Goal: Task Accomplishment & Management: Complete application form

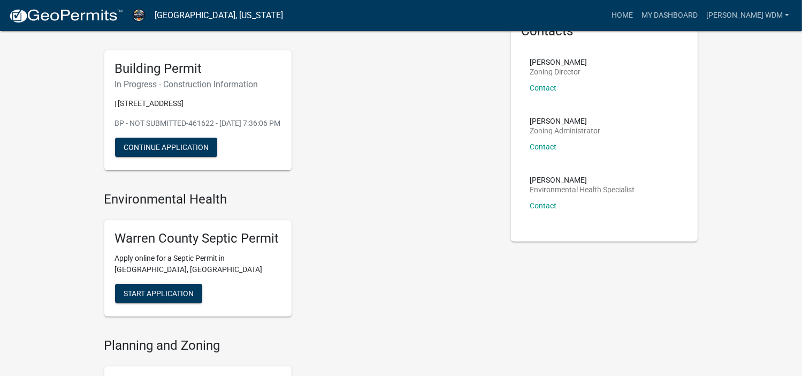
scroll to position [9, 0]
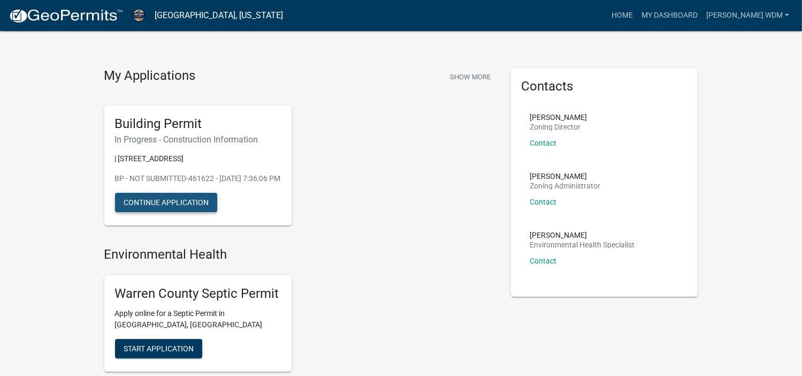
click at [175, 212] on button "Continue Application" at bounding box center [166, 202] width 102 height 19
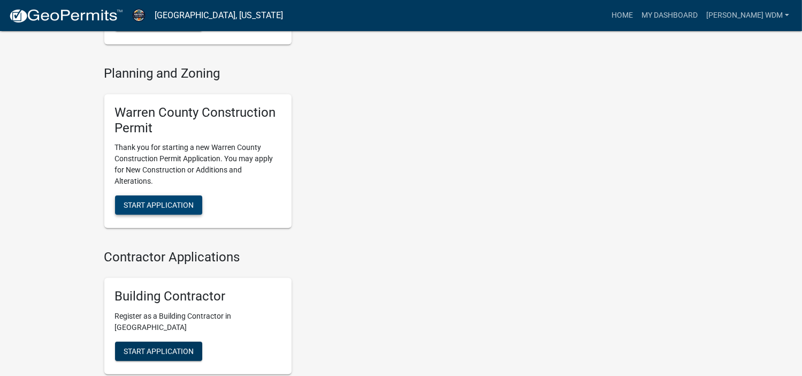
scroll to position [330, 0]
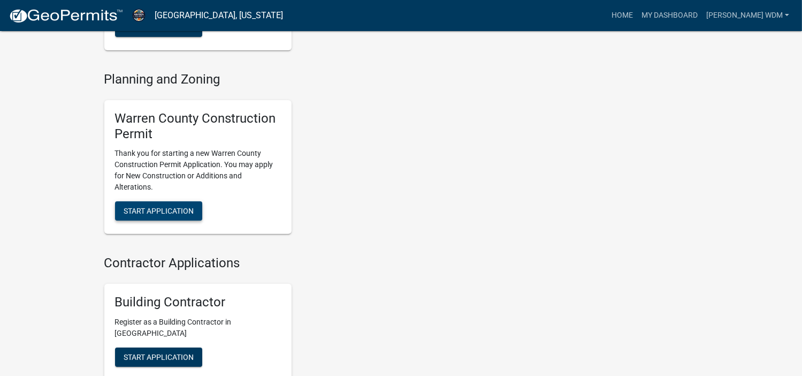
click at [156, 215] on span "Start Application" at bounding box center [159, 211] width 70 height 9
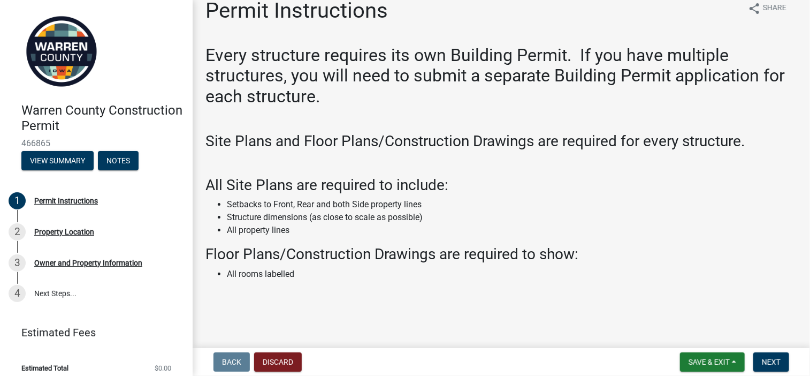
scroll to position [24, 0]
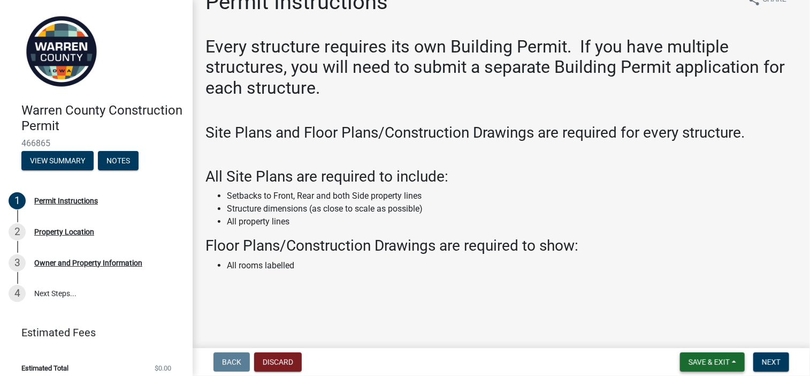
click at [693, 363] on span "Save & Exit" at bounding box center [709, 361] width 41 height 9
click at [681, 307] on button "Save" at bounding box center [702, 308] width 86 height 26
click at [766, 360] on span "Next" at bounding box center [771, 361] width 19 height 9
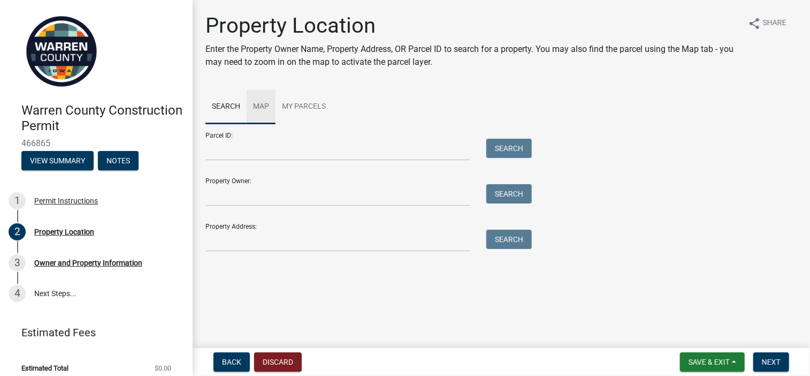
click at [261, 101] on link "Map" at bounding box center [261, 107] width 29 height 34
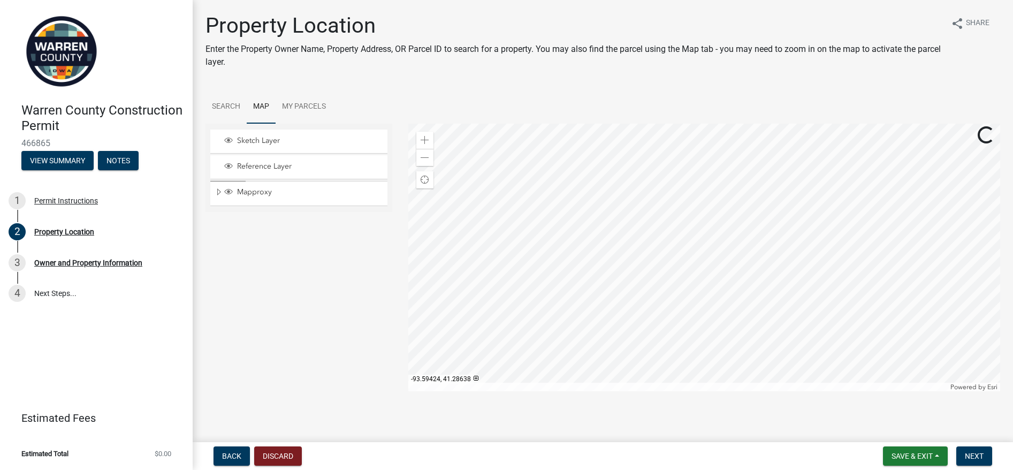
click at [696, 287] on div at bounding box center [704, 258] width 592 height 268
click at [555, 190] on div at bounding box center [704, 258] width 592 height 268
click at [608, 266] on div at bounding box center [704, 258] width 592 height 268
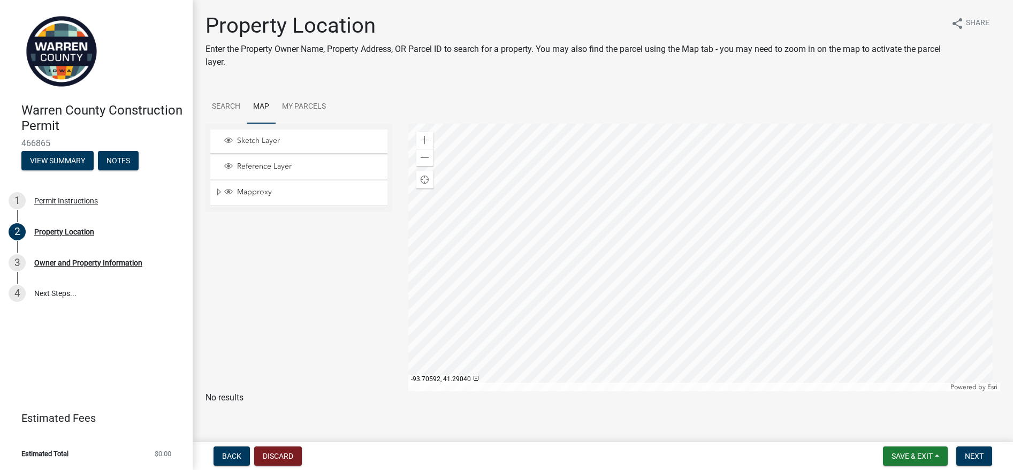
click at [650, 185] on div at bounding box center [704, 258] width 592 height 268
click at [699, 255] on div at bounding box center [704, 258] width 592 height 268
click at [599, 192] on div at bounding box center [704, 258] width 592 height 268
click at [770, 246] on div at bounding box center [704, 258] width 592 height 268
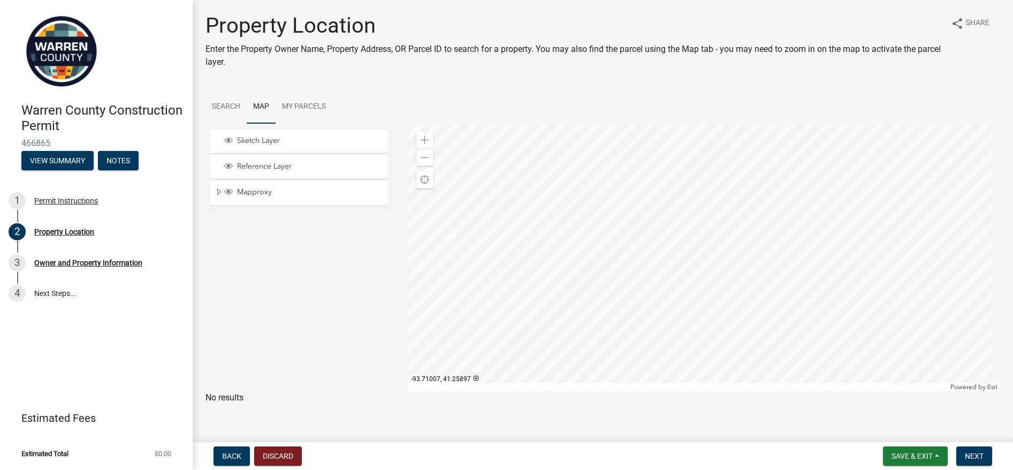
click at [416, 261] on div at bounding box center [704, 258] width 592 height 268
click at [642, 375] on div at bounding box center [704, 258] width 592 height 268
click at [684, 293] on div at bounding box center [704, 258] width 592 height 268
click at [683, 196] on div at bounding box center [704, 258] width 592 height 268
click at [666, 191] on div at bounding box center [704, 258] width 592 height 268
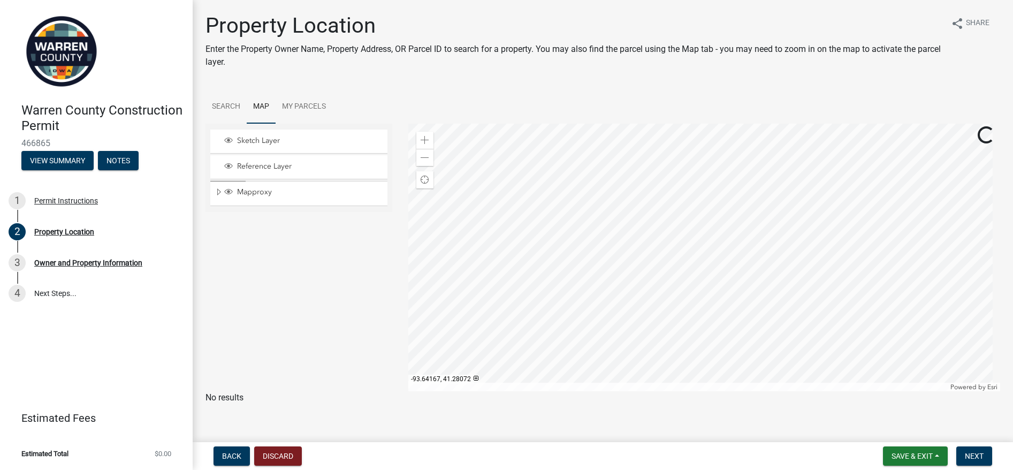
click at [666, 191] on div at bounding box center [704, 258] width 592 height 268
click at [662, 189] on div at bounding box center [704, 258] width 592 height 268
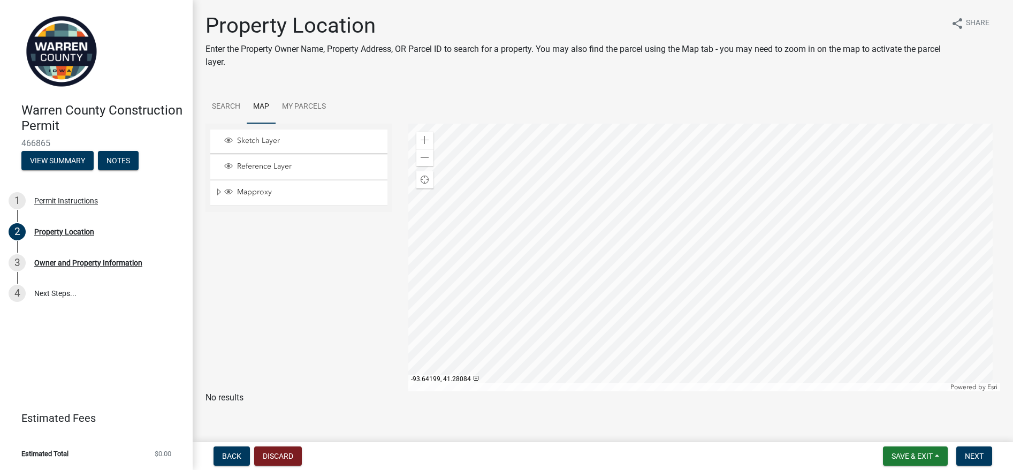
click at [639, 124] on div at bounding box center [704, 258] width 592 height 268
click at [680, 189] on div at bounding box center [704, 258] width 592 height 268
click at [674, 211] on div at bounding box center [704, 258] width 592 height 268
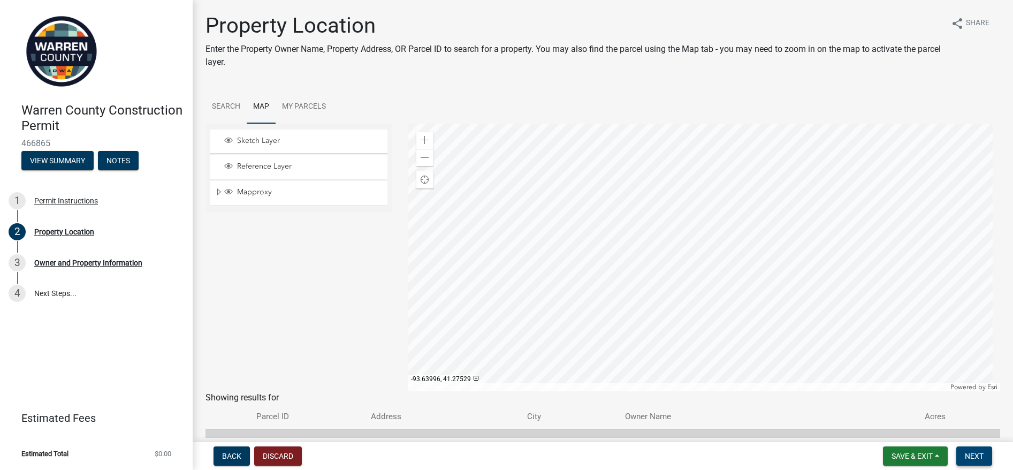
click at [801, 375] on span "Next" at bounding box center [974, 456] width 19 height 9
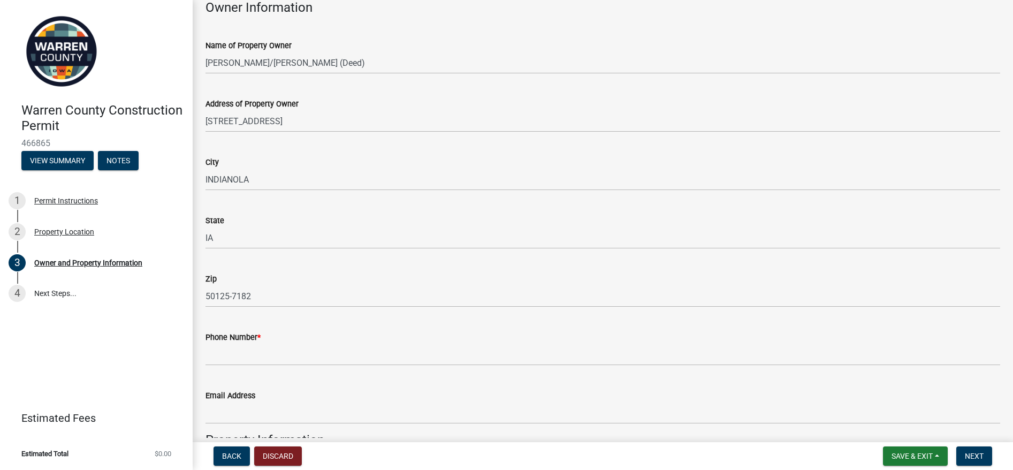
scroll to position [268, 0]
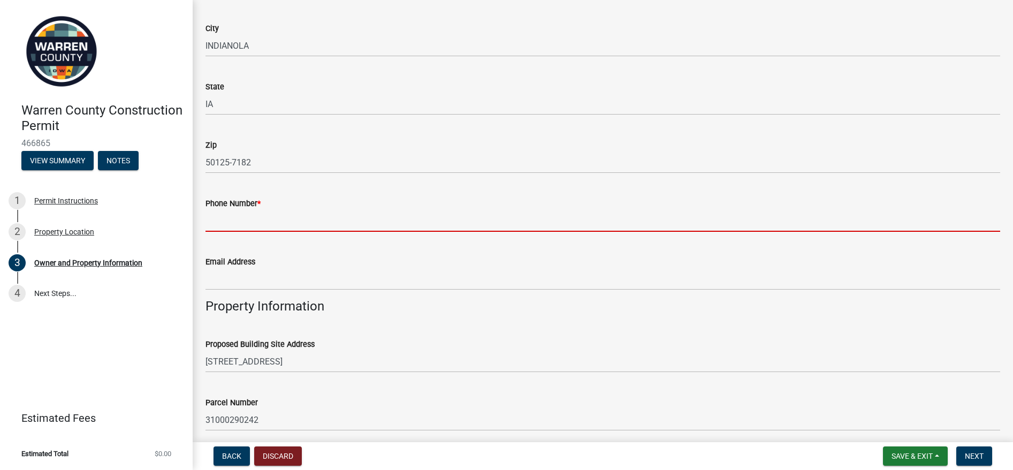
click at [322, 224] on input "Phone Number *" at bounding box center [602, 221] width 795 height 22
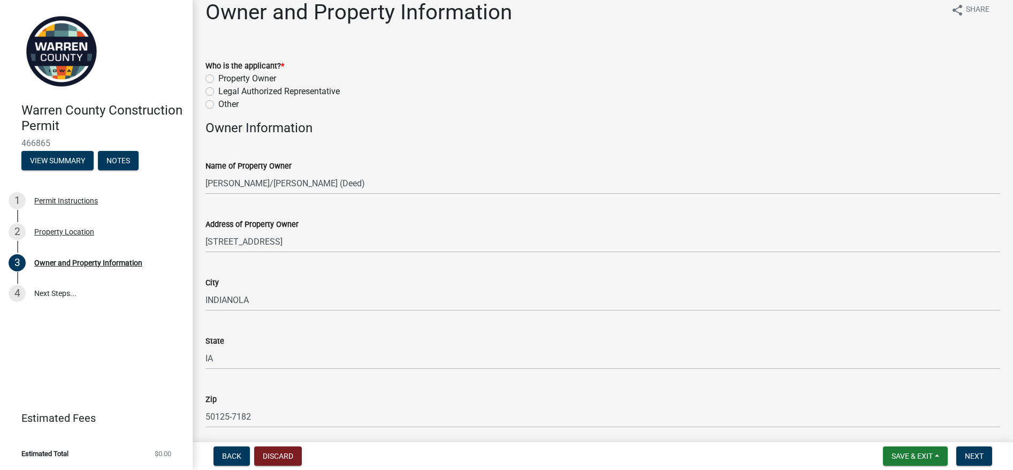
scroll to position [0, 0]
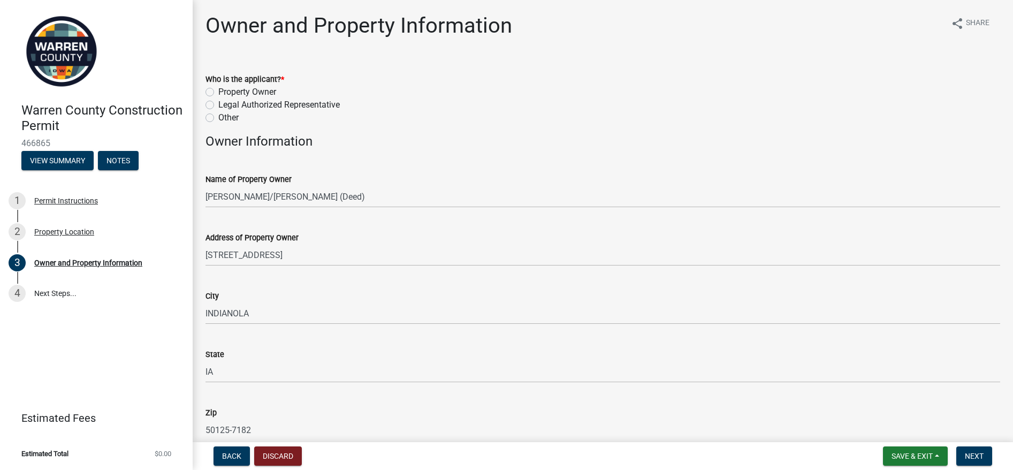
click at [218, 105] on label "Legal Authorized Representative" at bounding box center [278, 104] width 121 height 13
click at [218, 105] on input "Legal Authorized Representative" at bounding box center [221, 101] width 7 height 7
radio input "true"
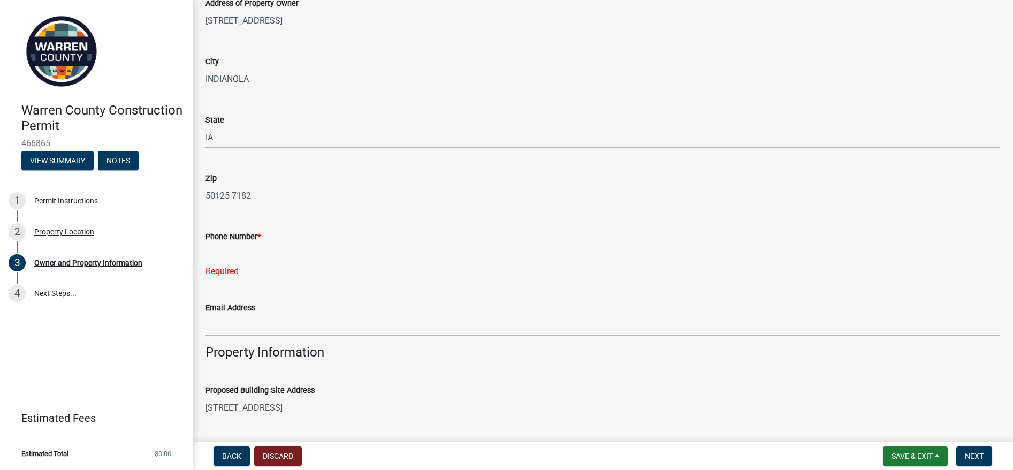
scroll to position [268, 0]
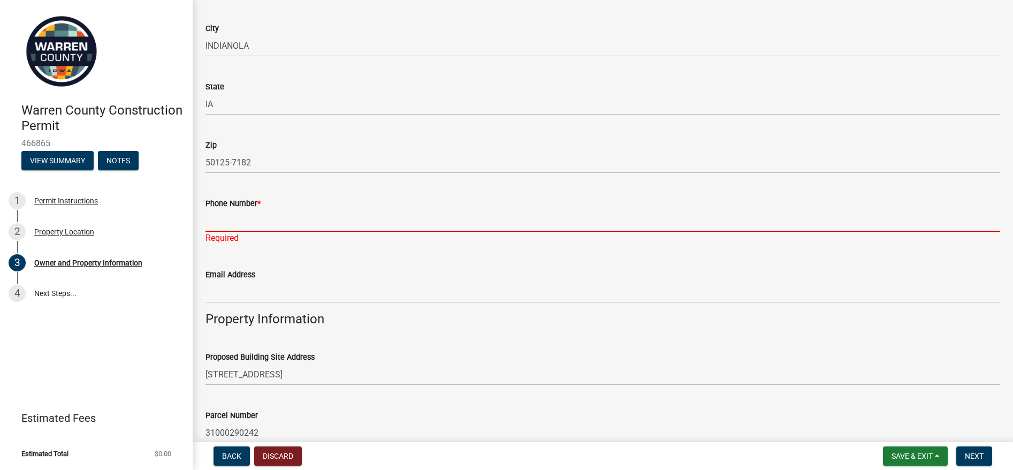
click at [257, 218] on input "Phone Number *" at bounding box center [602, 221] width 795 height 22
paste input "[PHONE_NUMBER]"
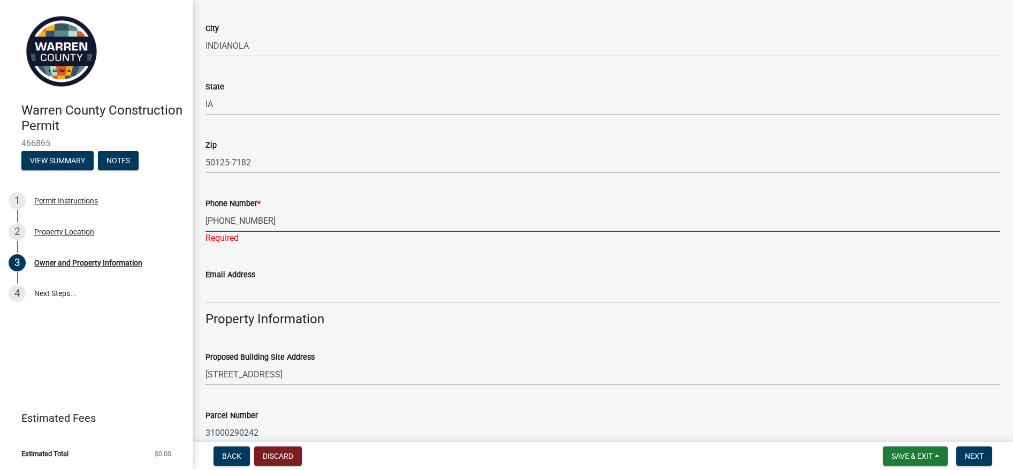
type input "[PHONE_NUMBER]"
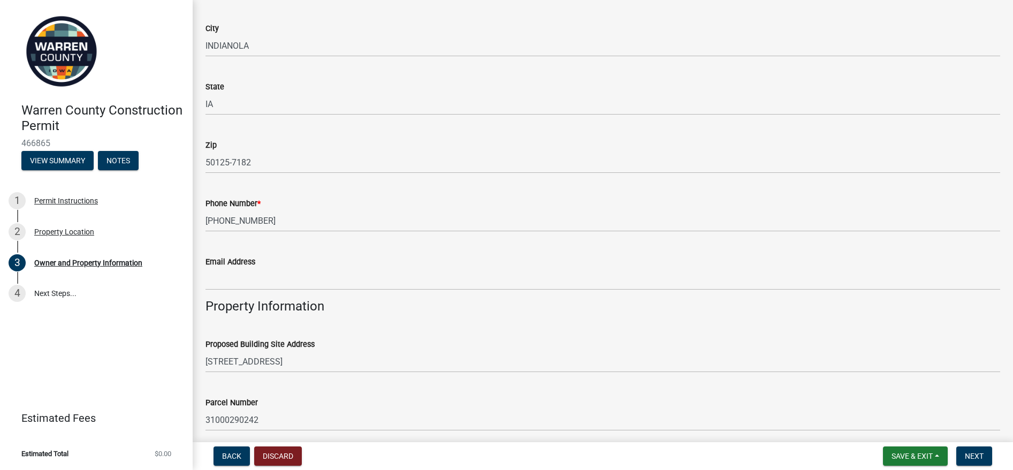
click at [284, 259] on div "Email Address" at bounding box center [602, 265] width 795 height 50
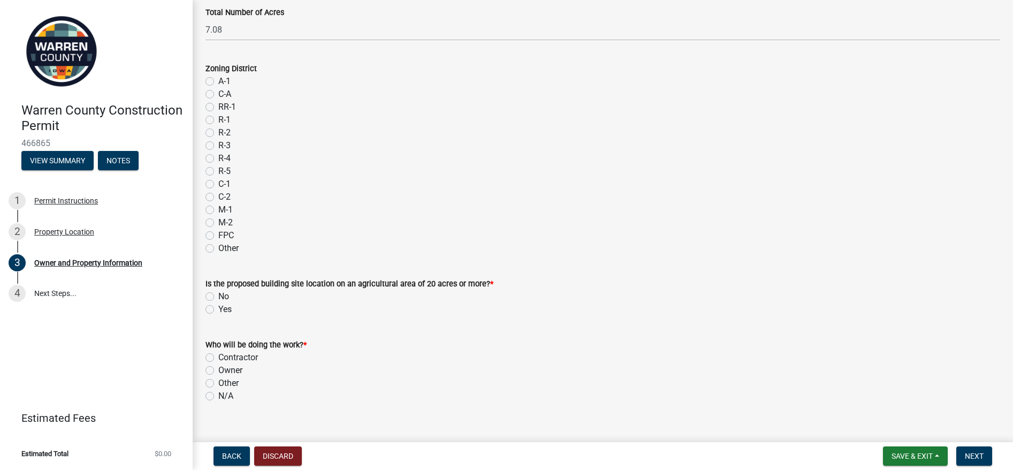
scroll to position [869, 0]
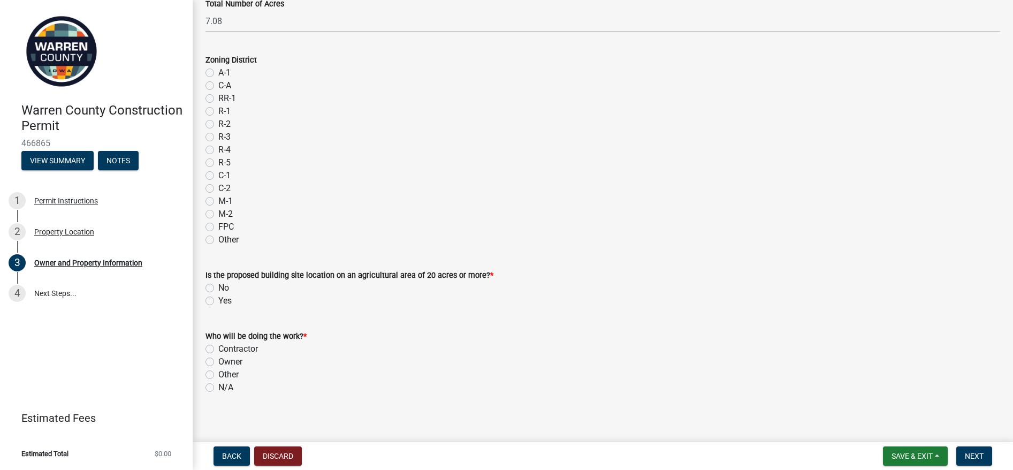
click at [218, 299] on label "Yes" at bounding box center [224, 300] width 13 height 13
click at [218, 299] on input "Yes" at bounding box center [221, 297] width 7 height 7
radio input "true"
click at [218, 73] on label "A-1" at bounding box center [224, 72] width 12 height 13
click at [218, 73] on input "A-1" at bounding box center [221, 69] width 7 height 7
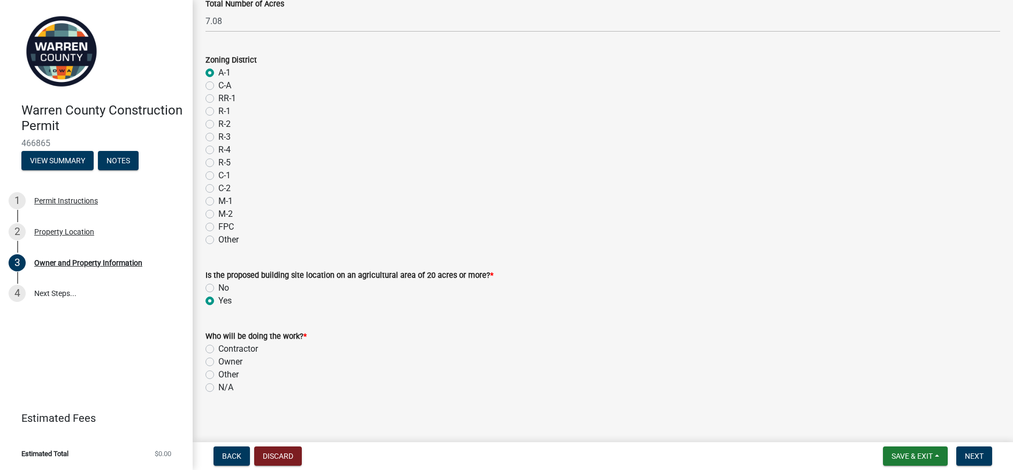
radio input "true"
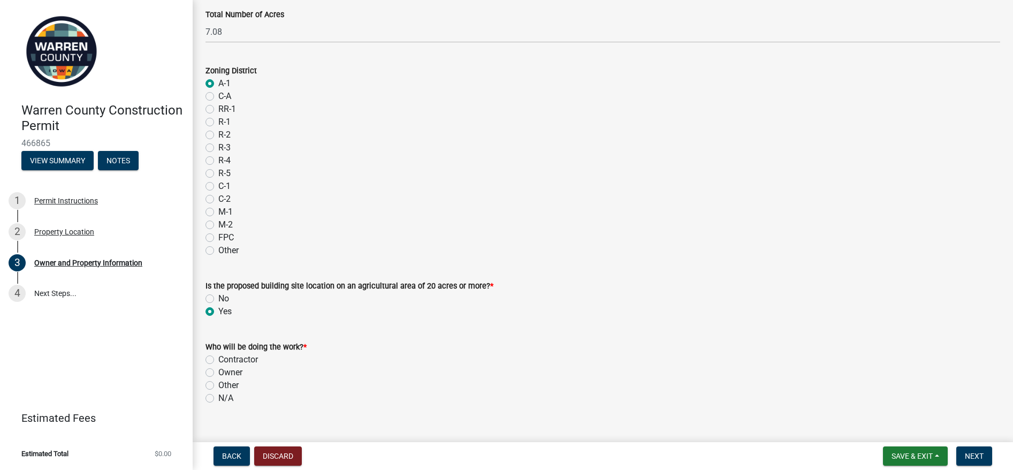
scroll to position [877, 0]
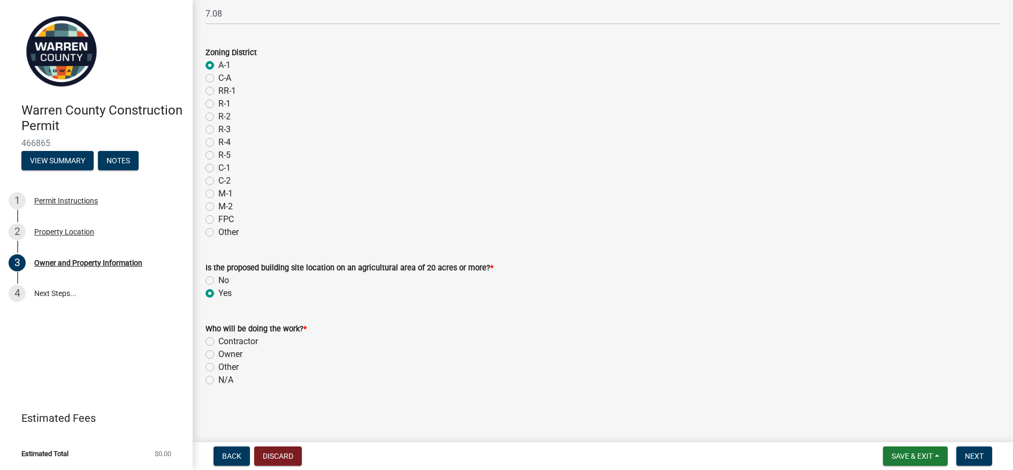
click at [218, 341] on label "Contractor" at bounding box center [238, 341] width 40 height 13
click at [218, 341] on input "Contractor" at bounding box center [221, 338] width 7 height 7
radio input "true"
click at [801, 375] on span "Next" at bounding box center [974, 456] width 19 height 9
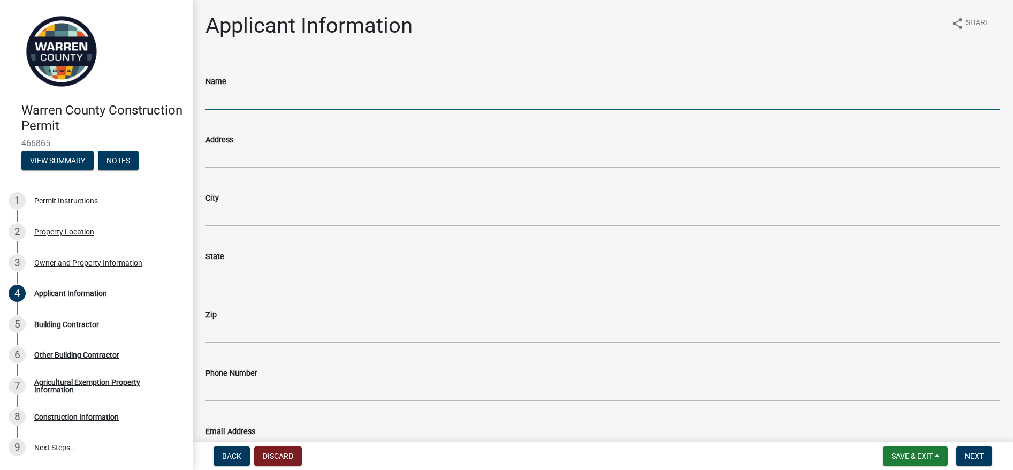
click at [292, 94] on input "Name" at bounding box center [602, 99] width 795 height 22
type input "[PERSON_NAME]"
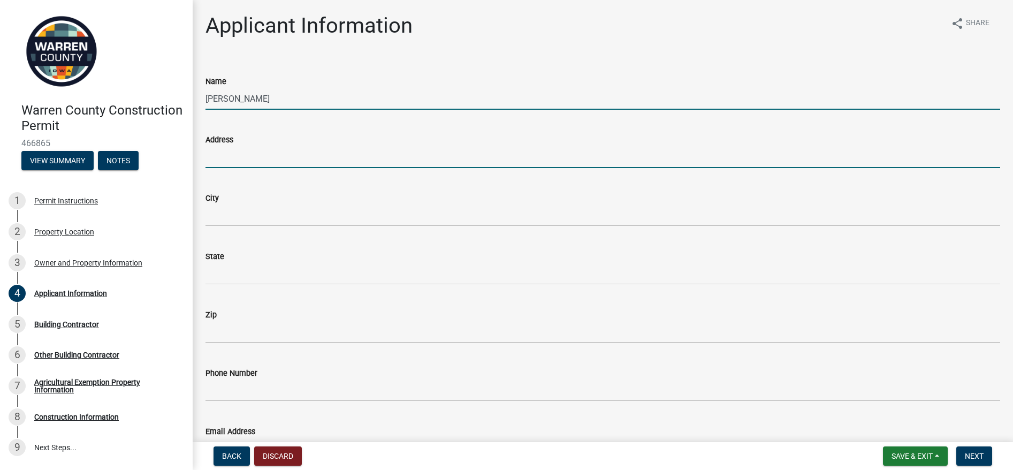
type input "1817 Industrial Cir"
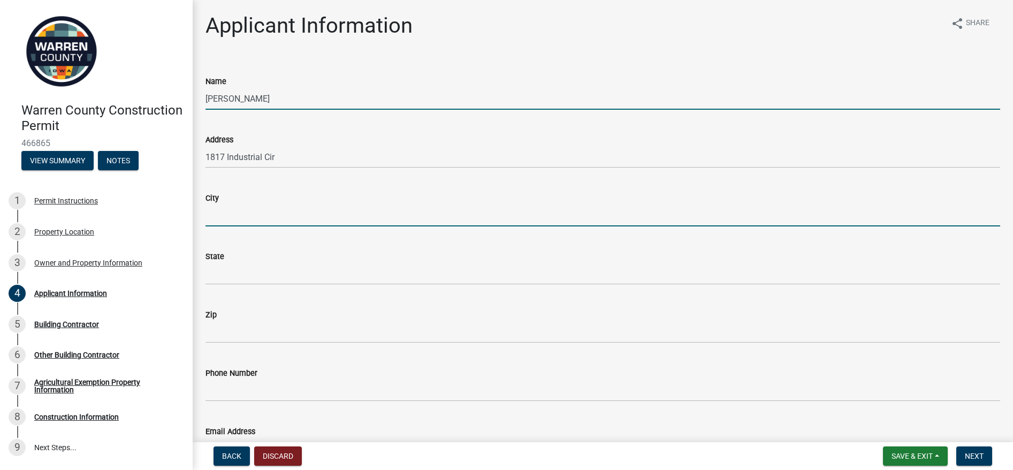
type input "[GEOGRAPHIC_DATA]"
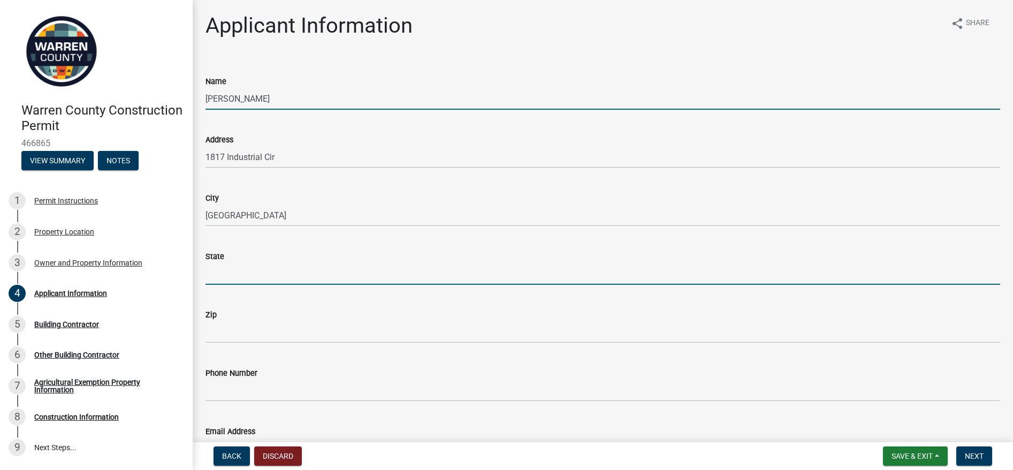
type input "IA"
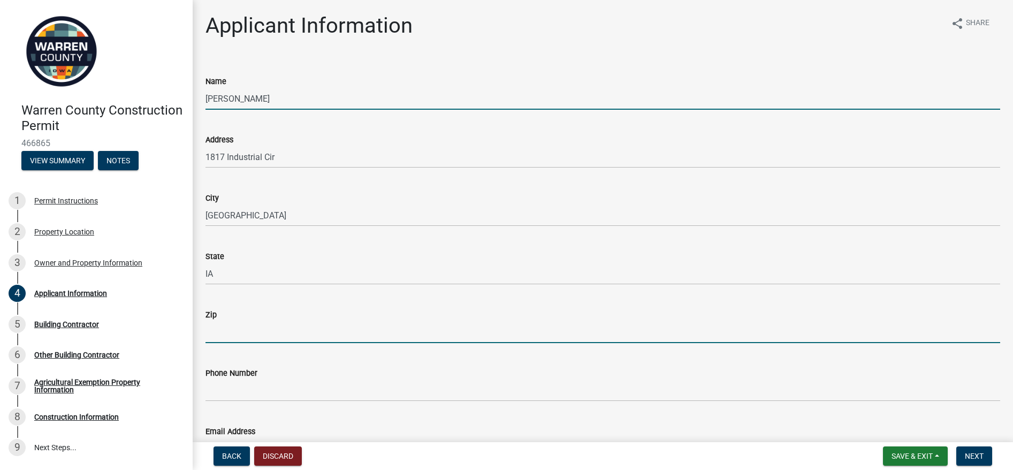
type input "50265"
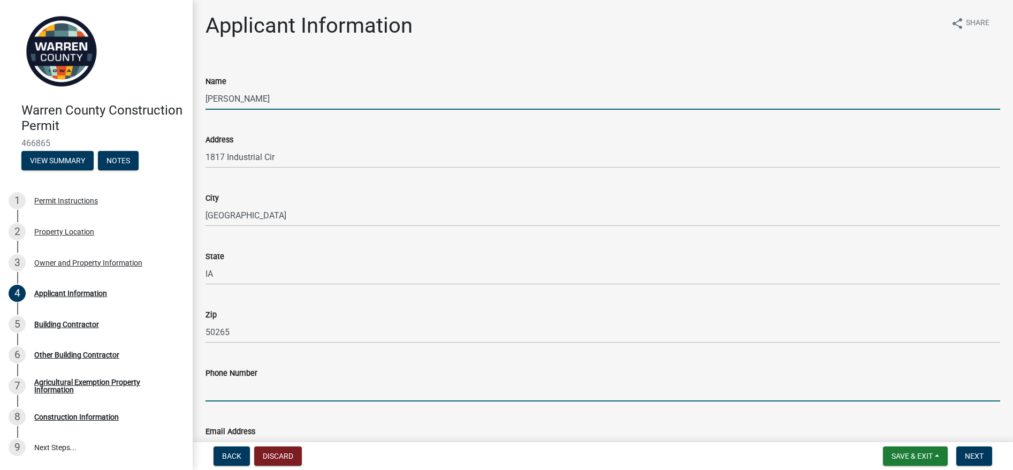
type input "6418956660"
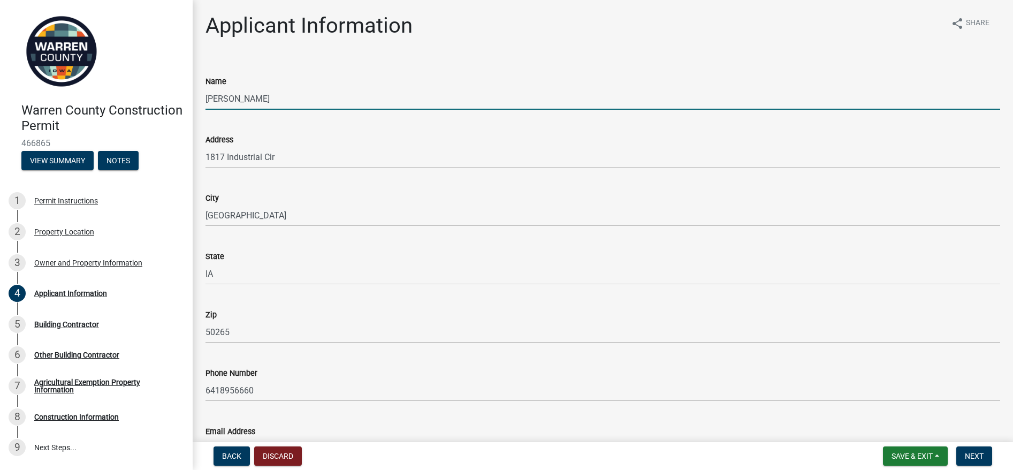
type input "[PERSON_NAME][EMAIL_ADDRESS][PERSON_NAME][DOMAIN_NAME]"
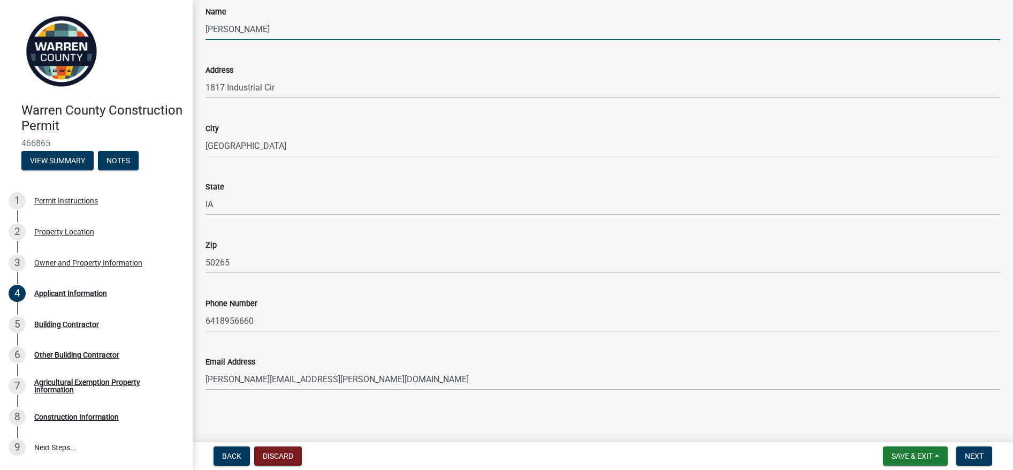
scroll to position [72, 0]
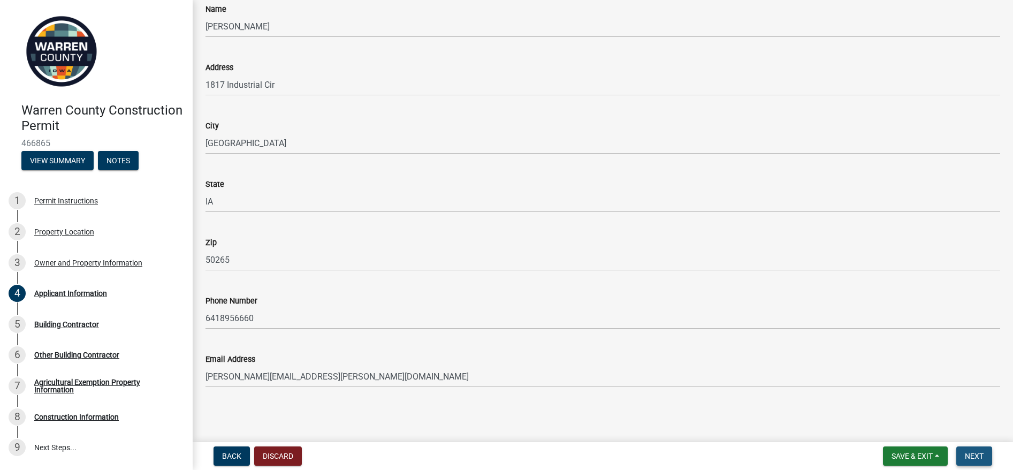
click at [801, 375] on span "Next" at bounding box center [974, 456] width 19 height 9
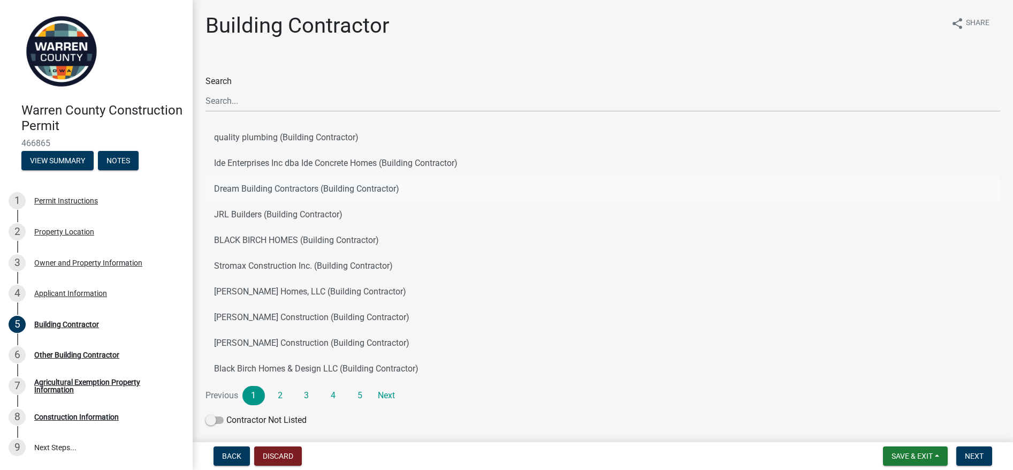
scroll to position [43, 0]
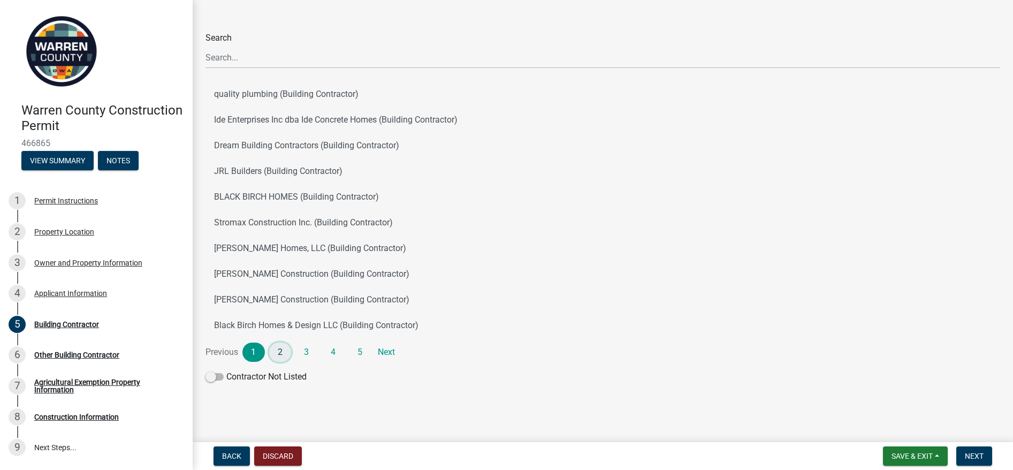
click at [278, 354] on link "2" at bounding box center [280, 351] width 22 height 19
click at [307, 350] on link "3" at bounding box center [306, 351] width 22 height 19
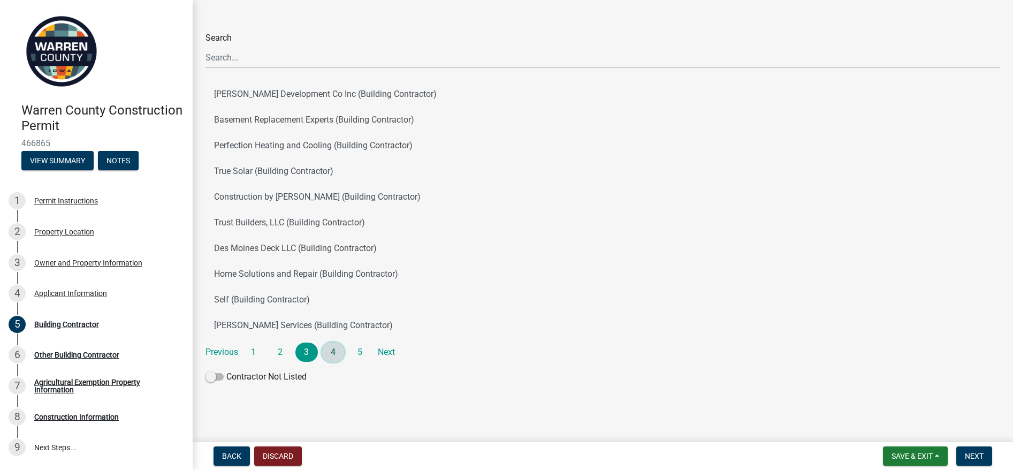
click at [333, 354] on link "4" at bounding box center [333, 351] width 22 height 19
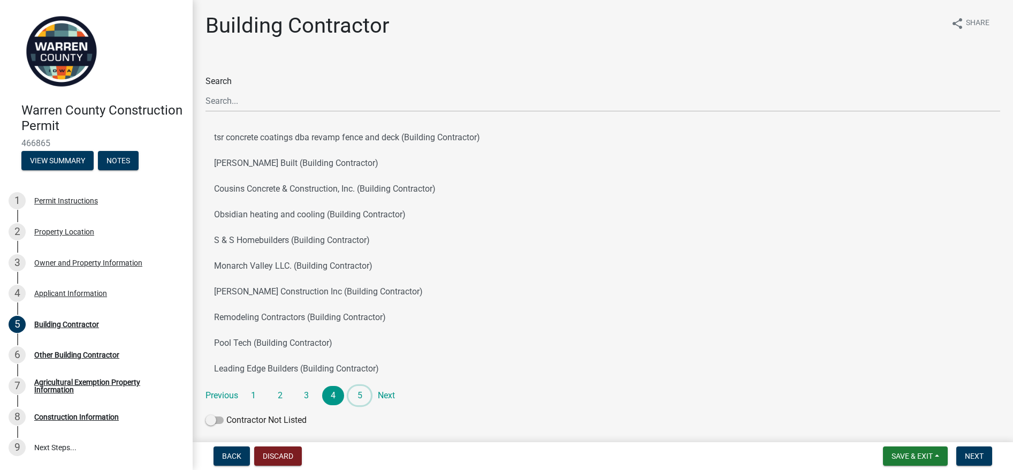
click at [358, 375] on link "5" at bounding box center [359, 395] width 22 height 19
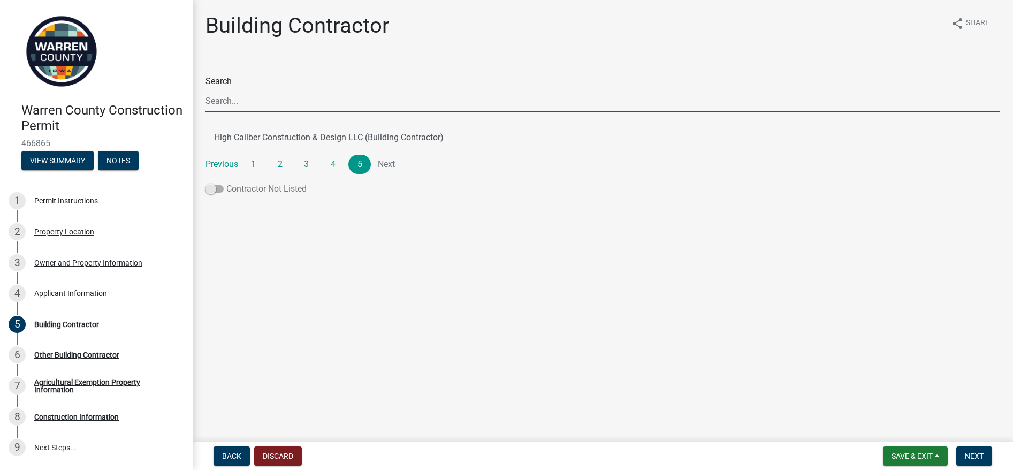
click at [207, 189] on span at bounding box center [214, 188] width 18 height 7
click at [226, 182] on input "Contractor Not Listed" at bounding box center [226, 182] width 0 height 0
click at [250, 97] on input "Search" at bounding box center [602, 101] width 795 height 22
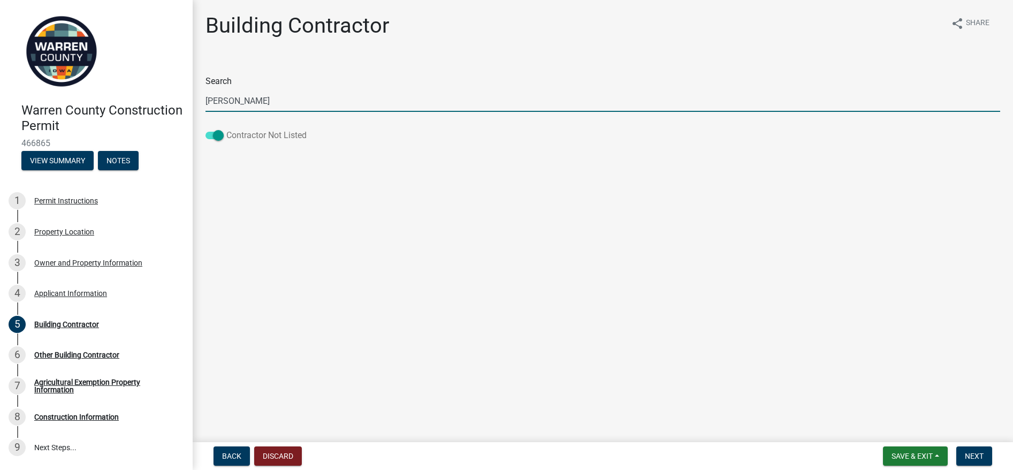
click at [215, 135] on span at bounding box center [214, 135] width 18 height 7
click at [226, 129] on input "Contractor Not Listed" at bounding box center [226, 129] width 0 height 0
click at [250, 103] on input "[PERSON_NAME]" at bounding box center [602, 101] width 795 height 22
click at [282, 101] on input "[PERSON_NAME]" at bounding box center [602, 101] width 795 height 22
click at [363, 96] on input "[PERSON_NAME]" at bounding box center [602, 101] width 795 height 22
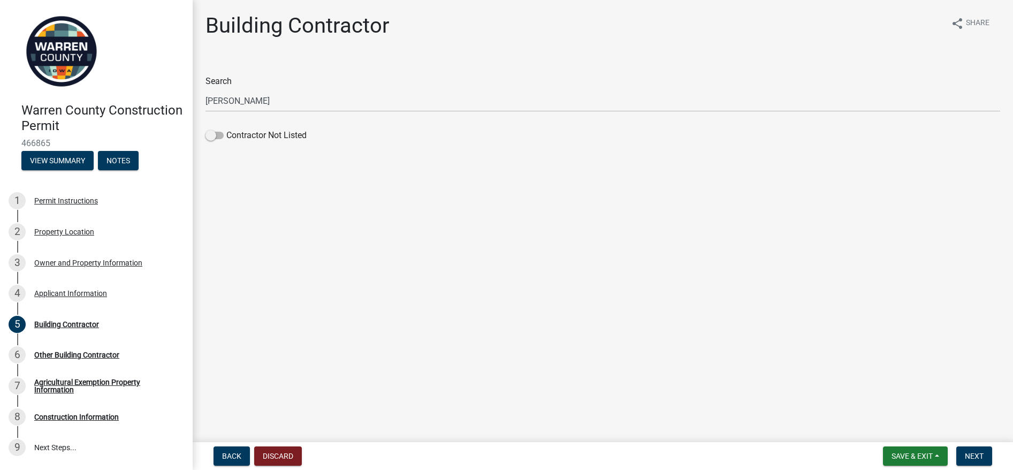
click at [221, 82] on label "Search" at bounding box center [218, 81] width 26 height 9
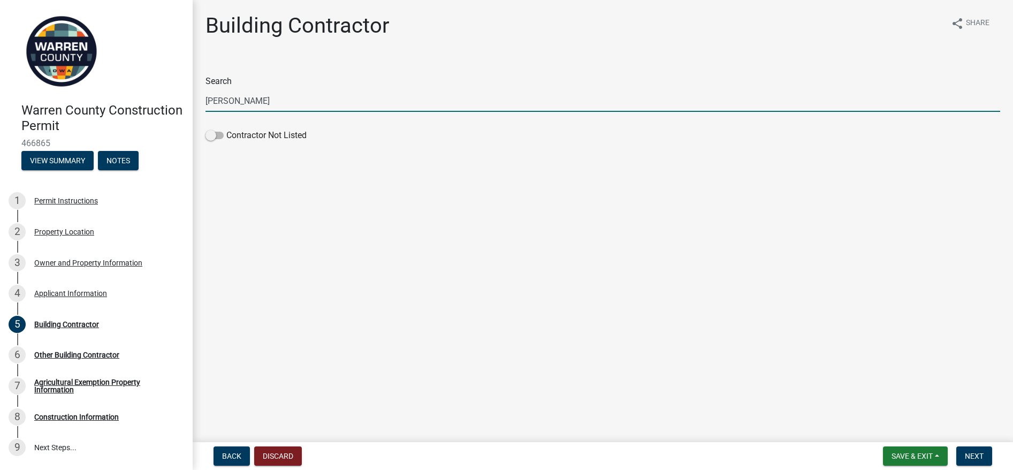
click at [221, 90] on input "[PERSON_NAME]" at bounding box center [602, 101] width 795 height 22
click at [211, 137] on span at bounding box center [214, 135] width 18 height 7
click at [226, 129] on input "Contractor Not Listed" at bounding box center [226, 129] width 0 height 0
click at [278, 101] on input "[PERSON_NAME]" at bounding box center [602, 101] width 795 height 22
type input "[PERSON_NAME] Buildingins Inc"
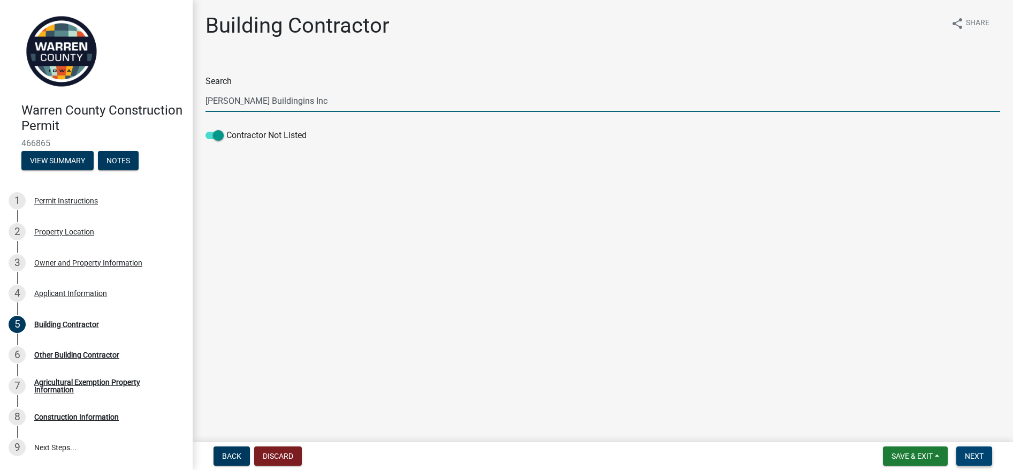
click at [801, 375] on span "Next" at bounding box center [974, 456] width 19 height 9
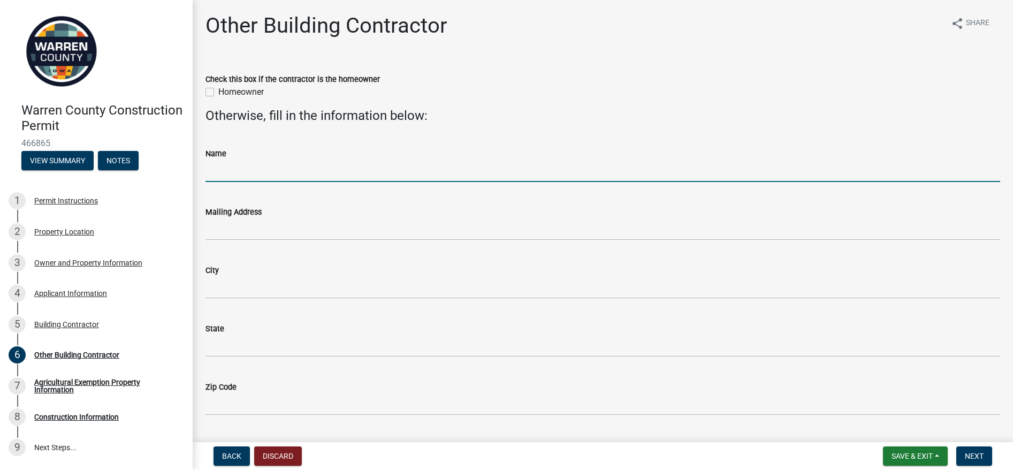
click at [278, 165] on input "Name" at bounding box center [602, 171] width 795 height 22
type input "[PERSON_NAME]"
type input "[PERSON_NAME][EMAIL_ADDRESS][PERSON_NAME][DOMAIN_NAME]"
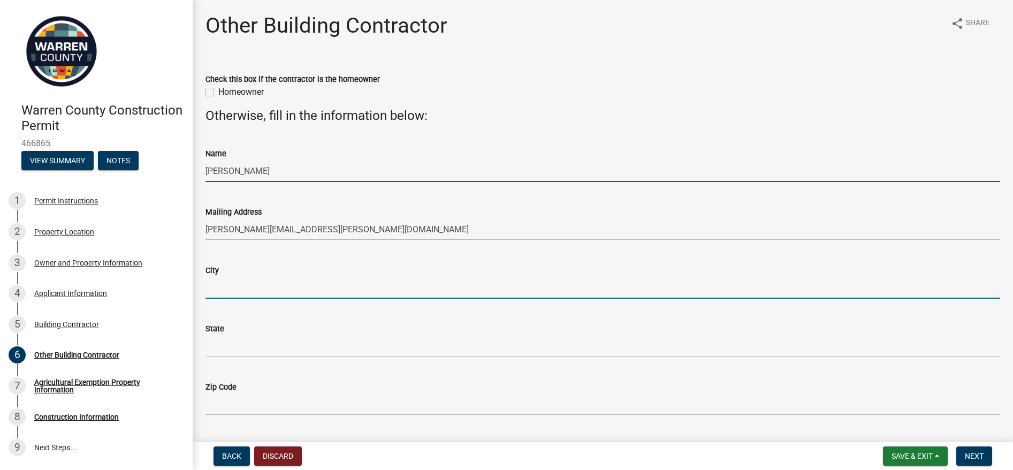
type input "[GEOGRAPHIC_DATA]"
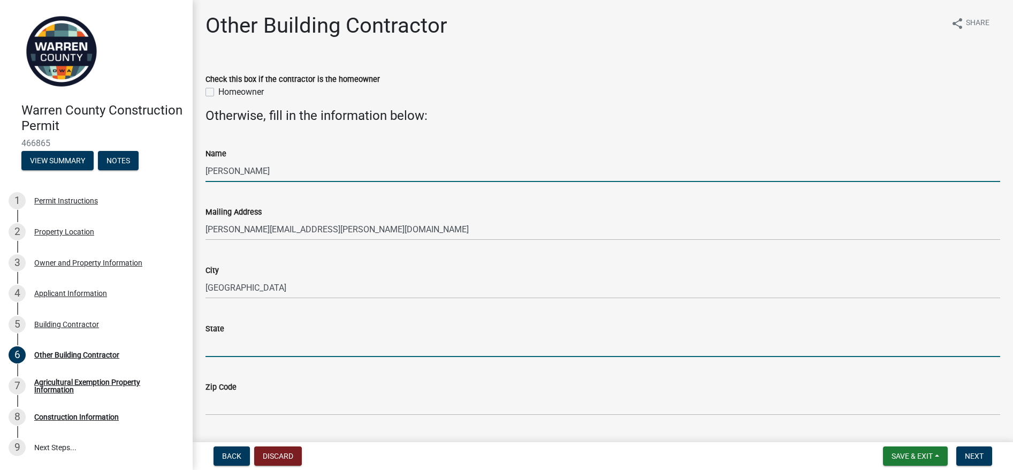
type input "IA"
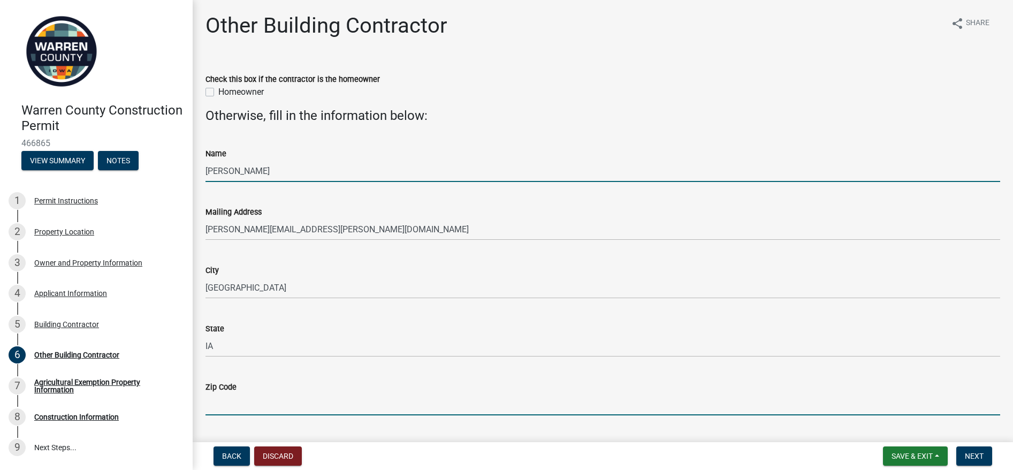
type input "50265"
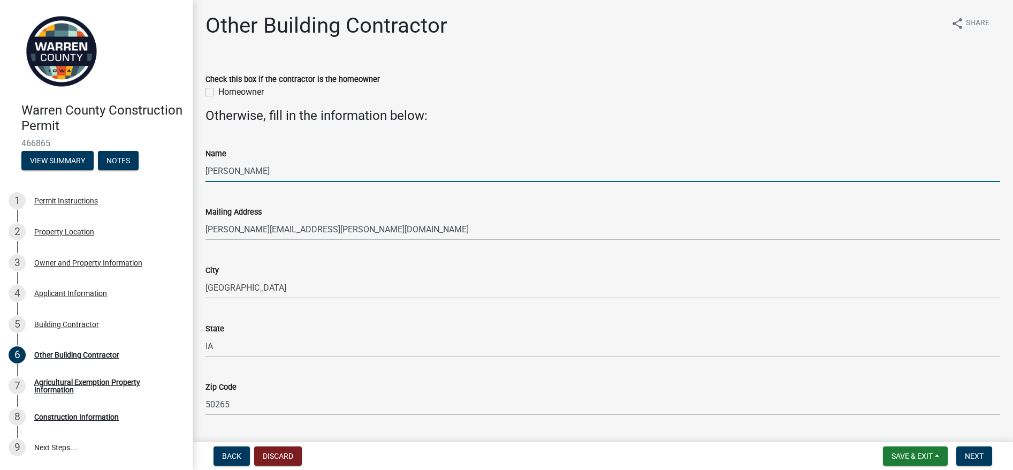
type input "6418956660"
type input "[PERSON_NAME][EMAIL_ADDRESS][PERSON_NAME][DOMAIN_NAME]"
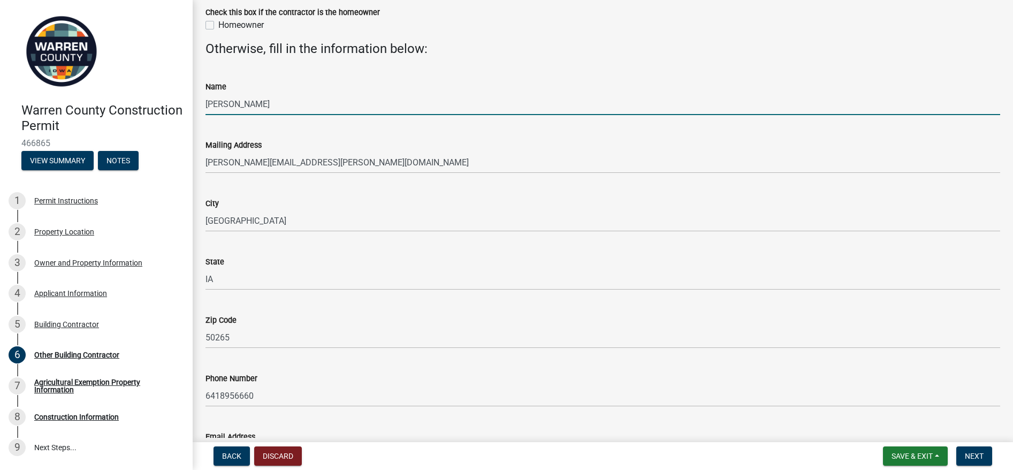
drag, startPoint x: 232, startPoint y: 105, endPoint x: 138, endPoint y: 118, distance: 94.4
click at [139, 117] on div "Warren County Construction Permit 466865 View Summary Notes 1 Permit Instructio…" at bounding box center [506, 235] width 1013 height 470
type input "[PERSON_NAME] Buildings Inc C/O [PERSON_NAME]"
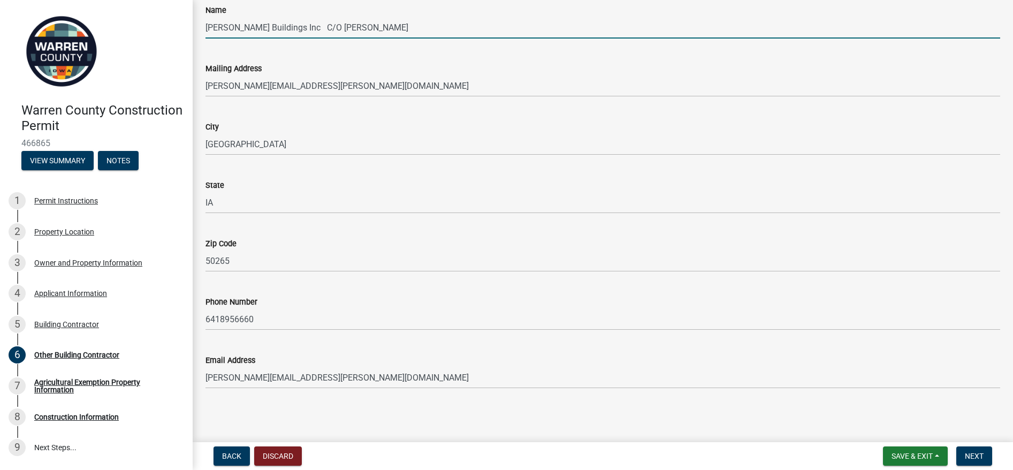
scroll to position [144, 0]
click at [801, 375] on span "Next" at bounding box center [974, 456] width 19 height 9
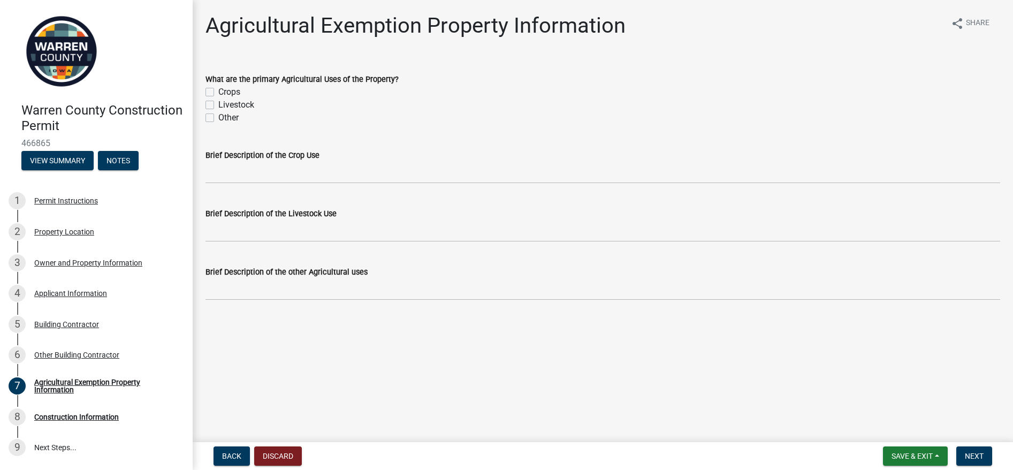
click at [218, 118] on label "Other" at bounding box center [228, 117] width 20 height 13
click at [218, 118] on input "Other" at bounding box center [221, 114] width 7 height 7
checkbox input "true"
checkbox input "false"
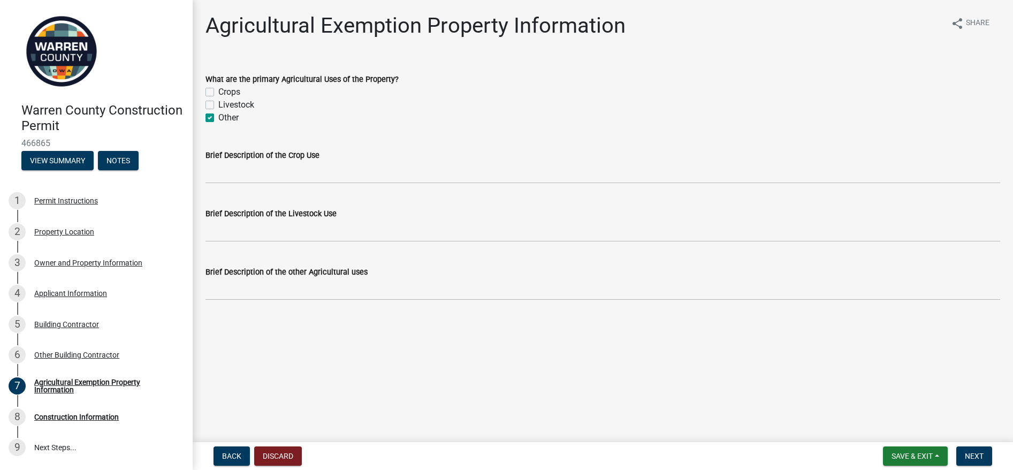
checkbox input "true"
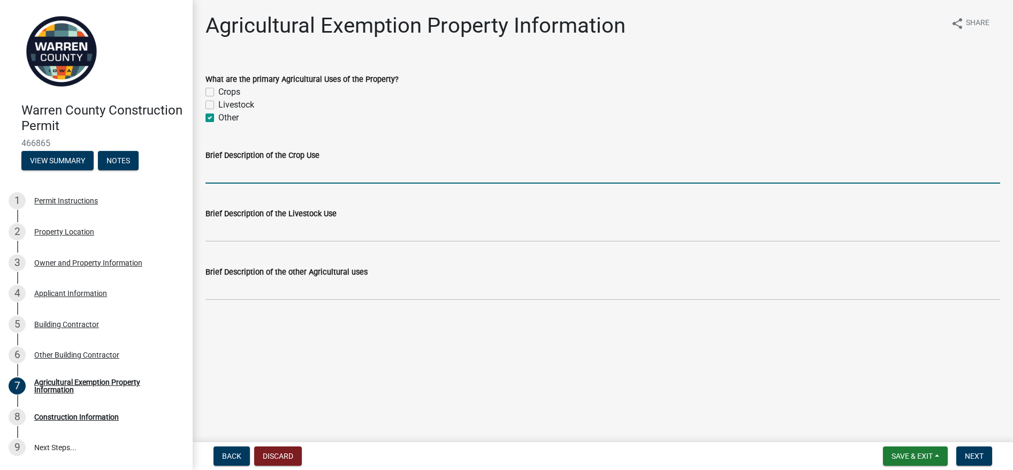
click at [251, 171] on input "Brief Description of the Crop Use" at bounding box center [602, 173] width 795 height 22
type input "Property is being used for flowers, shrubs, plants and landscaping plants"
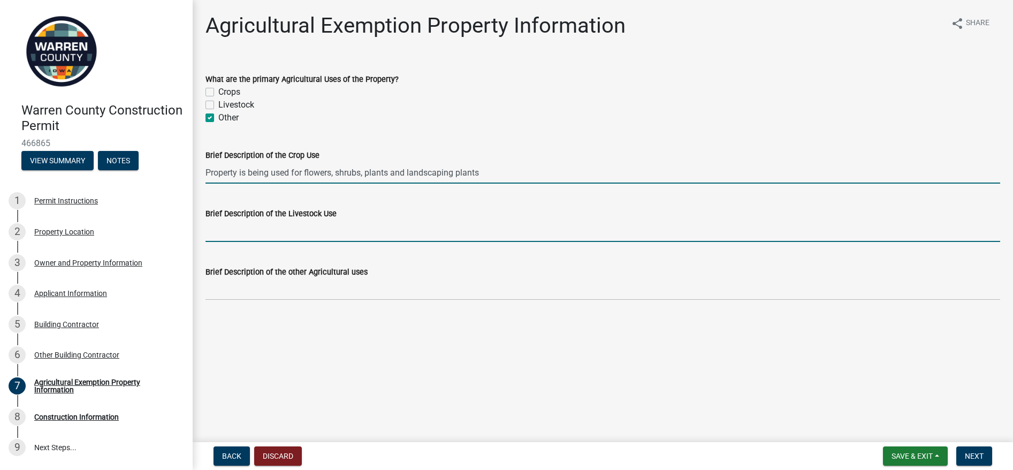
click at [250, 230] on input "Brief Description of the Livestock Use" at bounding box center [602, 231] width 795 height 22
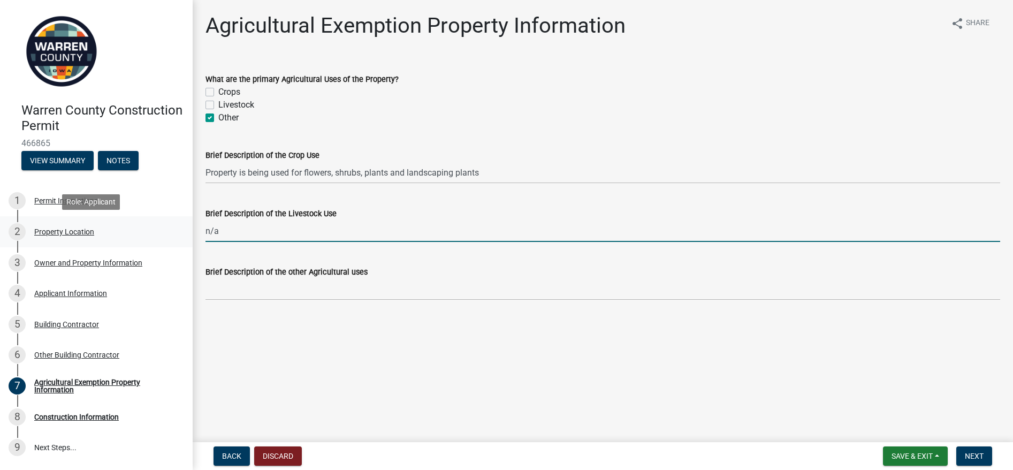
drag, startPoint x: 243, startPoint y: 230, endPoint x: 172, endPoint y: 234, distance: 70.8
click at [172, 234] on div "Warren County Construction Permit 466865 View Summary Notes 1 Permit Instructio…" at bounding box center [506, 235] width 1013 height 470
type input "In the future, miniature cows"
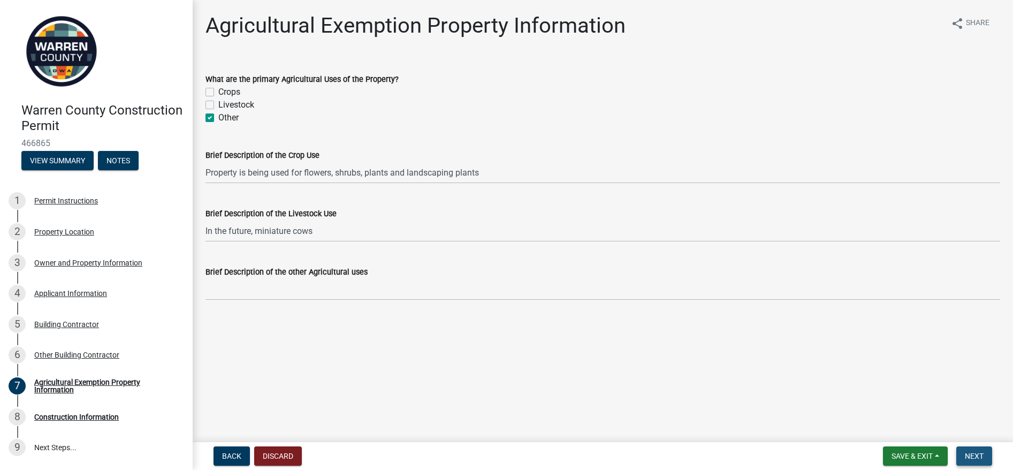
click at [801, 375] on span "Next" at bounding box center [974, 456] width 19 height 9
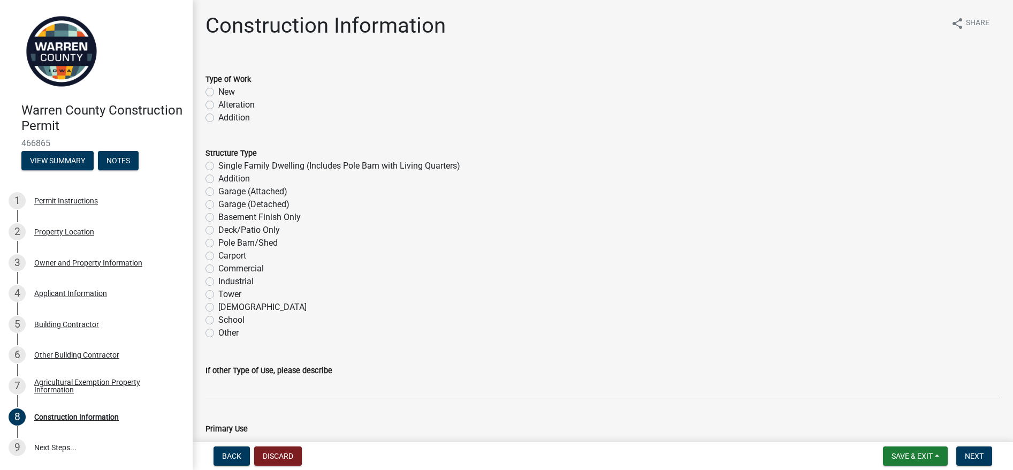
click at [218, 91] on label "New" at bounding box center [226, 92] width 17 height 13
click at [218, 91] on input "New" at bounding box center [221, 89] width 7 height 7
radio input "true"
drag, startPoint x: 209, startPoint y: 205, endPoint x: 198, endPoint y: 238, distance: 34.9
click at [198, 238] on div "Structure Type Single Family Dwelling (Includes Pole Barn with Living Quarters)…" at bounding box center [602, 236] width 811 height 205
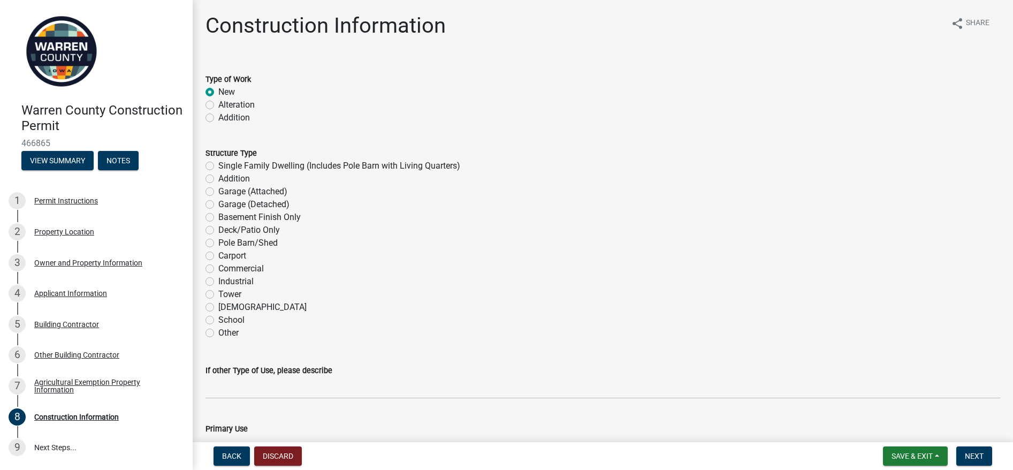
drag, startPoint x: 198, startPoint y: 238, endPoint x: 210, endPoint y: 241, distance: 12.2
click at [218, 241] on label "Pole Barn/Shed" at bounding box center [247, 242] width 59 height 13
click at [218, 241] on input "Pole Barn/Shed" at bounding box center [221, 239] width 7 height 7
radio input "true"
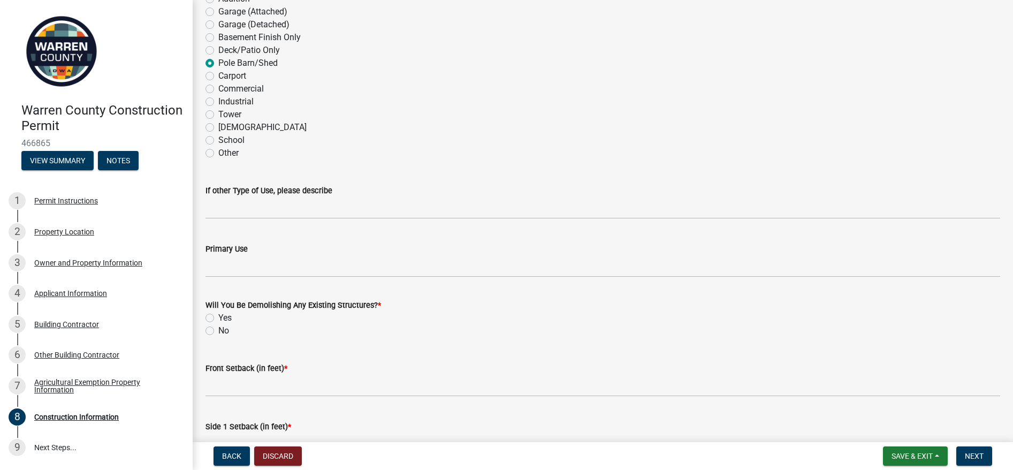
scroll to position [201, 0]
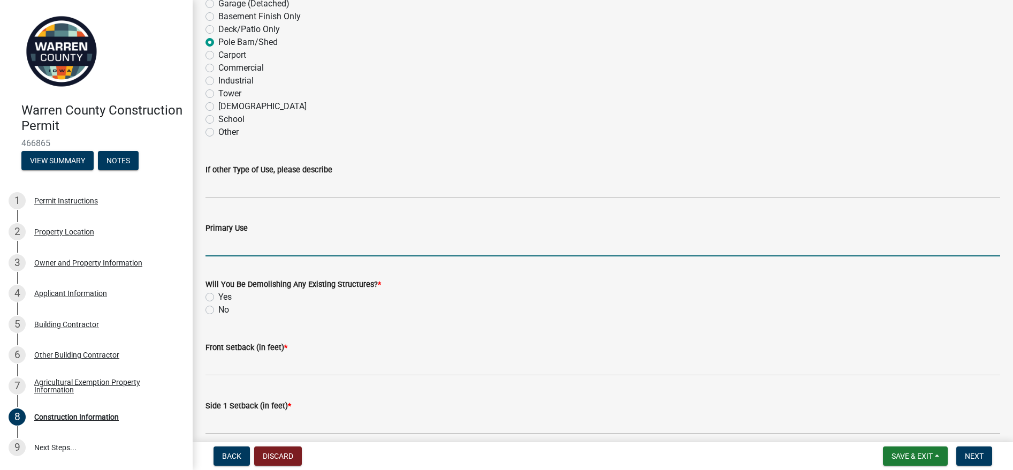
click at [269, 240] on input "Primary Use" at bounding box center [602, 245] width 795 height 22
type input "Tractor and trailer storage"
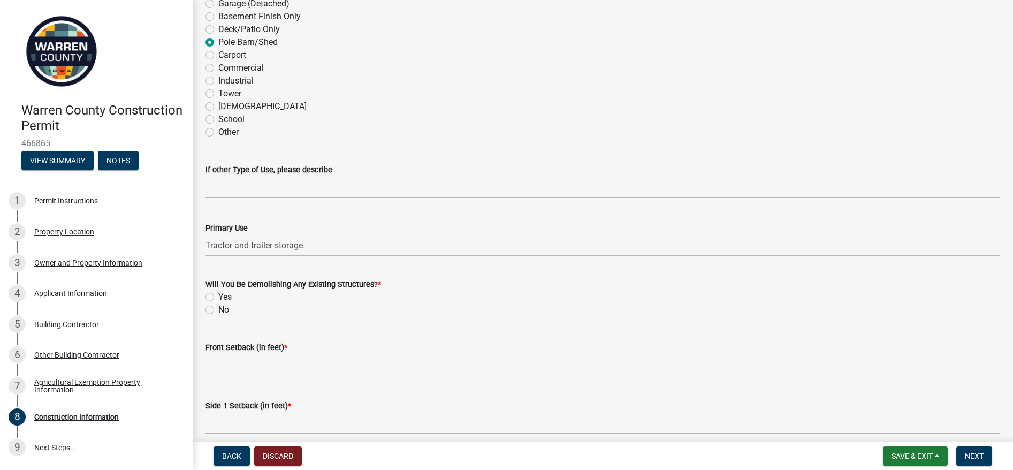
click at [218, 308] on label "No" at bounding box center [223, 309] width 11 height 13
click at [218, 308] on input "No" at bounding box center [221, 306] width 7 height 7
radio input "true"
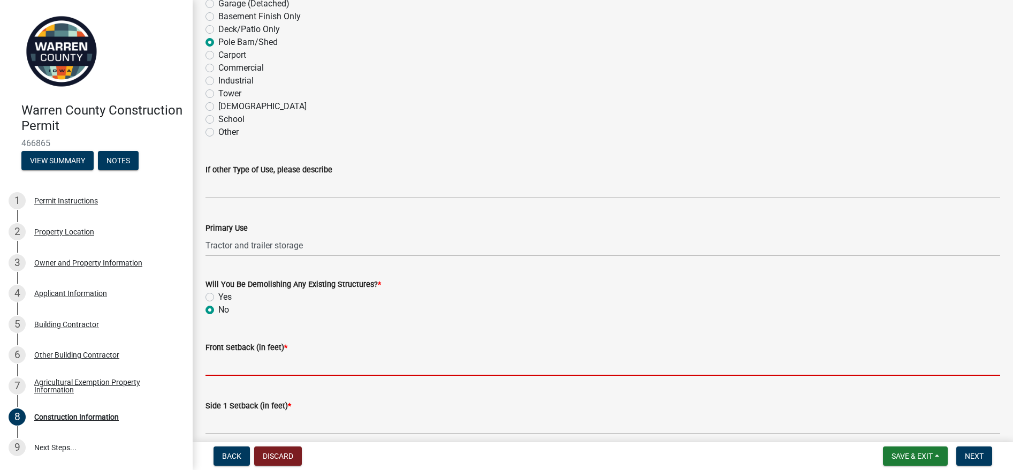
click at [245, 365] on input "Front Setback (in feet) *" at bounding box center [602, 365] width 795 height 22
click at [241, 364] on input "Front Setback (in feet) *" at bounding box center [602, 365] width 795 height 22
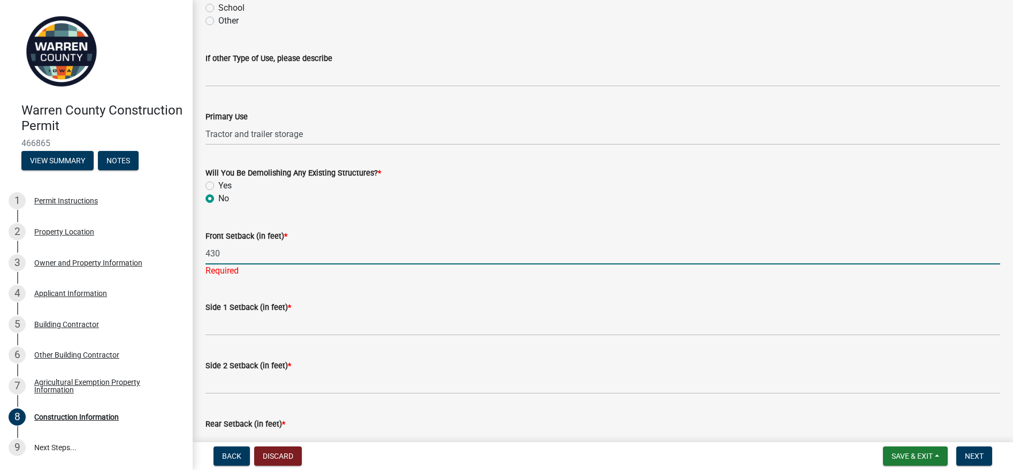
scroll to position [334, 0]
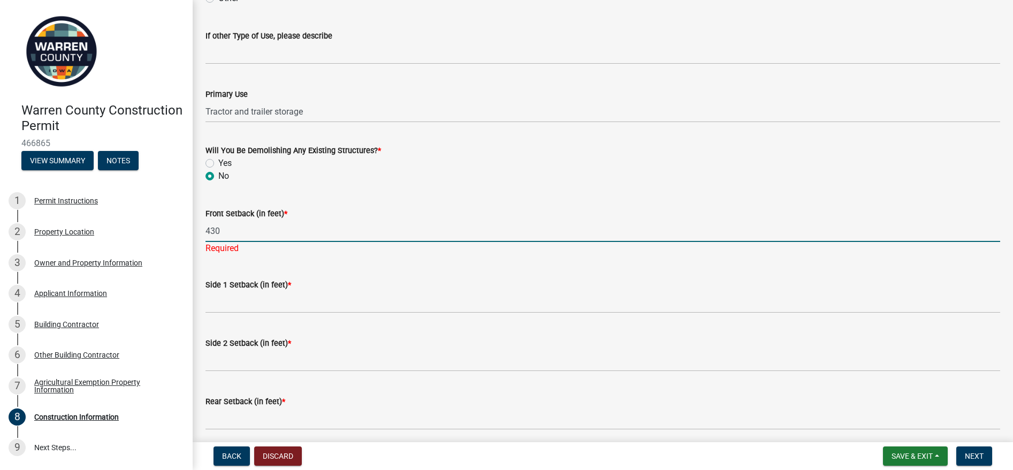
type input "430"
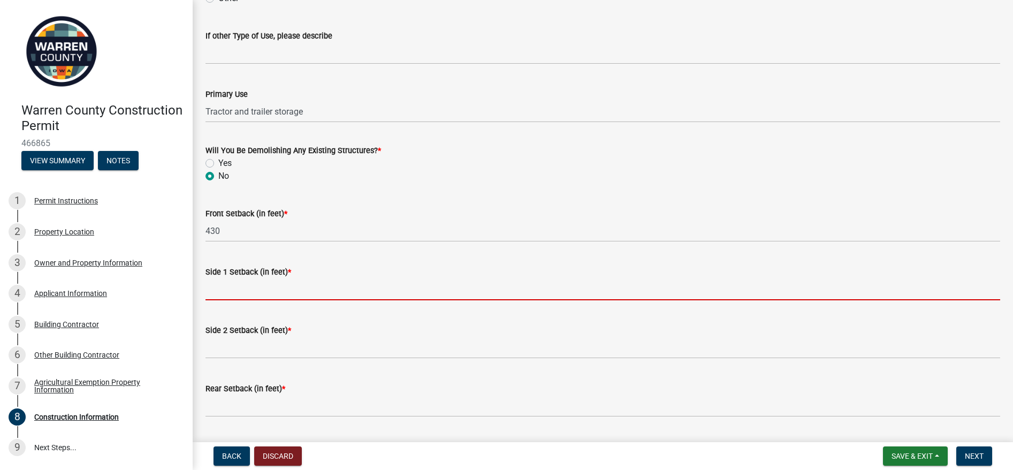
click at [286, 297] on input "Side 1 Setback (in feet) *" at bounding box center [602, 289] width 795 height 22
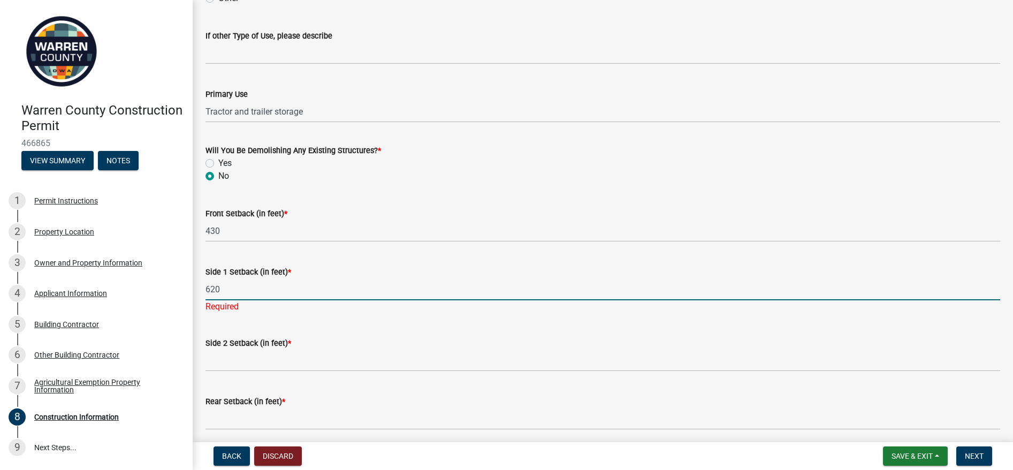
click at [342, 291] on input "620" at bounding box center [602, 289] width 795 height 22
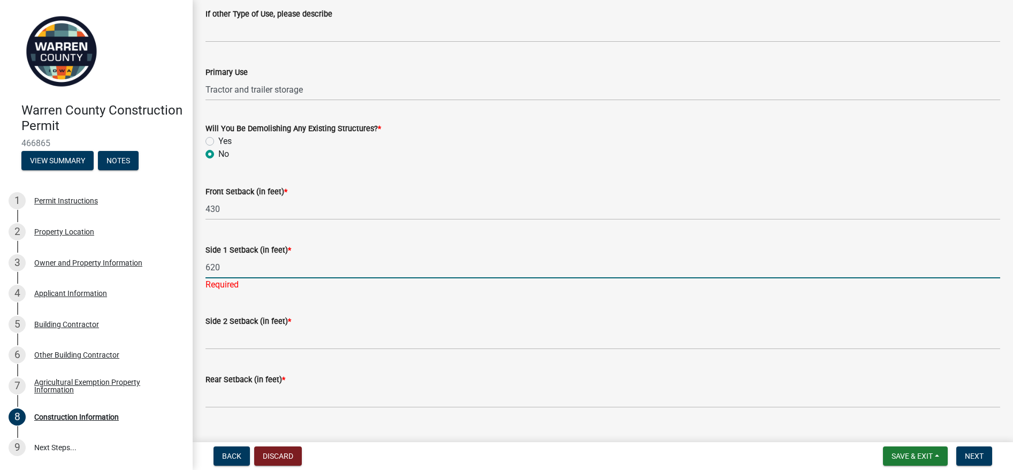
scroll to position [377, 0]
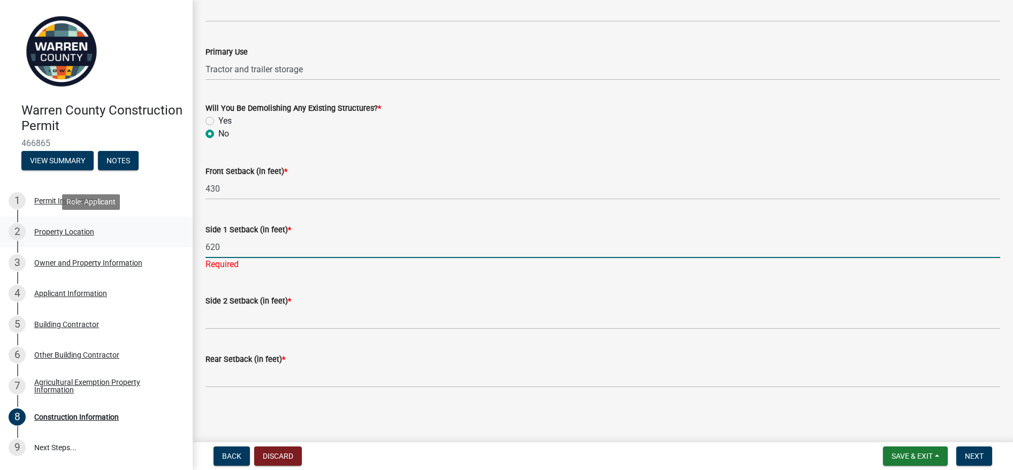
type input "620"
click at [16, 229] on div "2" at bounding box center [17, 231] width 17 height 17
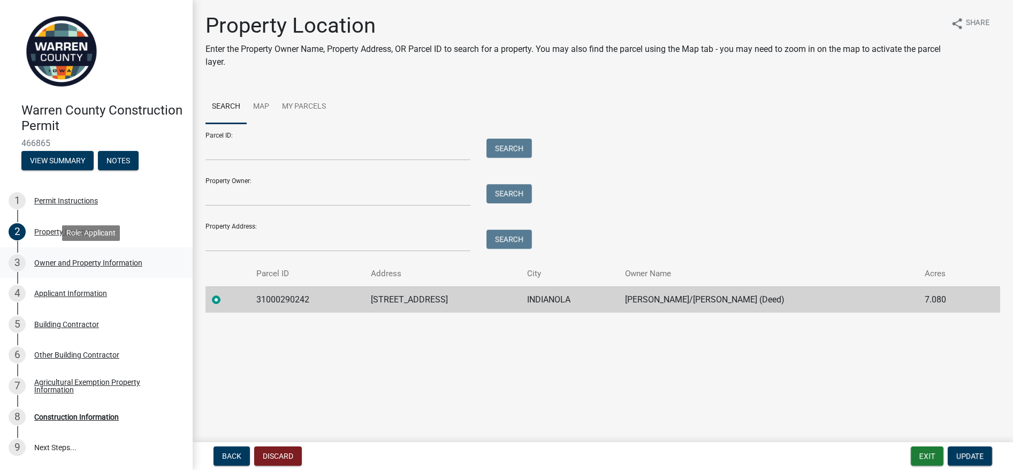
click at [13, 262] on div "3" at bounding box center [17, 262] width 17 height 17
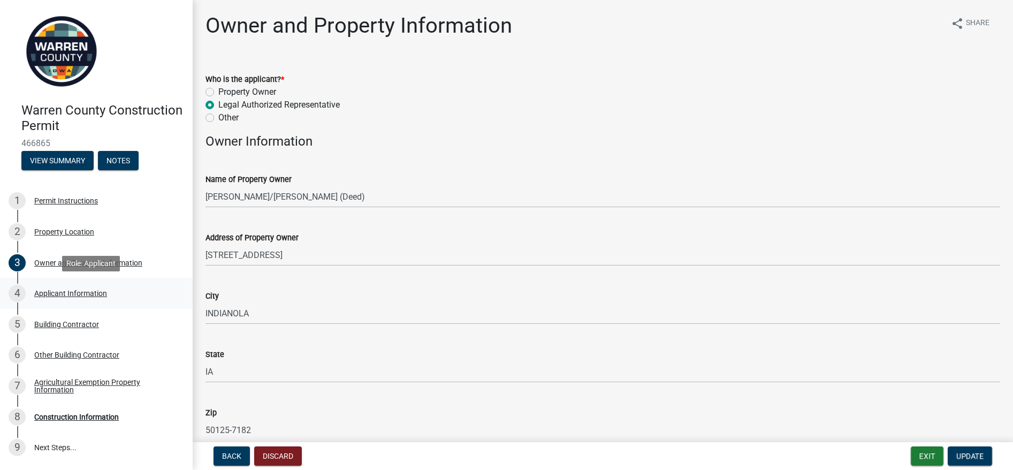
click at [15, 292] on div "4" at bounding box center [17, 293] width 17 height 17
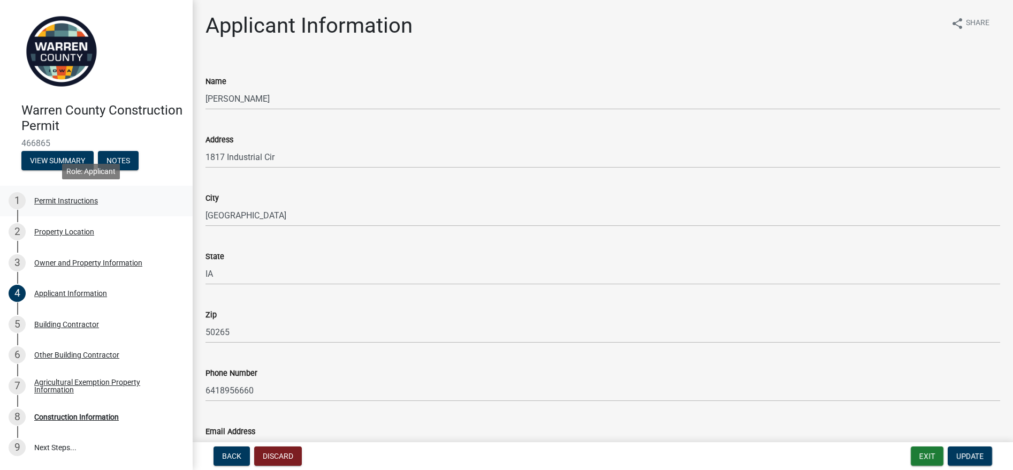
click at [15, 201] on div "1" at bounding box center [17, 200] width 17 height 17
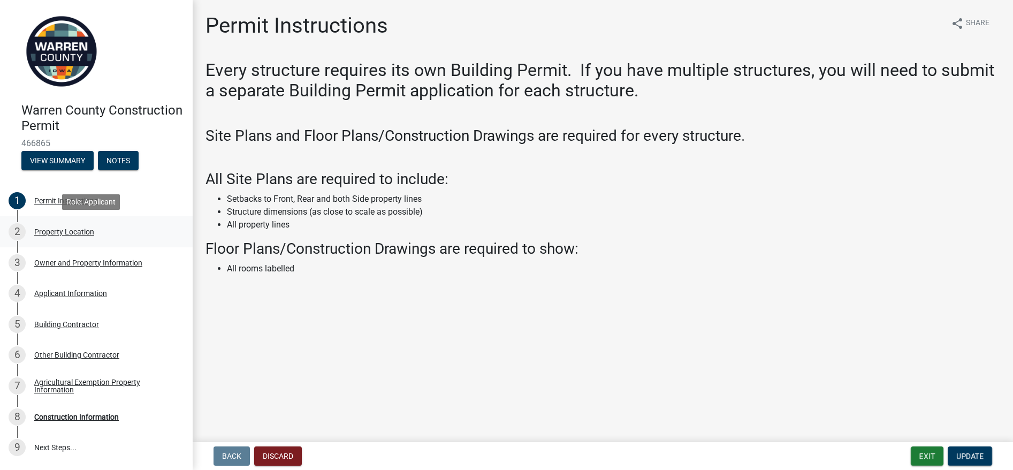
click at [16, 230] on div "2" at bounding box center [17, 231] width 17 height 17
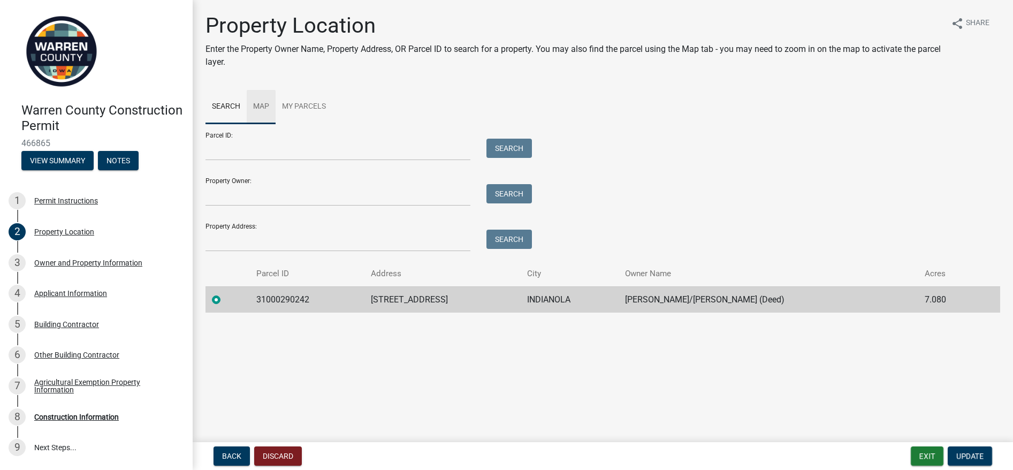
click at [261, 104] on link "Map" at bounding box center [261, 107] width 29 height 34
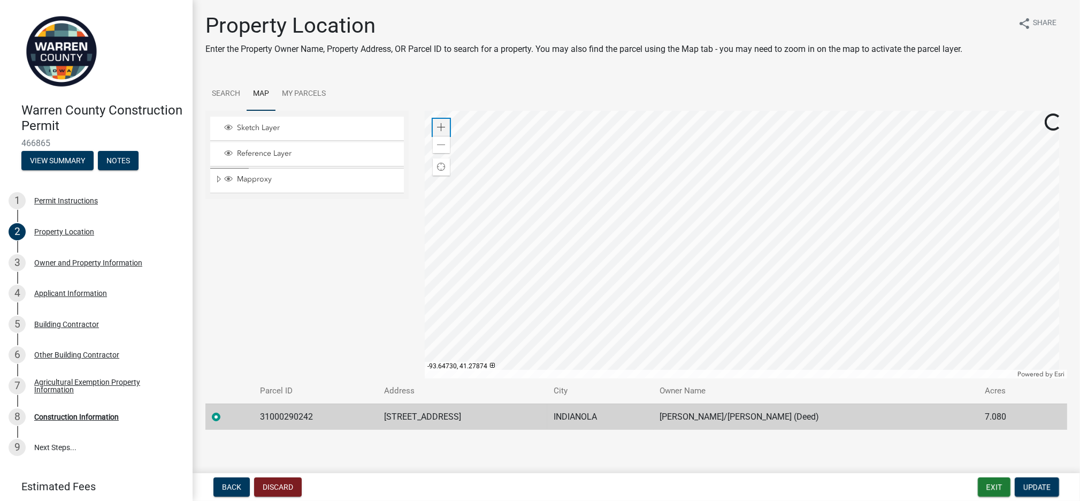
click at [433, 125] on div "Zoom in" at bounding box center [441, 127] width 17 height 17
click at [523, 226] on div at bounding box center [746, 245] width 643 height 268
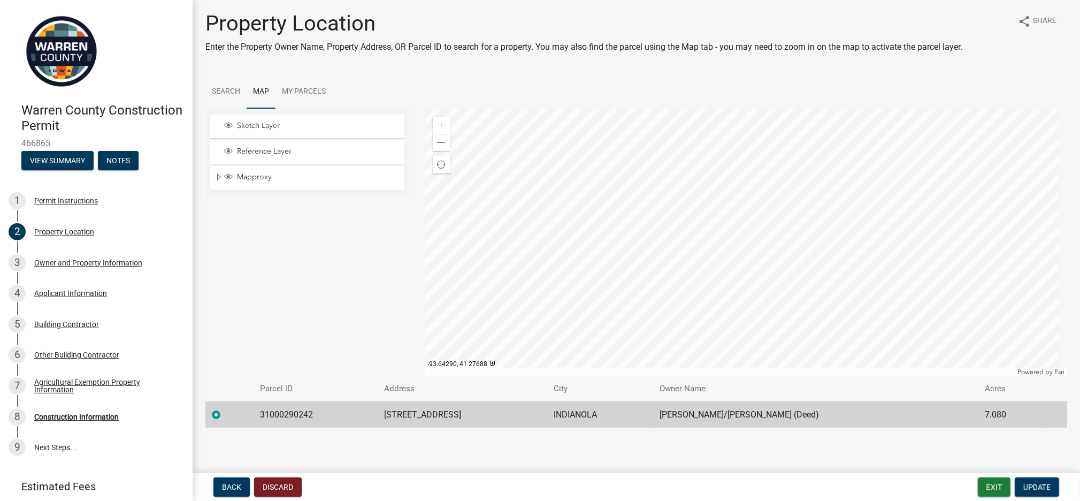
click at [480, 238] on div at bounding box center [746, 243] width 643 height 268
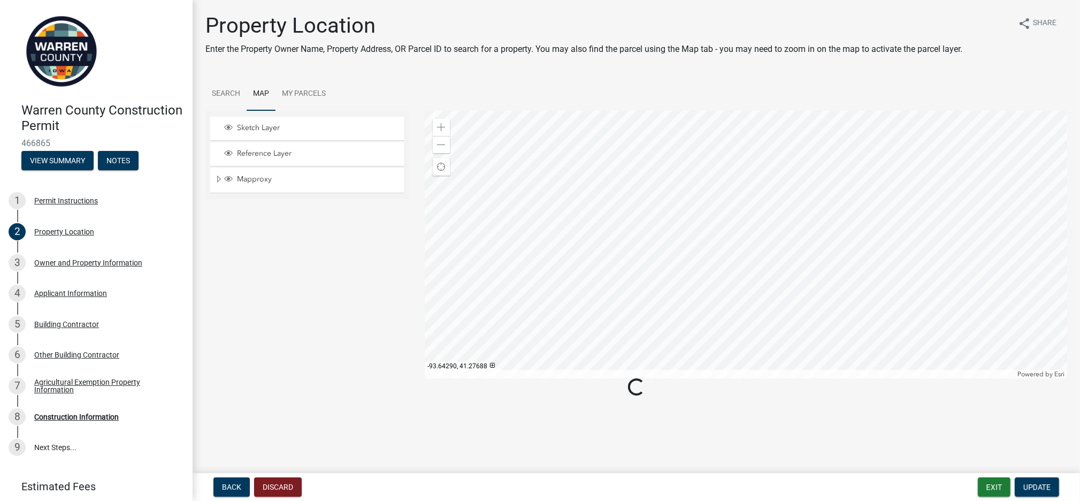
scroll to position [0, 0]
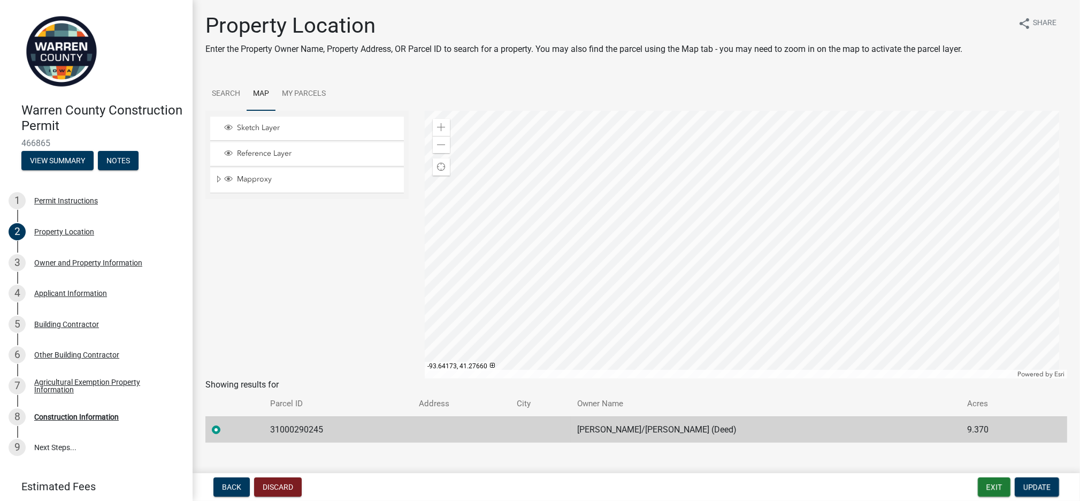
click at [801, 312] on div at bounding box center [746, 245] width 643 height 268
click at [693, 133] on div at bounding box center [746, 245] width 643 height 268
click at [555, 162] on div at bounding box center [746, 245] width 643 height 268
click at [746, 247] on div at bounding box center [746, 245] width 643 height 268
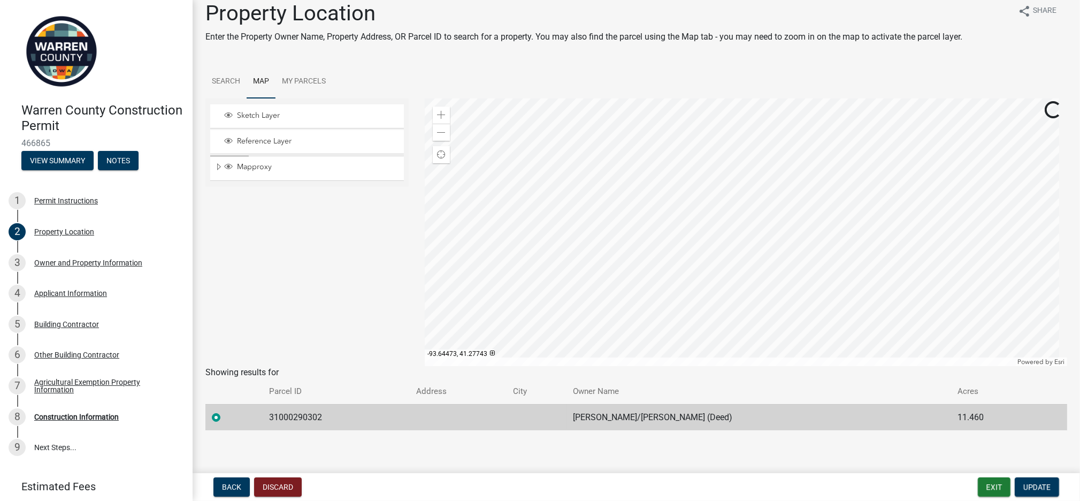
scroll to position [15, 0]
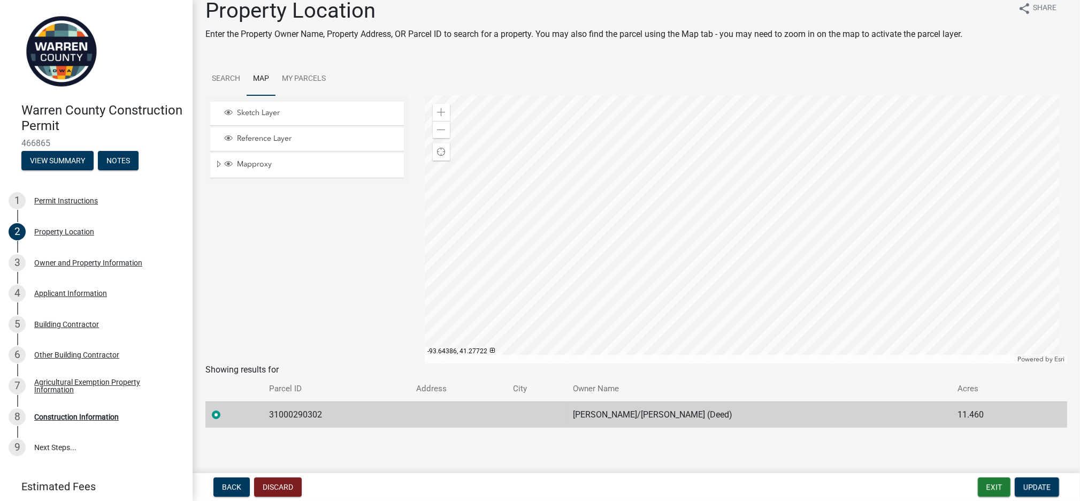
click at [801, 120] on div at bounding box center [746, 230] width 643 height 268
click at [801, 204] on div at bounding box center [746, 230] width 643 height 268
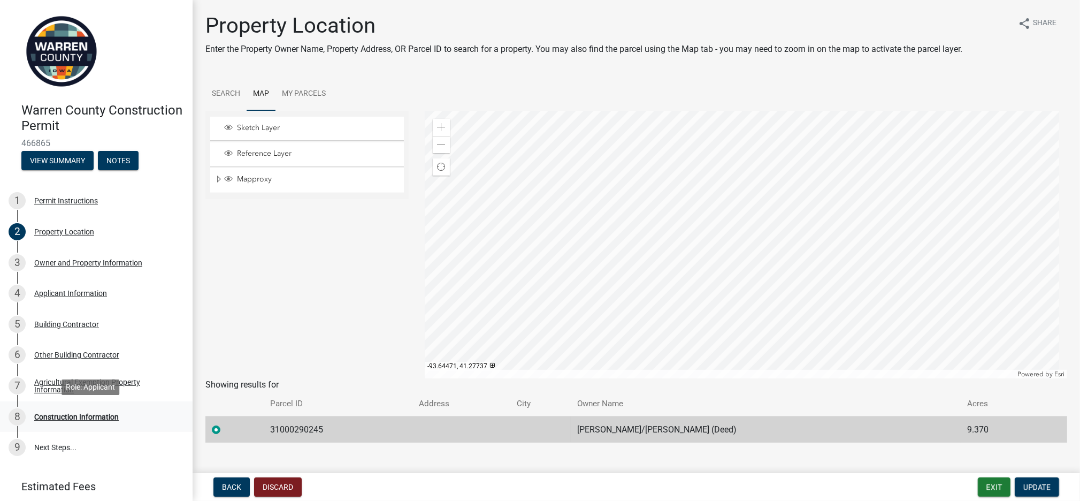
click at [18, 375] on div "8" at bounding box center [17, 416] width 17 height 17
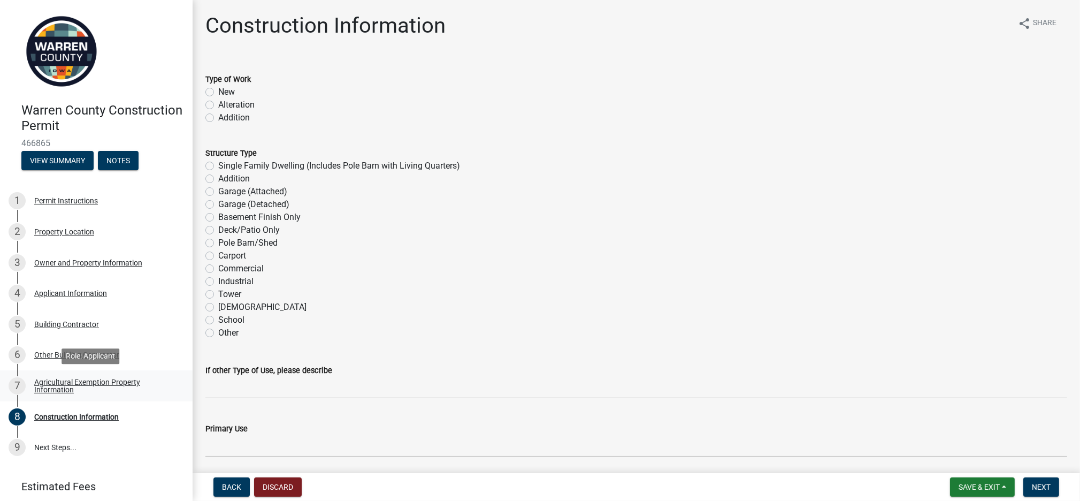
click at [13, 375] on div "7" at bounding box center [17, 385] width 17 height 17
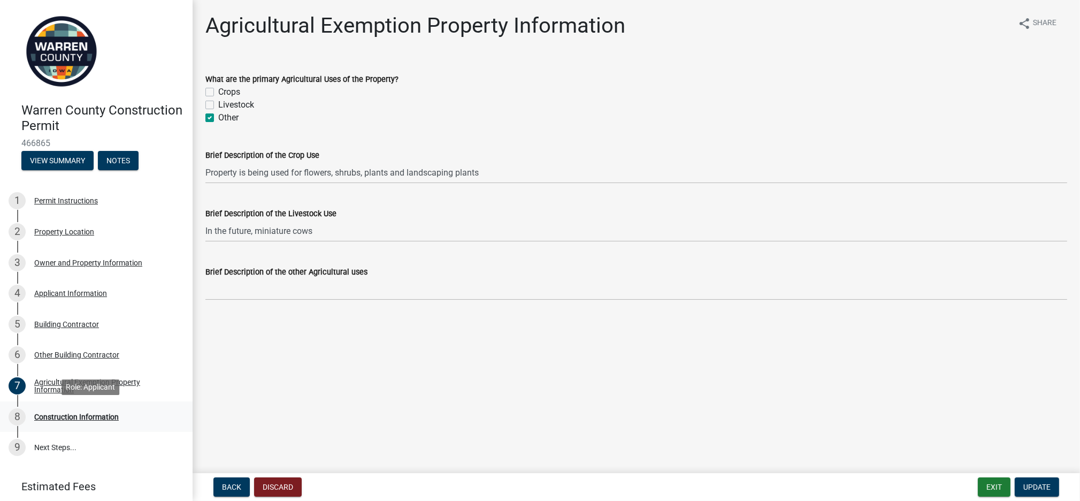
click at [15, 375] on div "8" at bounding box center [17, 416] width 17 height 17
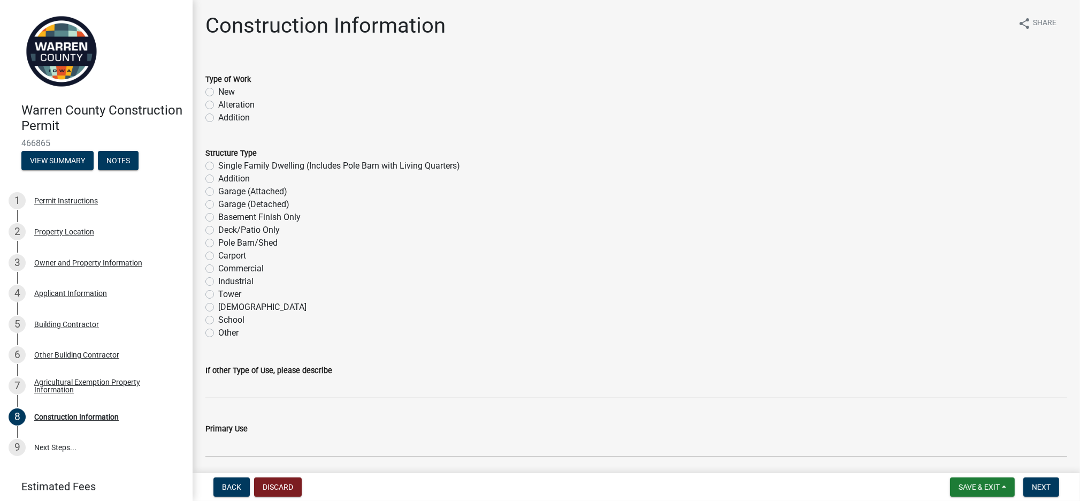
click at [218, 92] on label "New" at bounding box center [226, 92] width 17 height 13
click at [218, 92] on input "New" at bounding box center [221, 89] width 7 height 7
radio input "true"
click at [218, 243] on label "Pole Barn/Shed" at bounding box center [247, 242] width 59 height 13
click at [218, 243] on input "Pole Barn/Shed" at bounding box center [221, 239] width 7 height 7
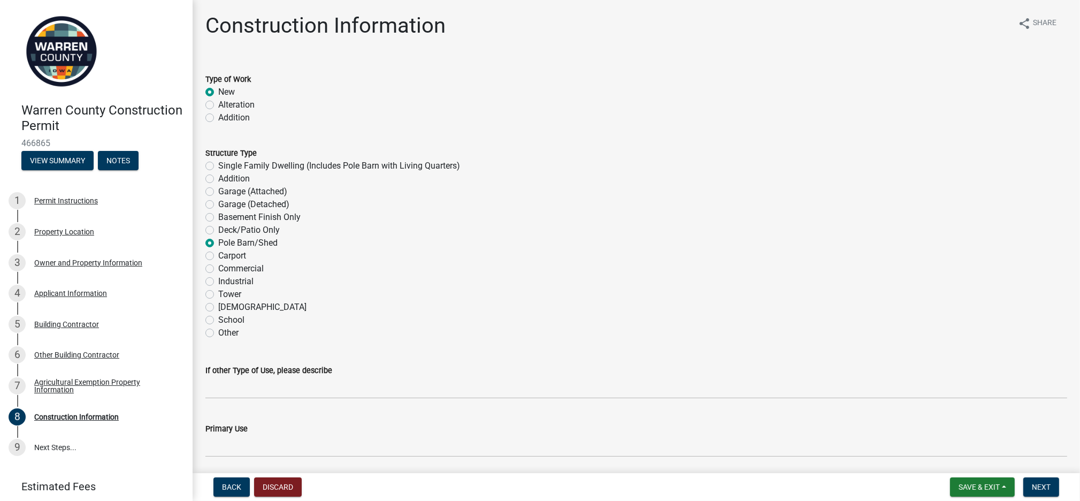
radio input "true"
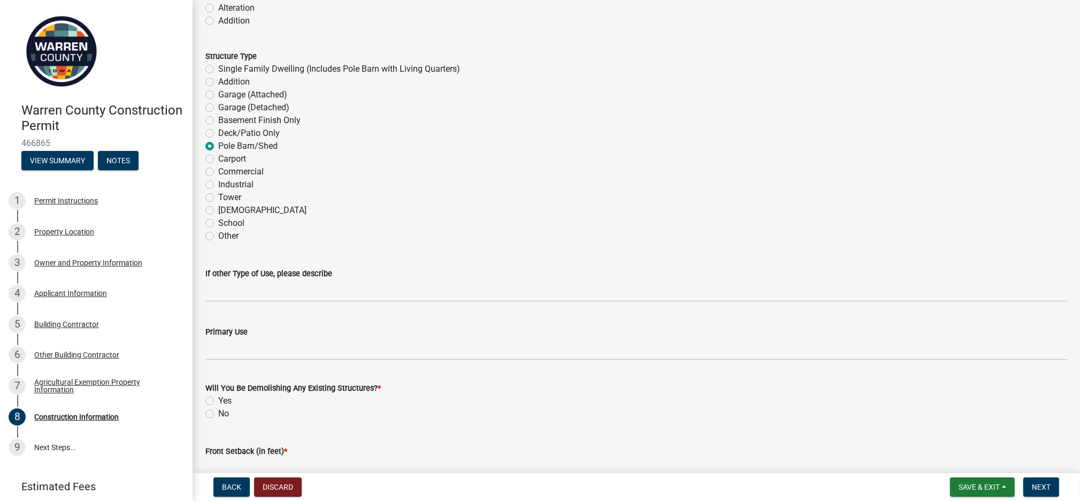
scroll to position [142, 0]
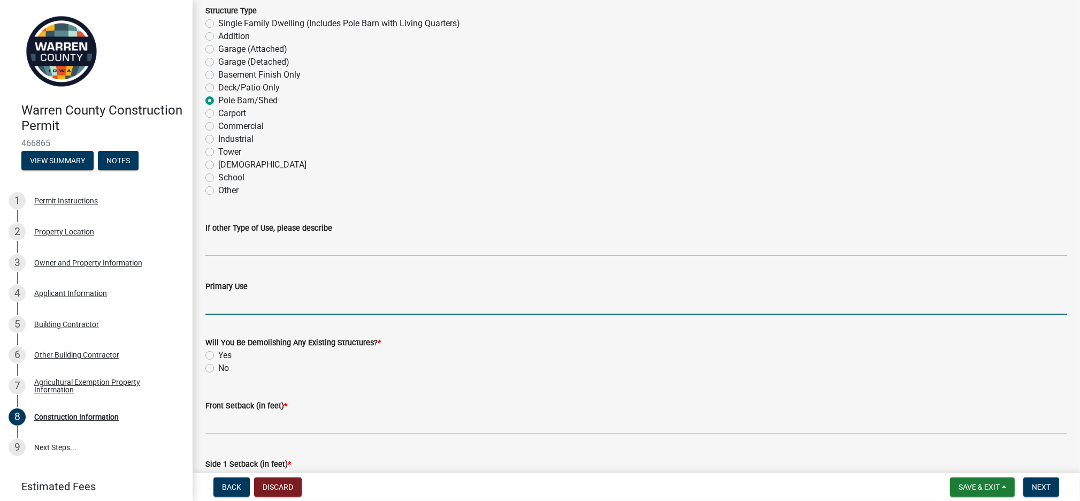
click at [264, 304] on input "Primary Use" at bounding box center [636, 304] width 862 height 22
type input "Storing tractors and trailers"
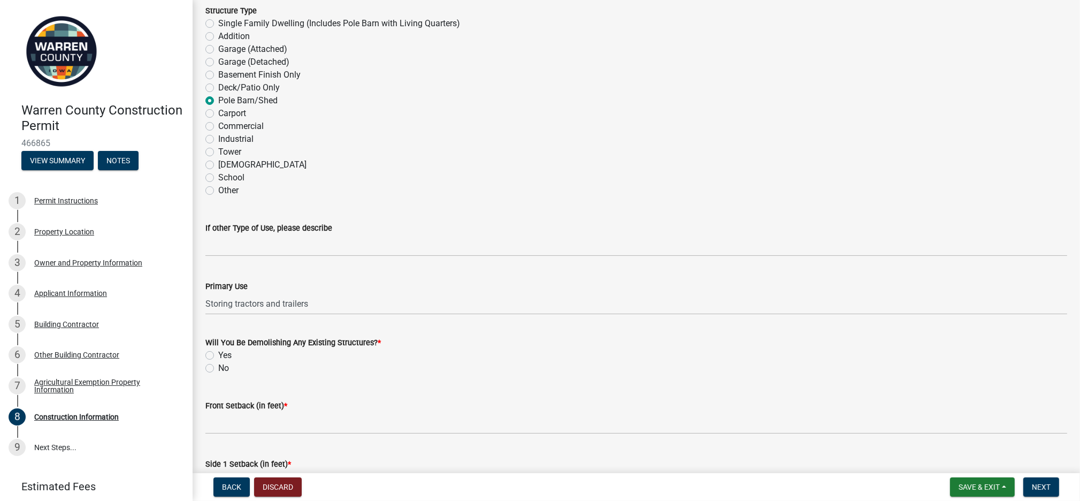
click at [218, 368] on label "No" at bounding box center [223, 368] width 11 height 13
click at [218, 368] on input "No" at bounding box center [221, 365] width 7 height 7
radio input "true"
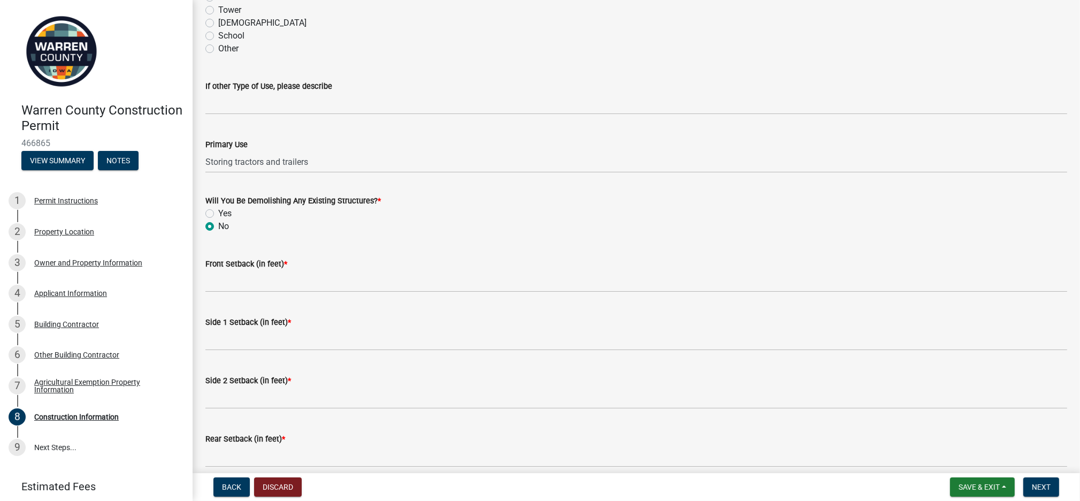
scroll to position [285, 0]
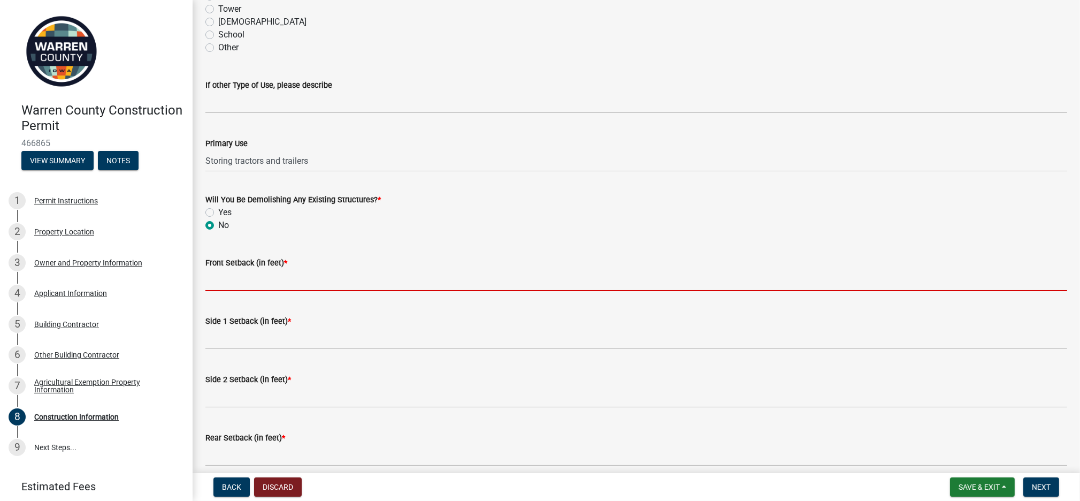
click at [247, 279] on input "Front Setback (in feet) *" at bounding box center [636, 280] width 862 height 22
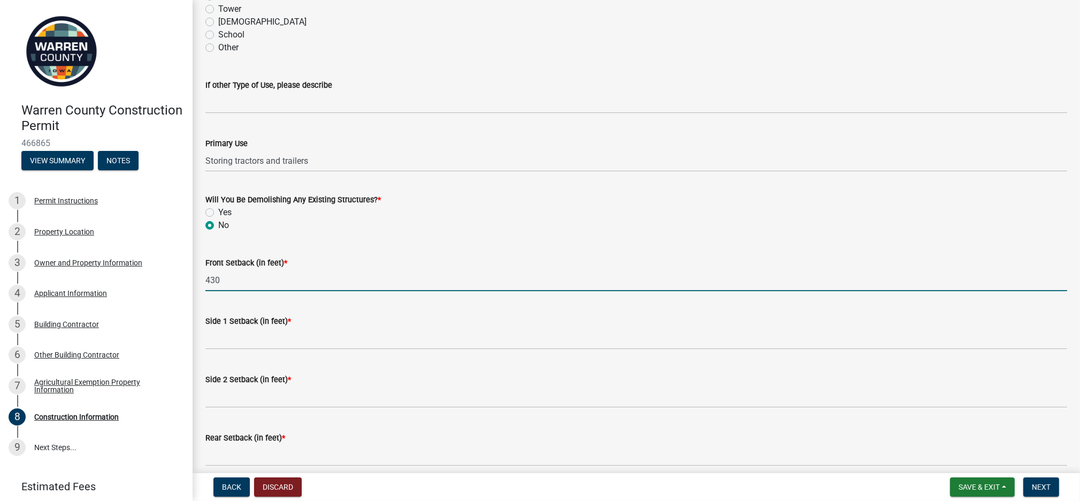
type input "430"
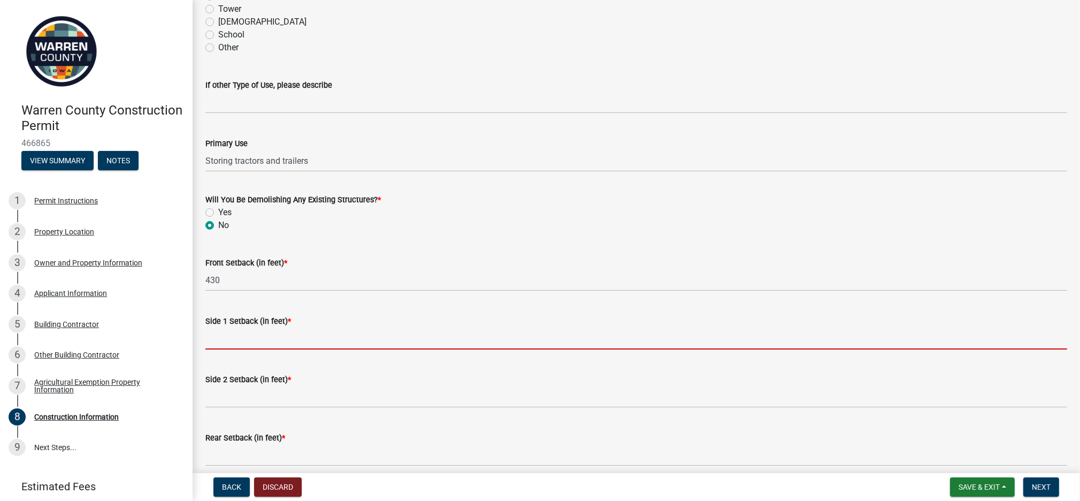
click at [240, 338] on input "Side 1 Setback (in feet) *" at bounding box center [636, 338] width 862 height 22
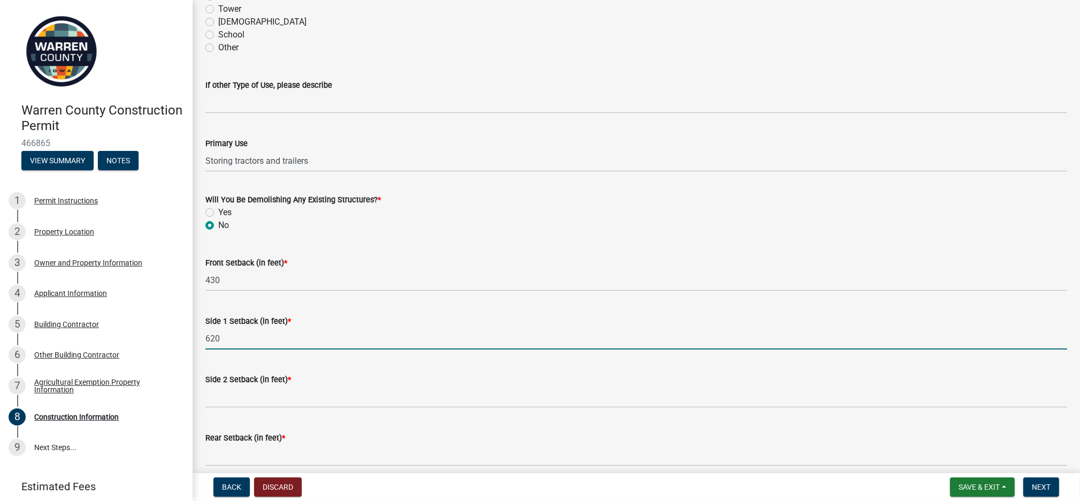
type input "620"
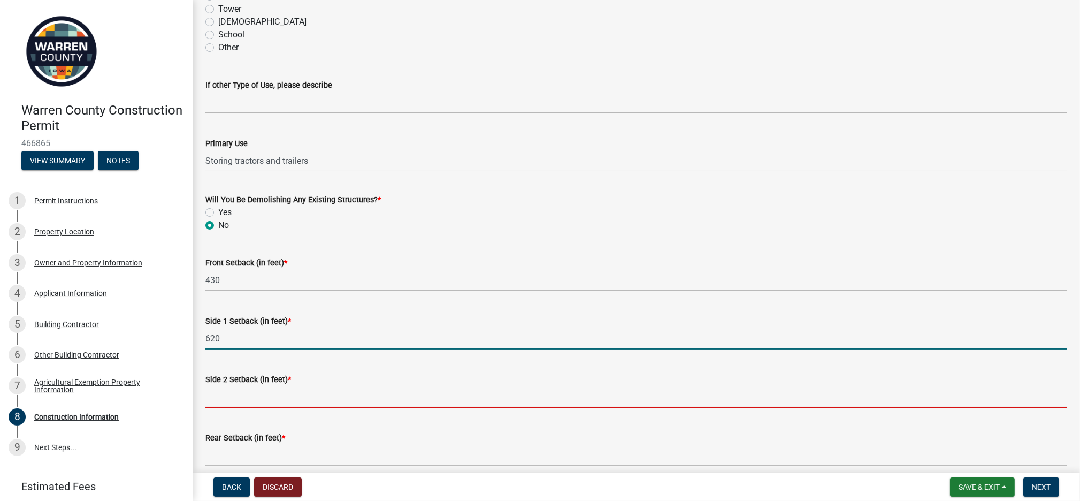
click at [246, 375] on input "Side 2 Setback (in feet) *" at bounding box center [636, 397] width 862 height 22
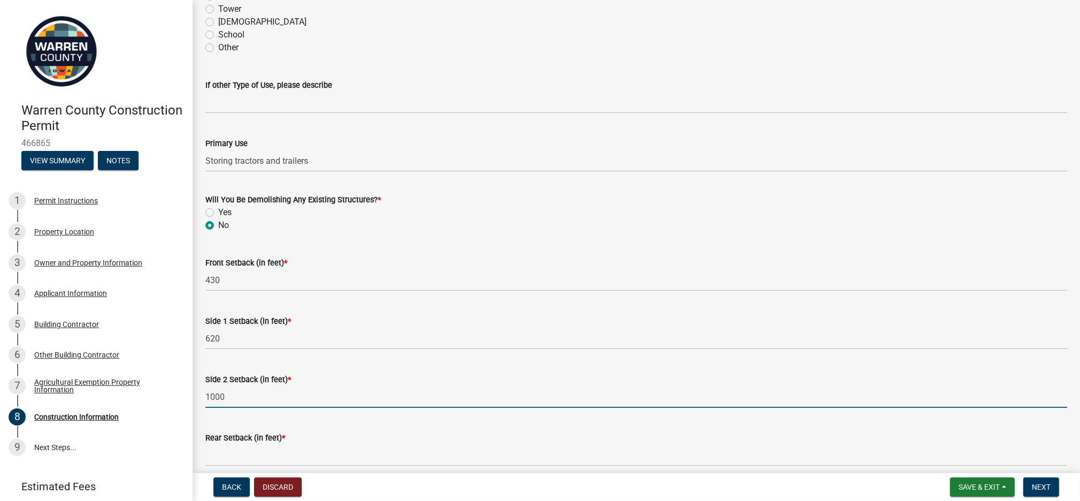
drag, startPoint x: 233, startPoint y: 395, endPoint x: 196, endPoint y: 400, distance: 37.3
click at [196, 375] on div "Construction Information share Share Type of Work New Alteration Addition Struc…" at bounding box center [637, 106] width 888 height 757
type input "1000"
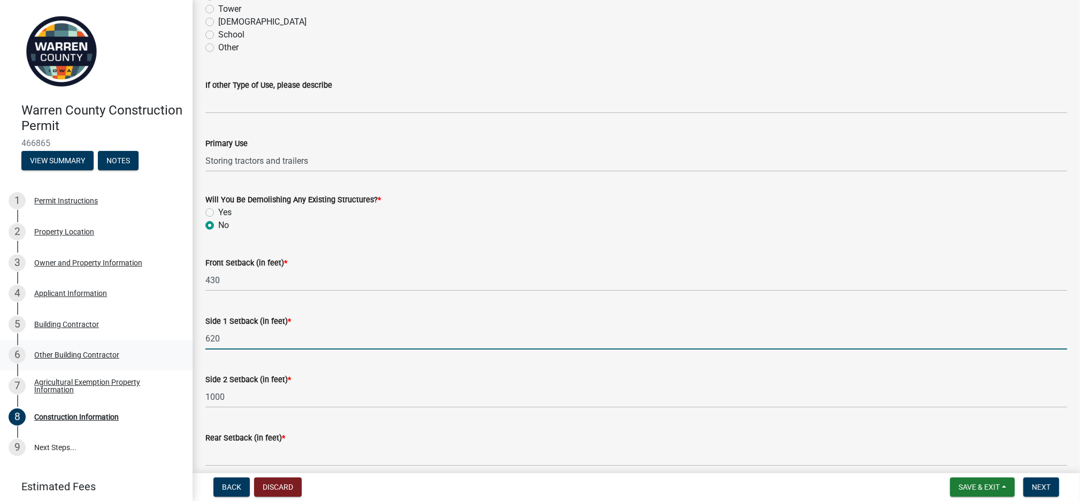
drag, startPoint x: 215, startPoint y: 341, endPoint x: 180, endPoint y: 347, distance: 35.3
click at [180, 346] on div "Warren County Construction Permit 466865 View Summary Notes 1 Permit Instructio…" at bounding box center [540, 250] width 1080 height 501
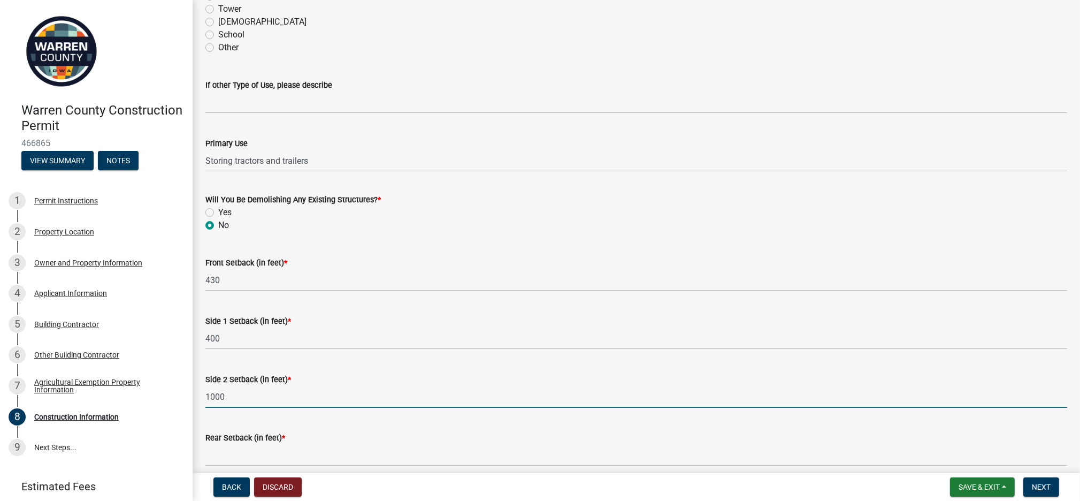
drag, startPoint x: 233, startPoint y: 395, endPoint x: 178, endPoint y: 402, distance: 55.5
click at [182, 375] on div "Warren County Construction Permit 466865 View Summary Notes 1 Permit Instructio…" at bounding box center [540, 250] width 1080 height 501
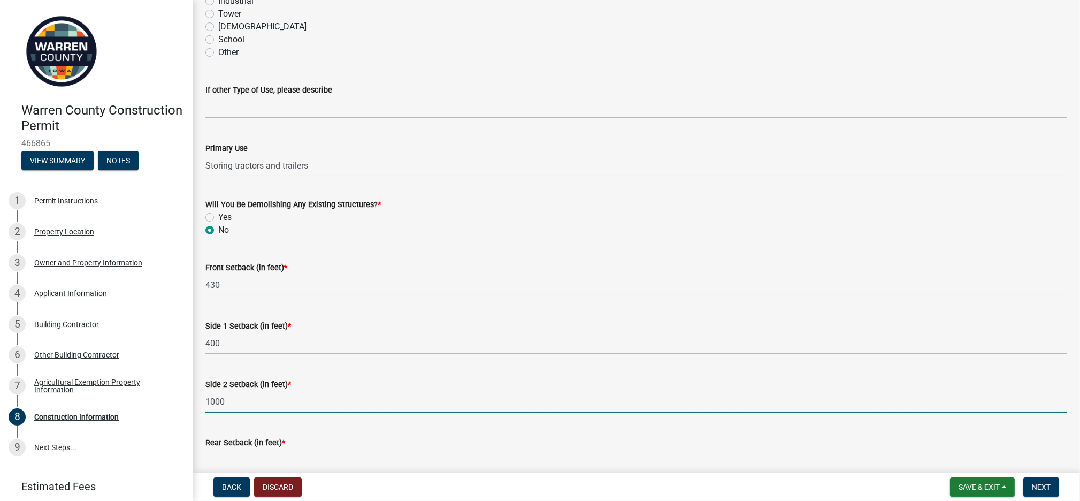
scroll to position [261, 0]
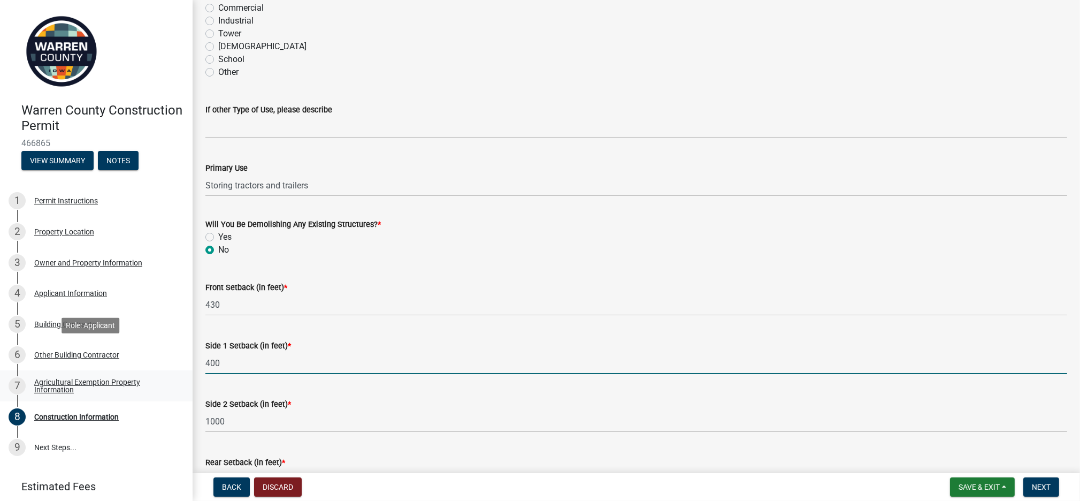
drag, startPoint x: 222, startPoint y: 363, endPoint x: 170, endPoint y: 370, distance: 52.4
click at [170, 370] on div "Warren County Construction Permit 466865 View Summary Notes 1 Permit Instructio…" at bounding box center [540, 250] width 1080 height 501
type input "620"
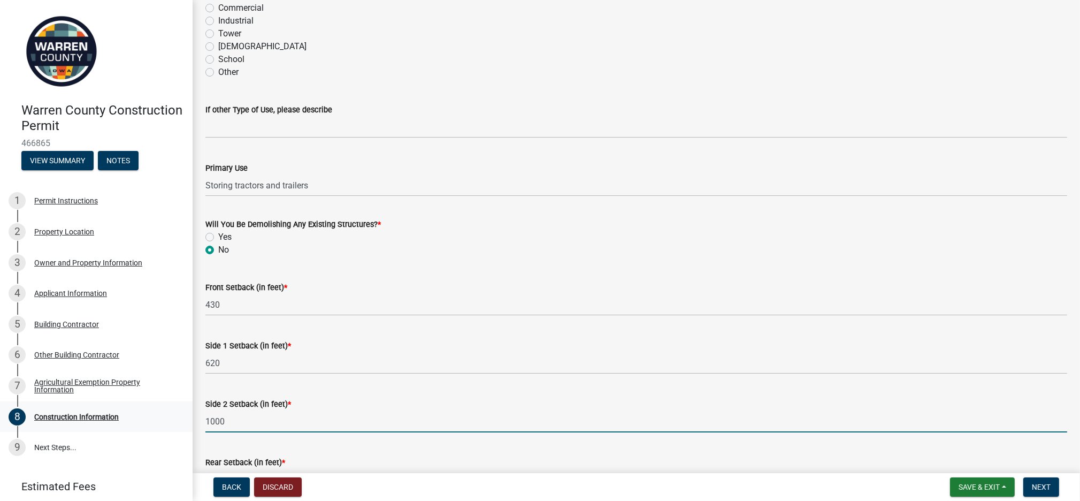
drag, startPoint x: 228, startPoint y: 420, endPoint x: 143, endPoint y: 428, distance: 84.9
click at [143, 375] on div "Warren County Construction Permit 466865 View Summary Notes 1 Permit Instructio…" at bounding box center [540, 250] width 1080 height 501
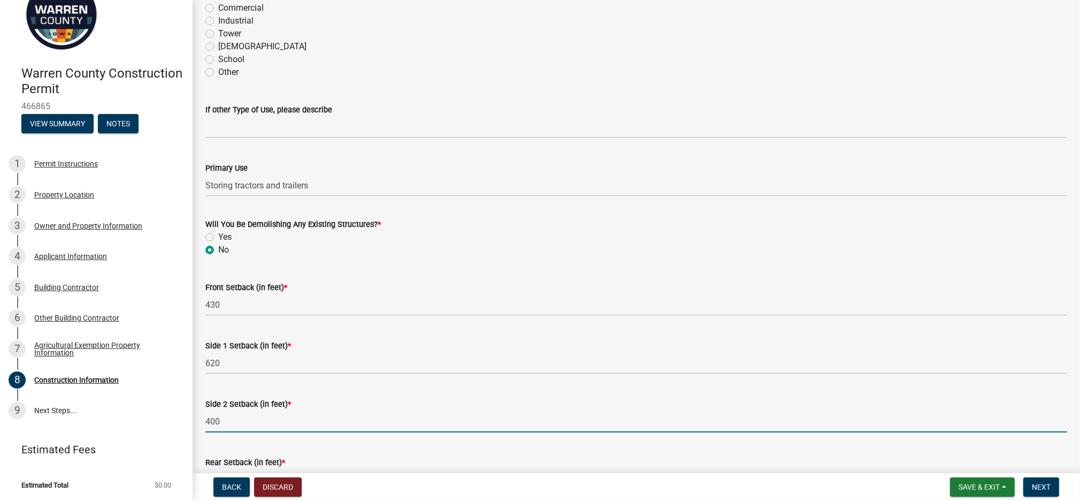
scroll to position [332, 0]
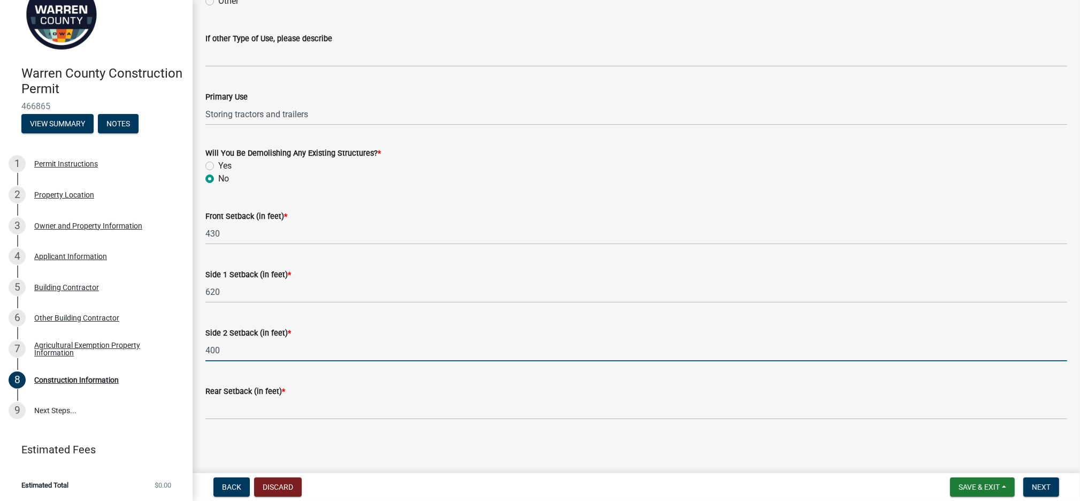
type input "400"
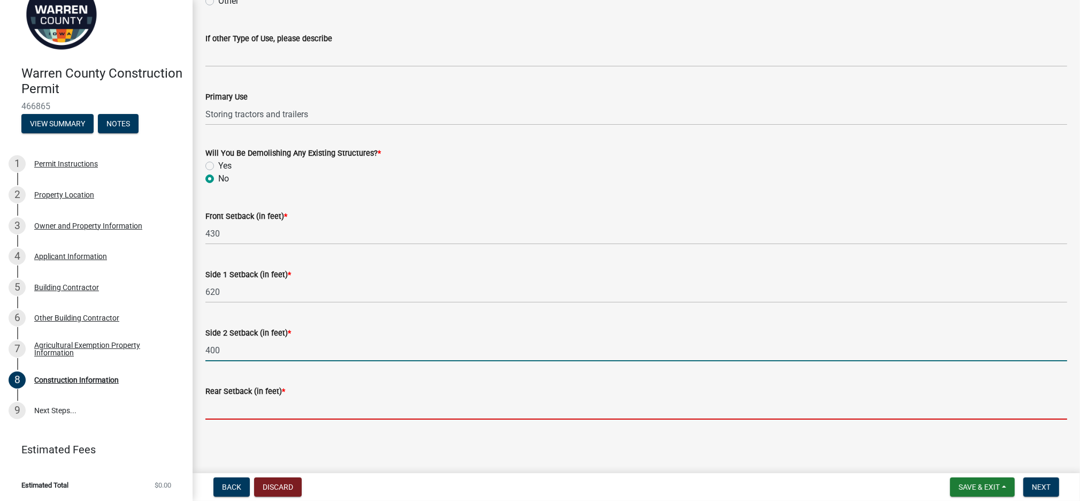
click at [254, 375] on input "Rear Setback (in feet) *" at bounding box center [636, 409] width 862 height 22
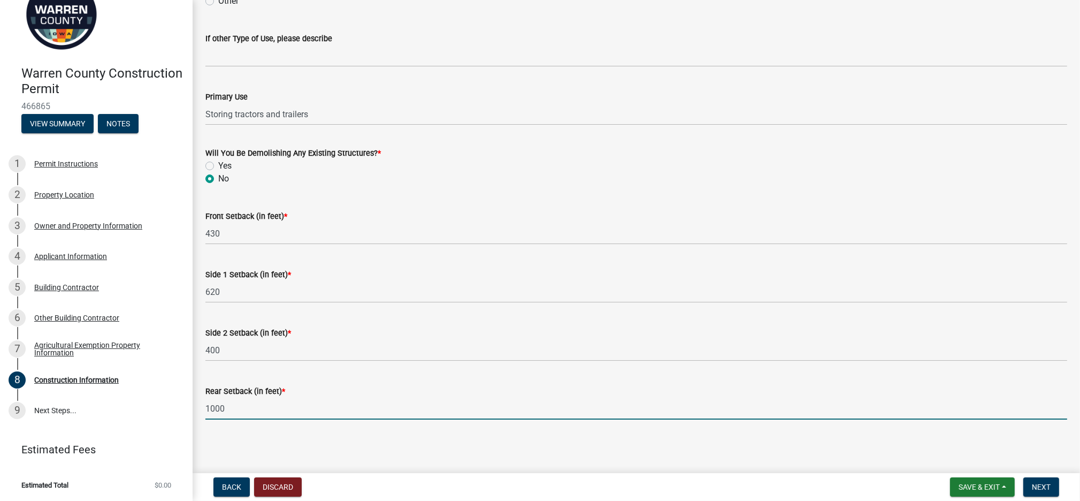
type input "1000"
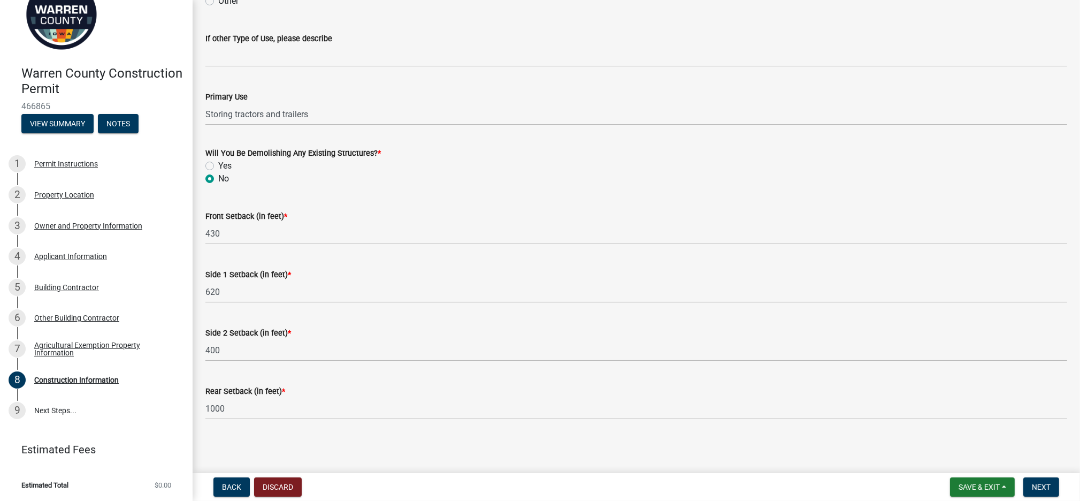
click at [340, 375] on main "Construction Information share Share Type of Work New Alteration Addition Struc…" at bounding box center [637, 234] width 888 height 469
click at [801, 375] on span "Next" at bounding box center [1041, 487] width 19 height 9
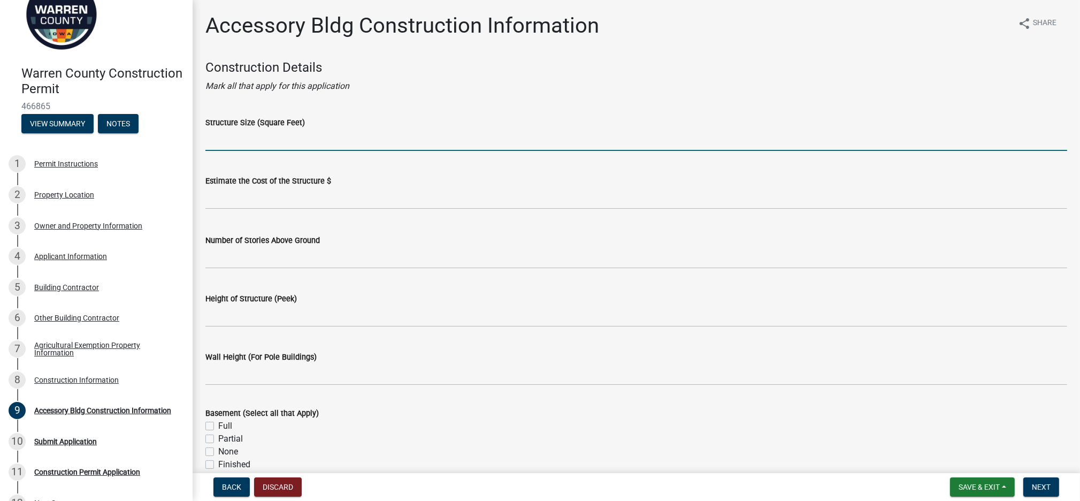
click at [259, 132] on input "Structure Size (Square Feet)" at bounding box center [636, 140] width 862 height 22
type input "1200"
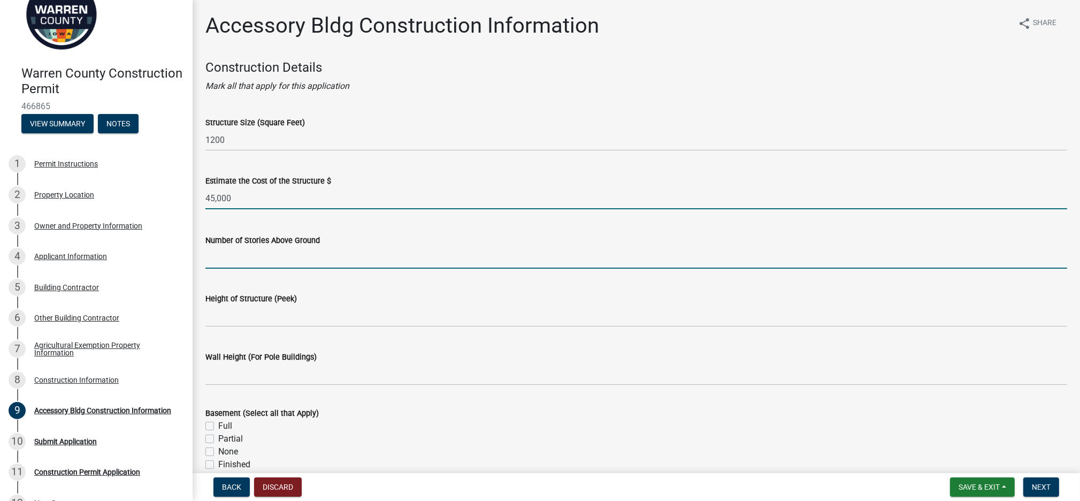
type input "45000"
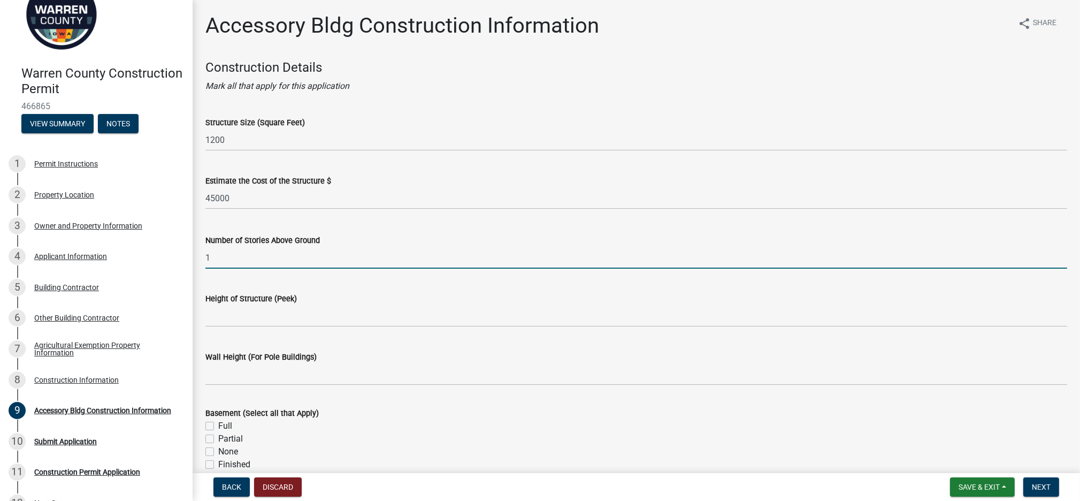
type input "1"
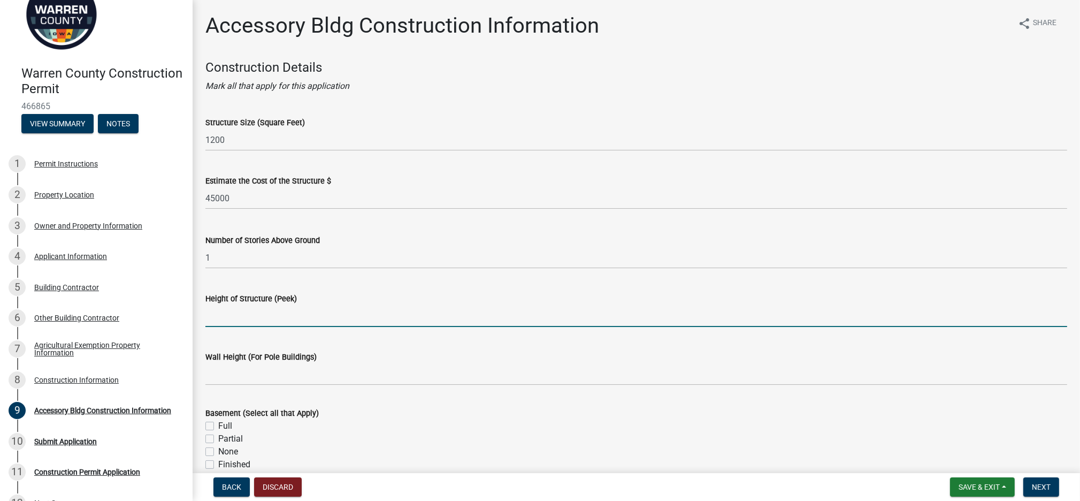
click at [255, 318] on input "Height of Structure (Peek)" at bounding box center [636, 316] width 862 height 22
type input "17"
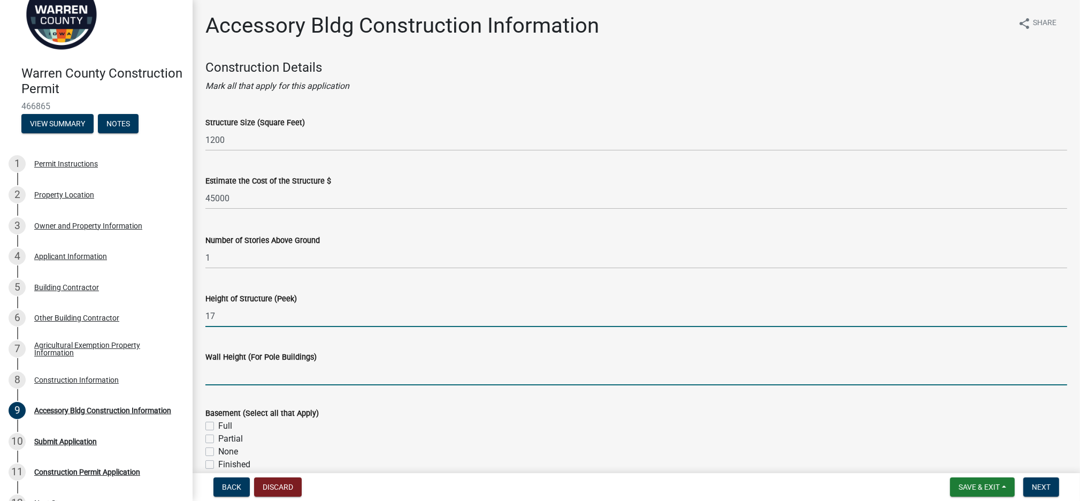
click at [264, 371] on input "Wall Height (For Pole Buildings)" at bounding box center [636, 374] width 862 height 22
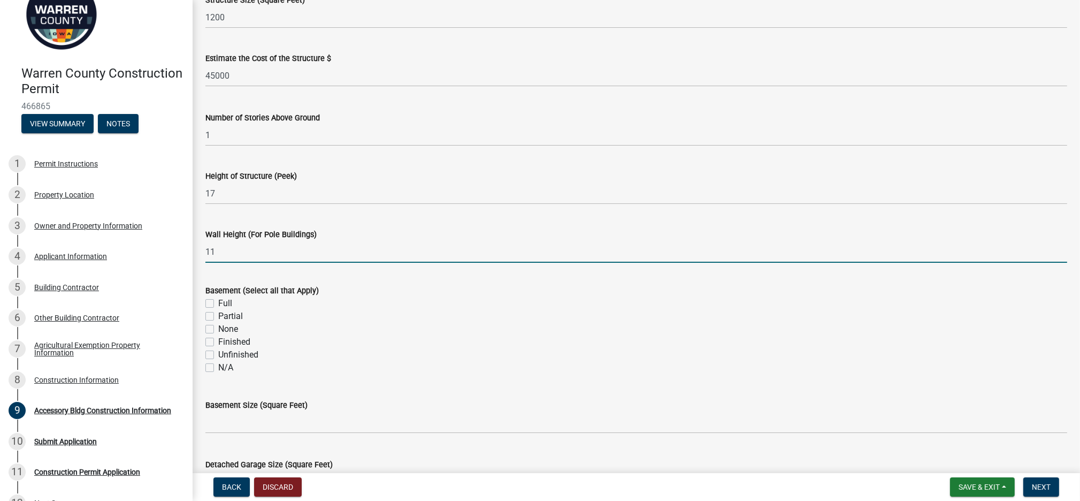
scroll to position [142, 0]
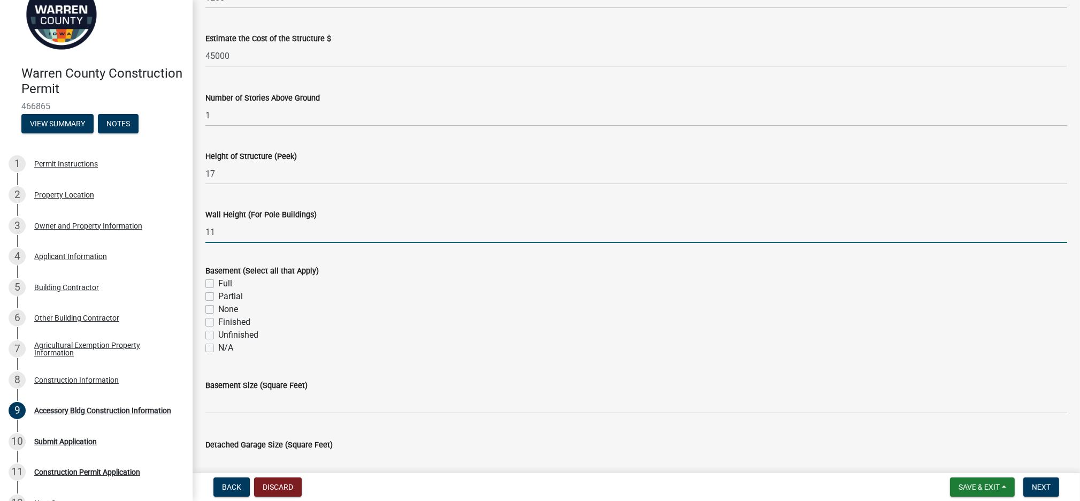
type input "11"
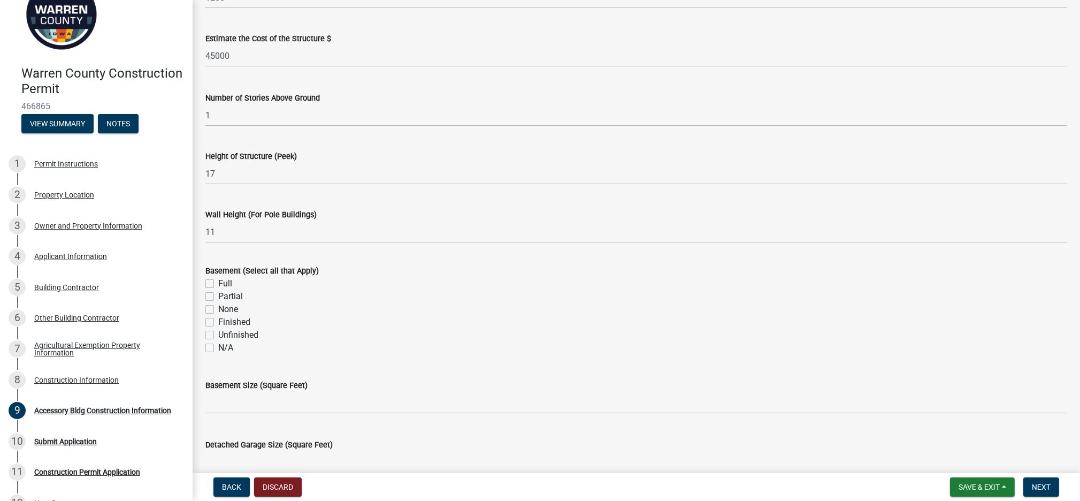
click at [218, 311] on label "None" at bounding box center [228, 309] width 20 height 13
click at [218, 310] on input "None" at bounding box center [221, 306] width 7 height 7
checkbox input "true"
checkbox input "false"
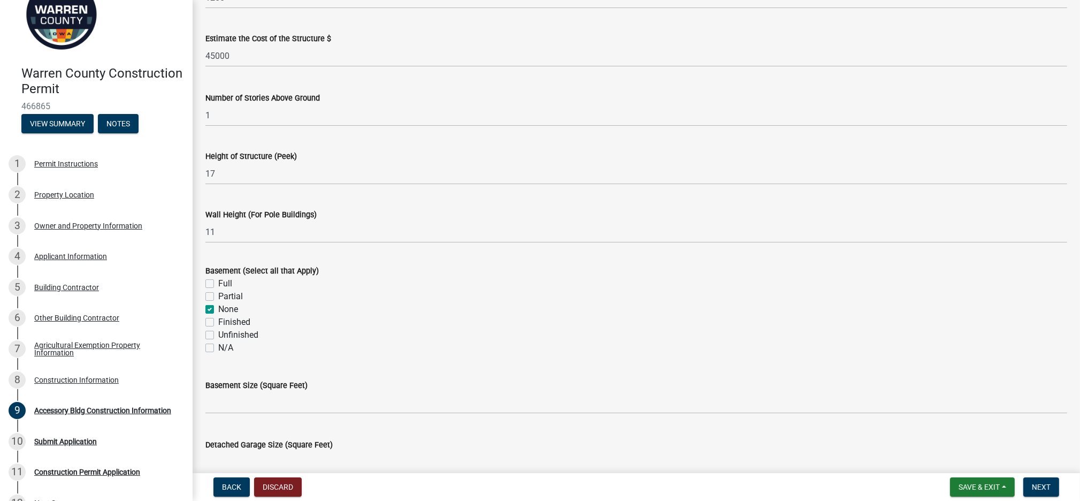
checkbox input "true"
checkbox input "false"
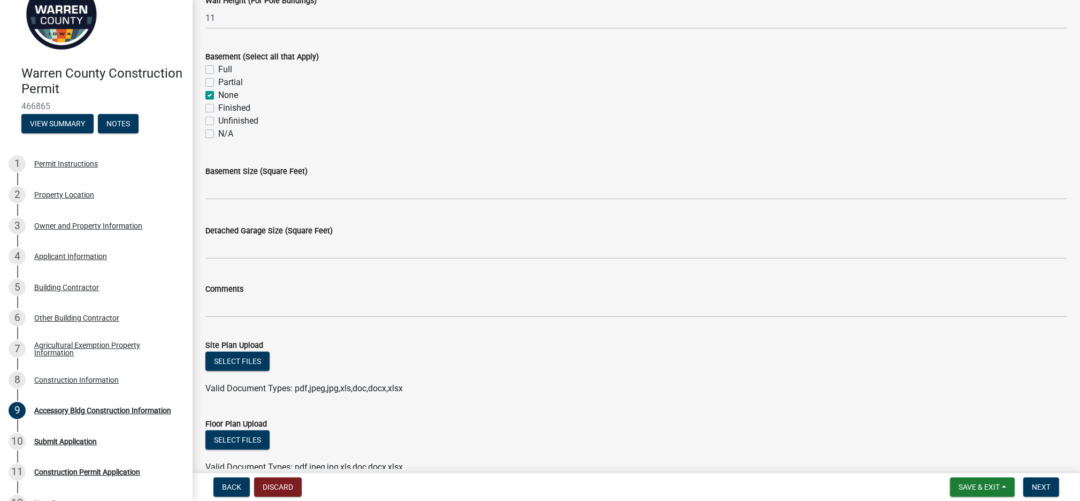
scroll to position [412, 0]
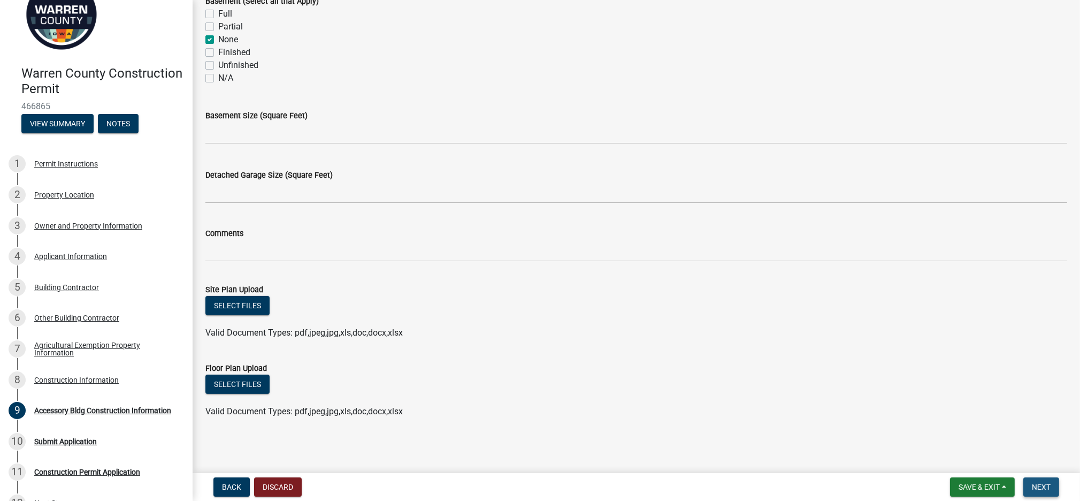
click at [801, 375] on span "Next" at bounding box center [1041, 487] width 19 height 9
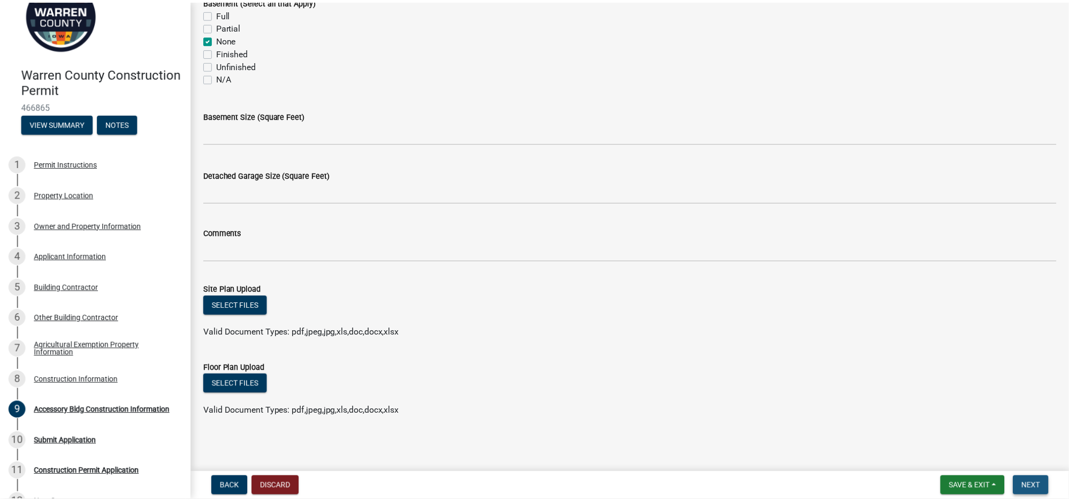
scroll to position [0, 0]
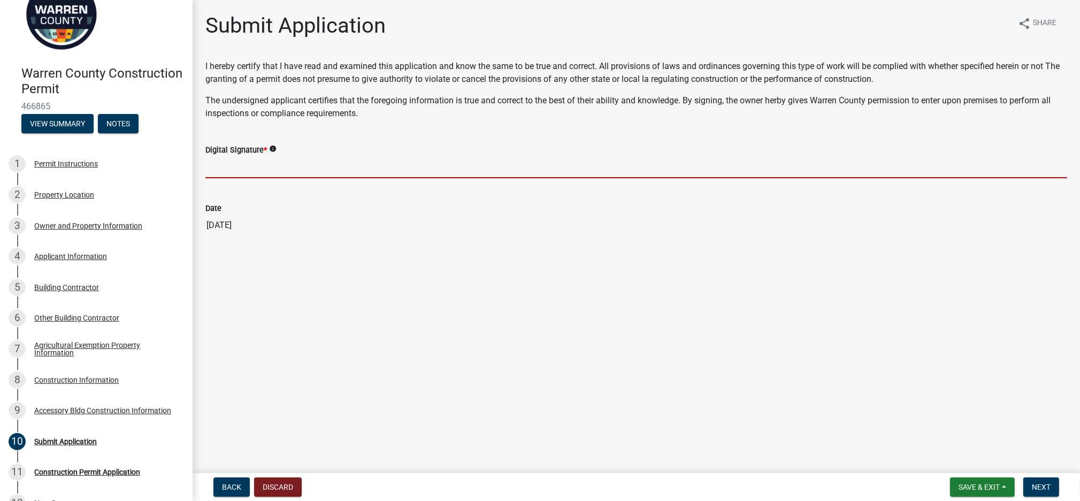
click at [286, 165] on input "Digital Signature *" at bounding box center [636, 167] width 862 height 22
type input "[PERSON_NAME]"
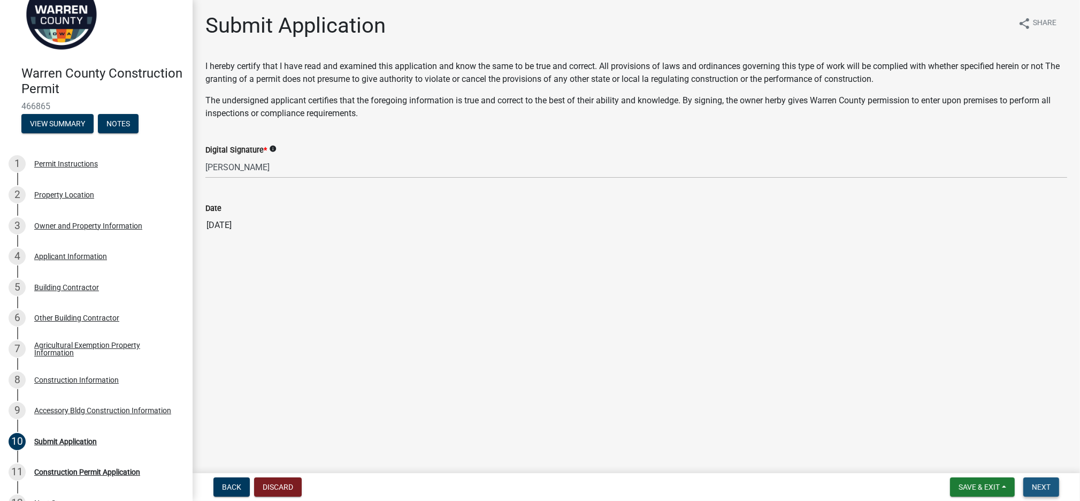
click at [801, 375] on span "Next" at bounding box center [1041, 487] width 19 height 9
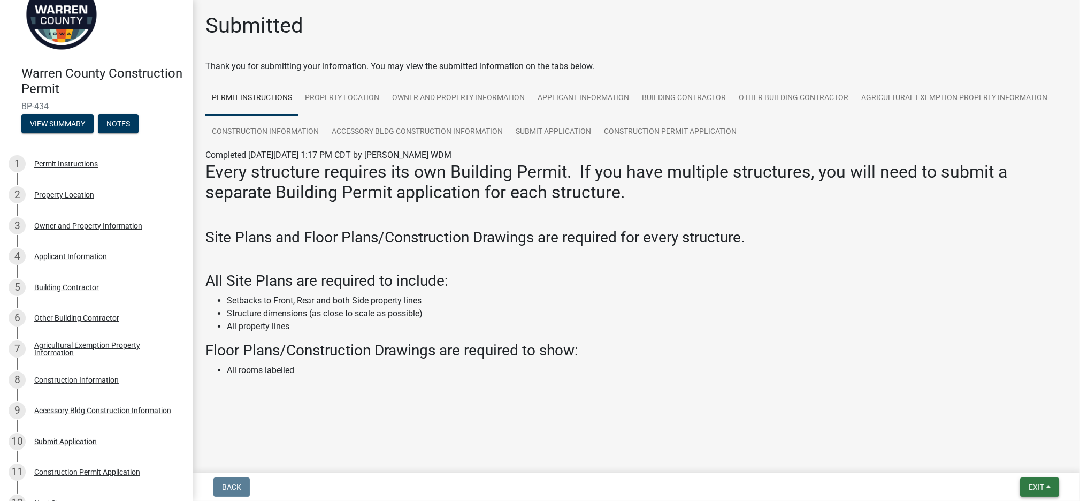
click at [801, 375] on span "Exit" at bounding box center [1037, 487] width 16 height 9
click at [801, 375] on button "Save & Exit" at bounding box center [1017, 459] width 86 height 26
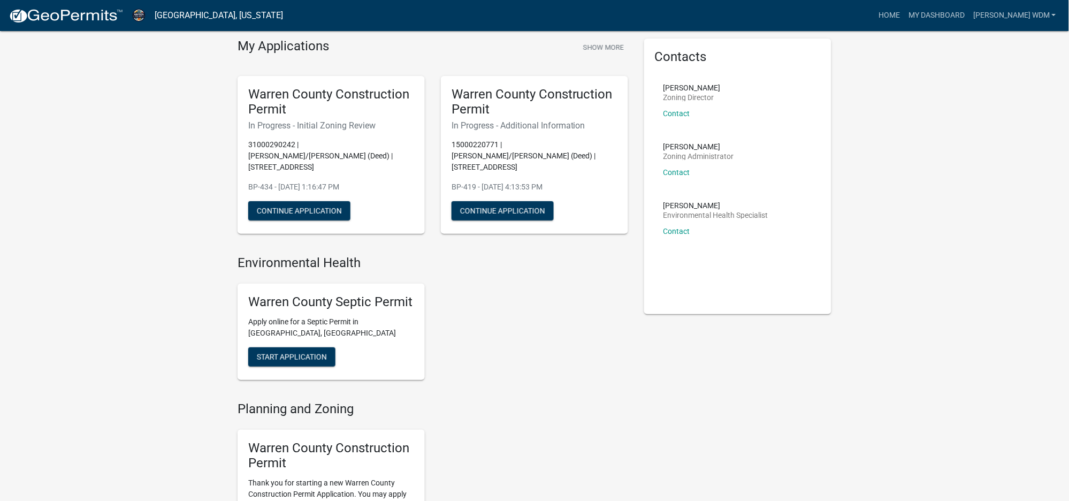
scroll to position [71, 0]
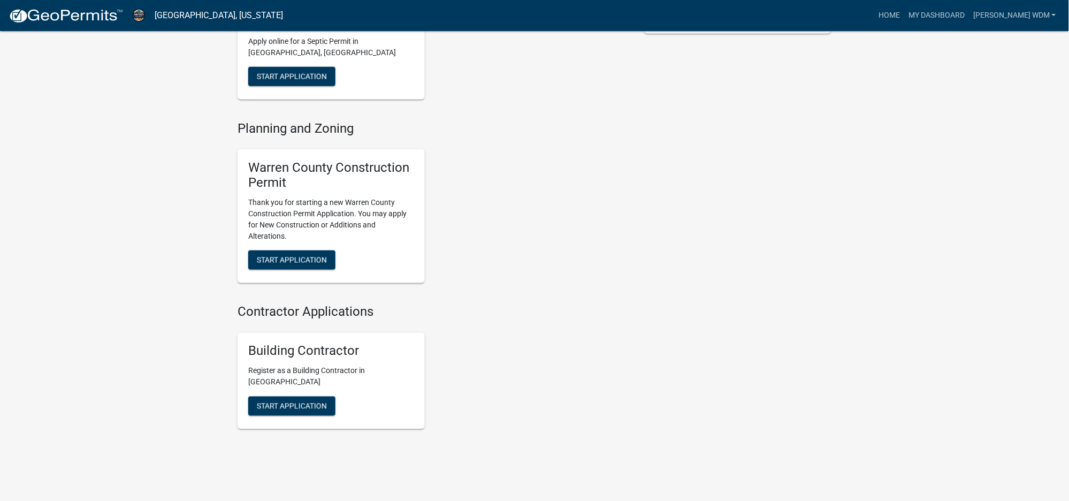
scroll to position [327, 0]
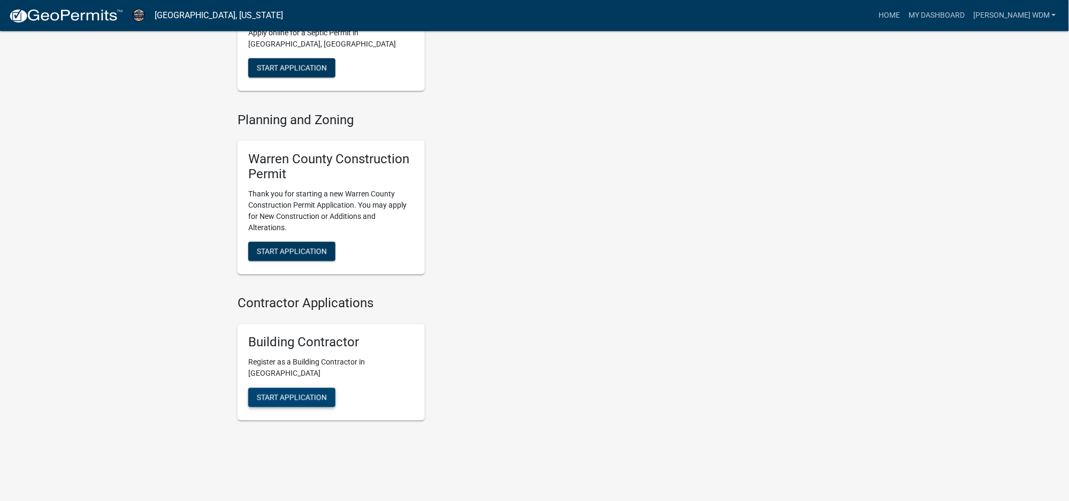
click at [290, 393] on span "Start Application" at bounding box center [292, 397] width 70 height 9
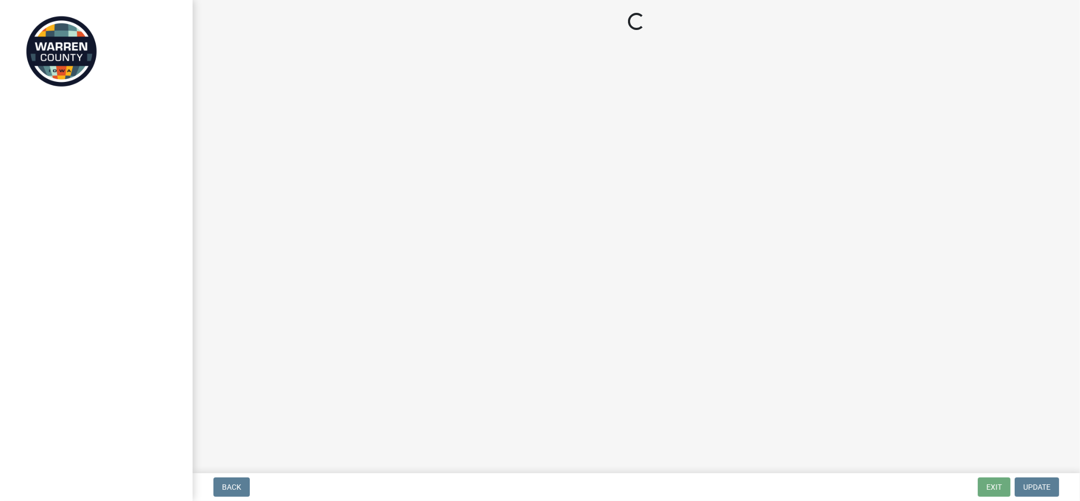
select select "[US_STATE]"
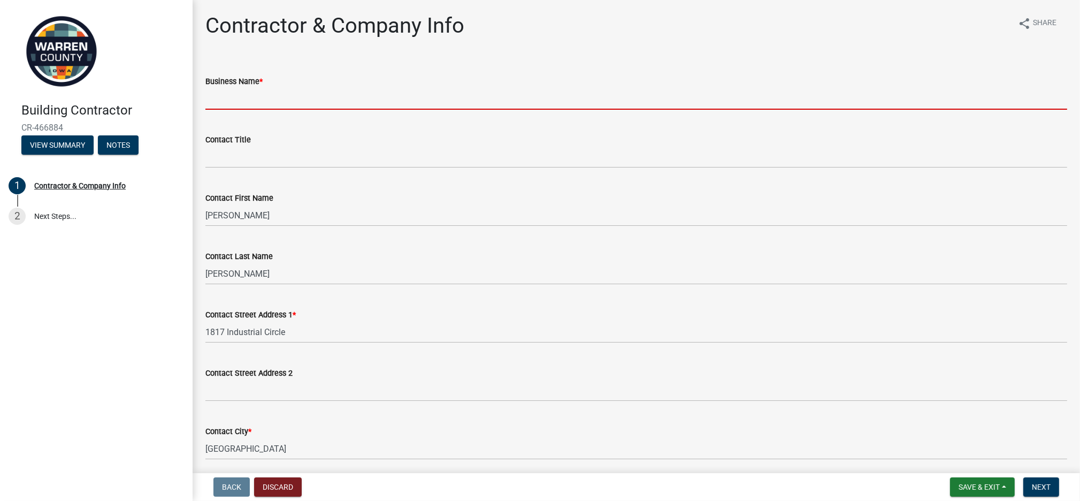
click at [270, 94] on input "Business Name *" at bounding box center [636, 99] width 862 height 22
type input "[PERSON_NAME] BUILDINGS INC"
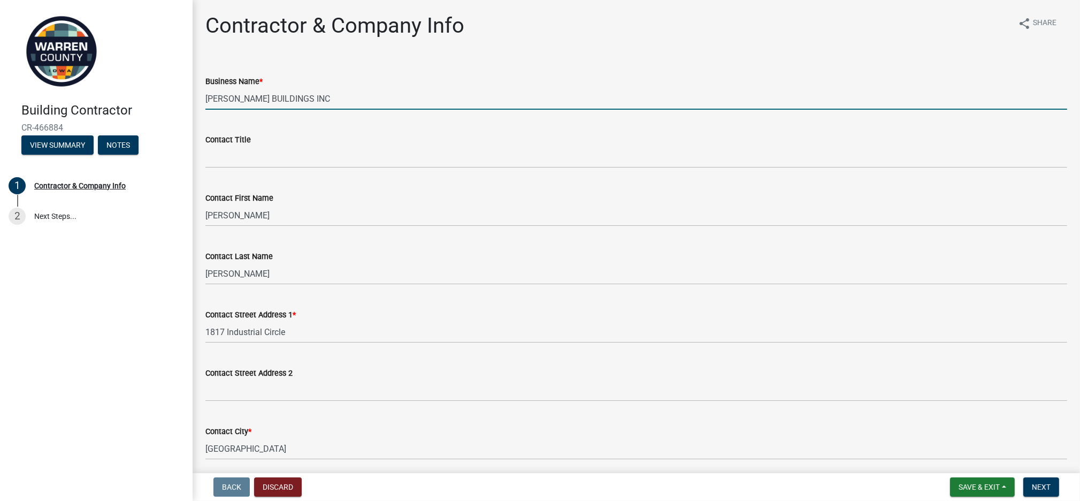
select select "IA"
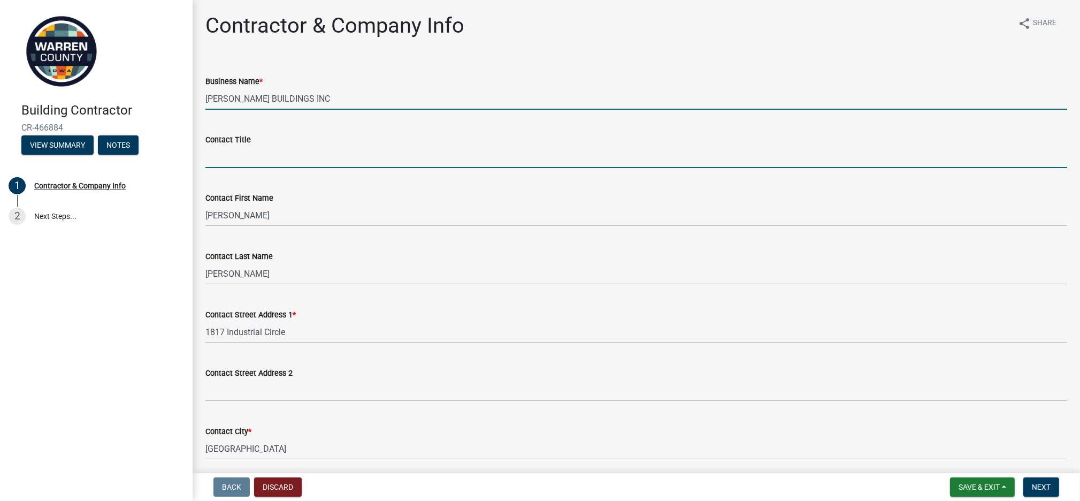
click at [326, 155] on input "Contact Title" at bounding box center [636, 157] width 862 height 22
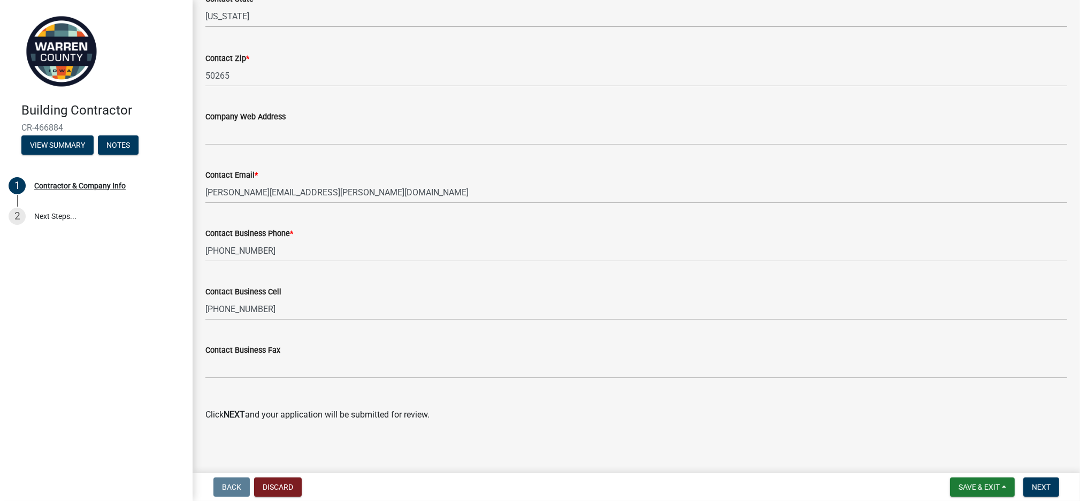
scroll to position [506, 0]
type input "Sales Consultant"
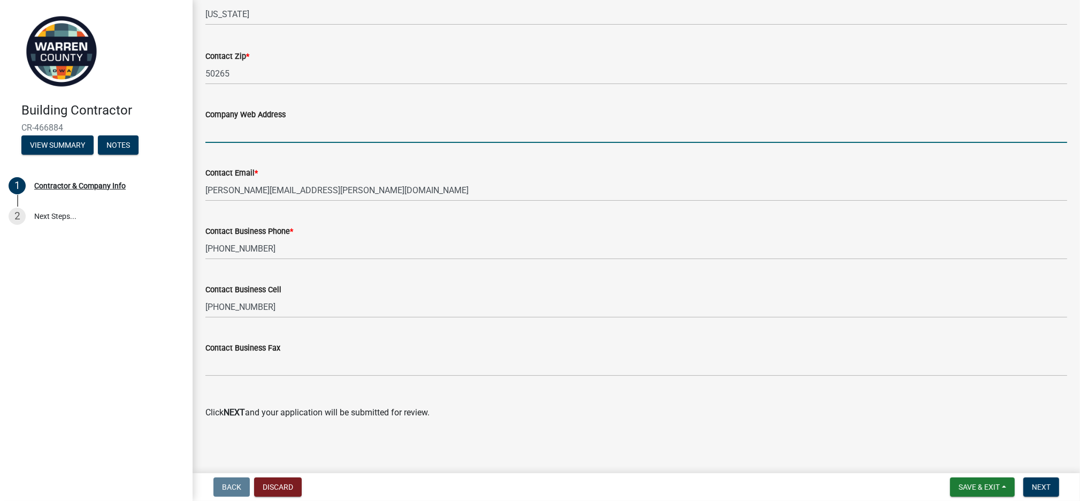
click at [295, 132] on input "Company Web Address" at bounding box center [636, 132] width 862 height 22
type input "Mortonbuildings.com"
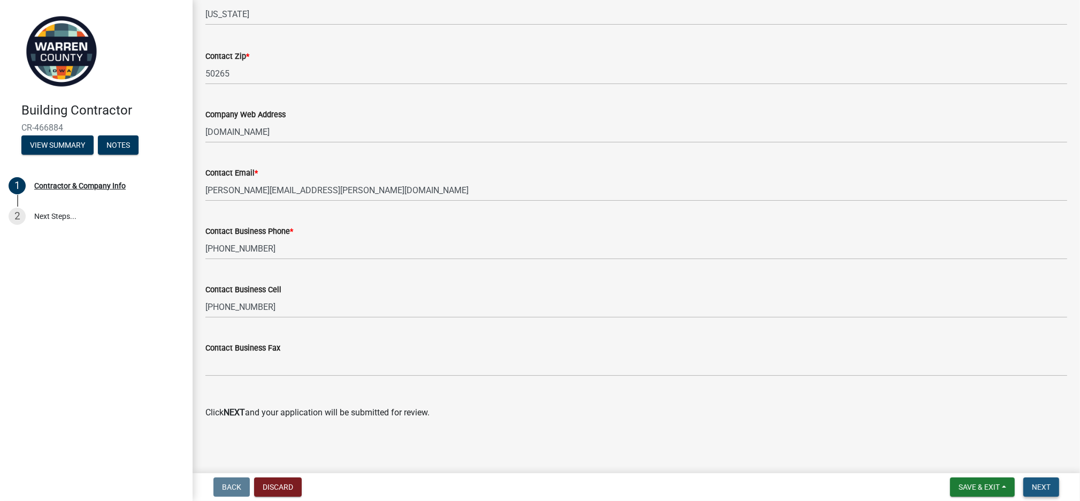
click at [1053, 489] on button "Next" at bounding box center [1042, 486] width 36 height 19
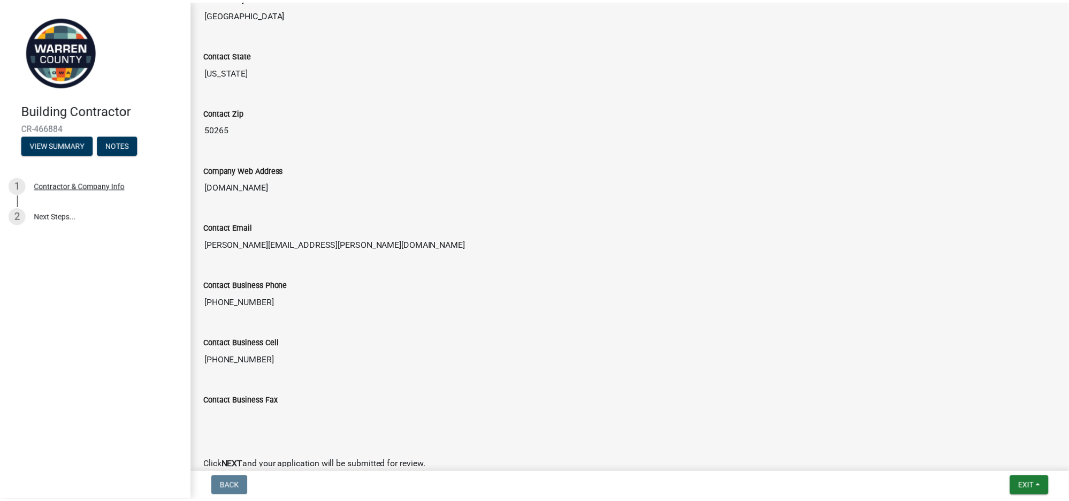
scroll to position [566, 0]
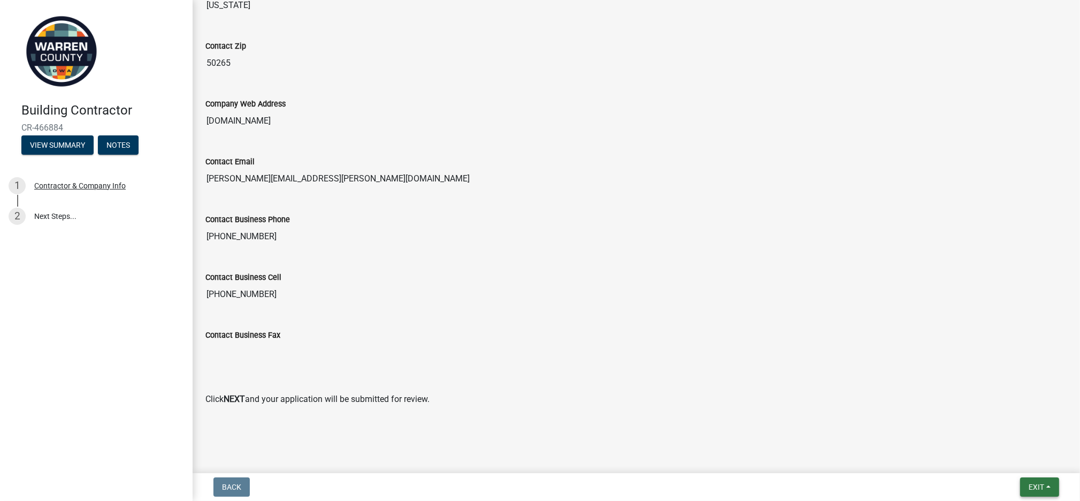
click at [1038, 483] on span "Exit" at bounding box center [1037, 487] width 16 height 9
click at [1020, 461] on button "Save & Exit" at bounding box center [1017, 459] width 86 height 26
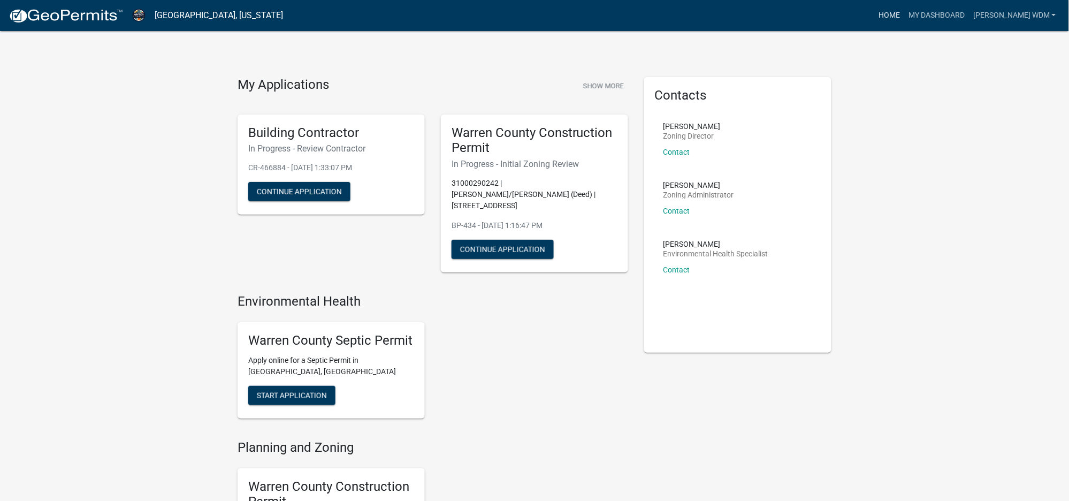
click at [904, 14] on link "Home" at bounding box center [889, 15] width 30 height 20
